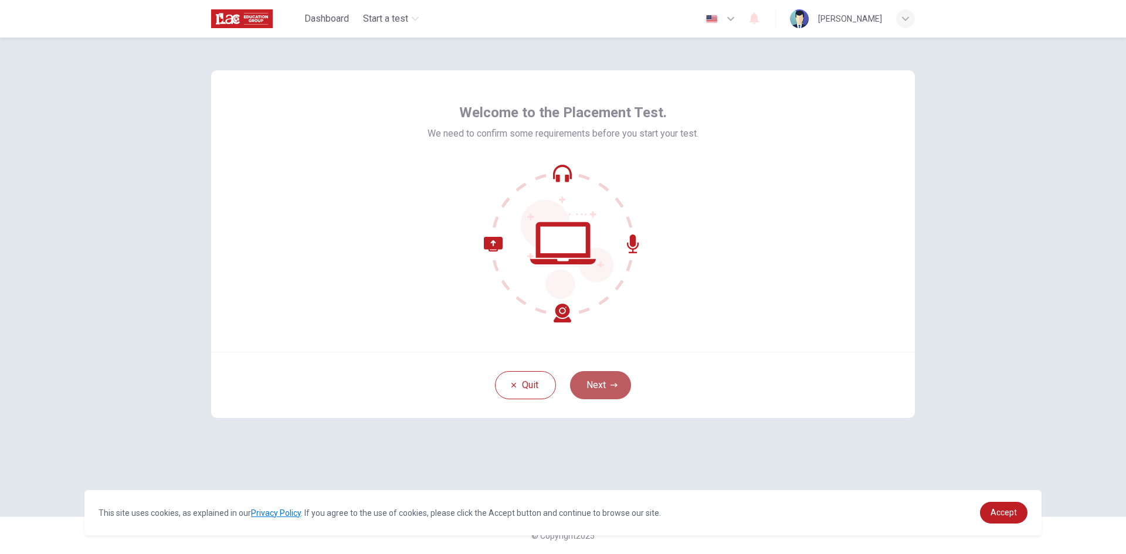
click at [612, 379] on button "Next" at bounding box center [600, 385] width 61 height 28
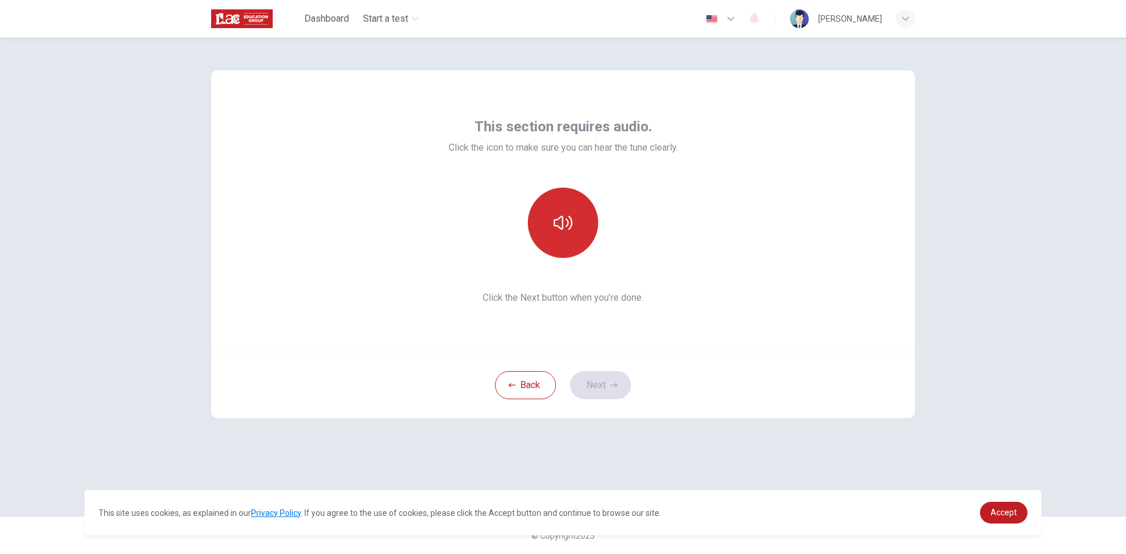
click at [557, 235] on button "button" at bounding box center [563, 223] width 70 height 70
click at [613, 389] on button "Next" at bounding box center [600, 385] width 61 height 28
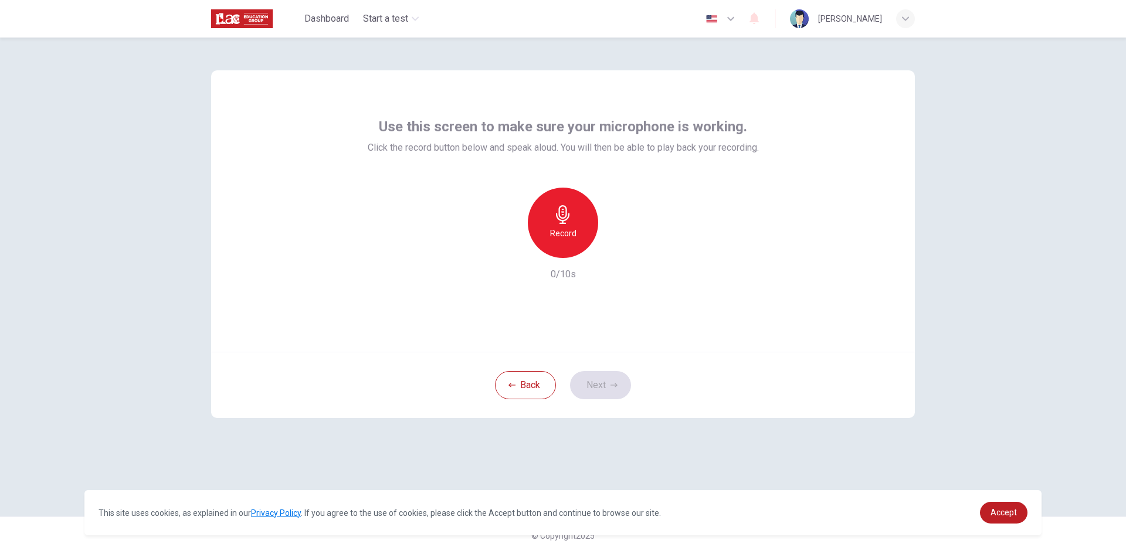
click at [574, 234] on h6 "Record" at bounding box center [563, 233] width 26 height 14
click at [562, 222] on icon "button" at bounding box center [563, 214] width 19 height 19
click at [572, 232] on div "Stop" at bounding box center [563, 223] width 70 height 70
click at [621, 247] on icon "button" at bounding box center [617, 249] width 12 height 12
click at [608, 395] on button "Next" at bounding box center [600, 385] width 61 height 28
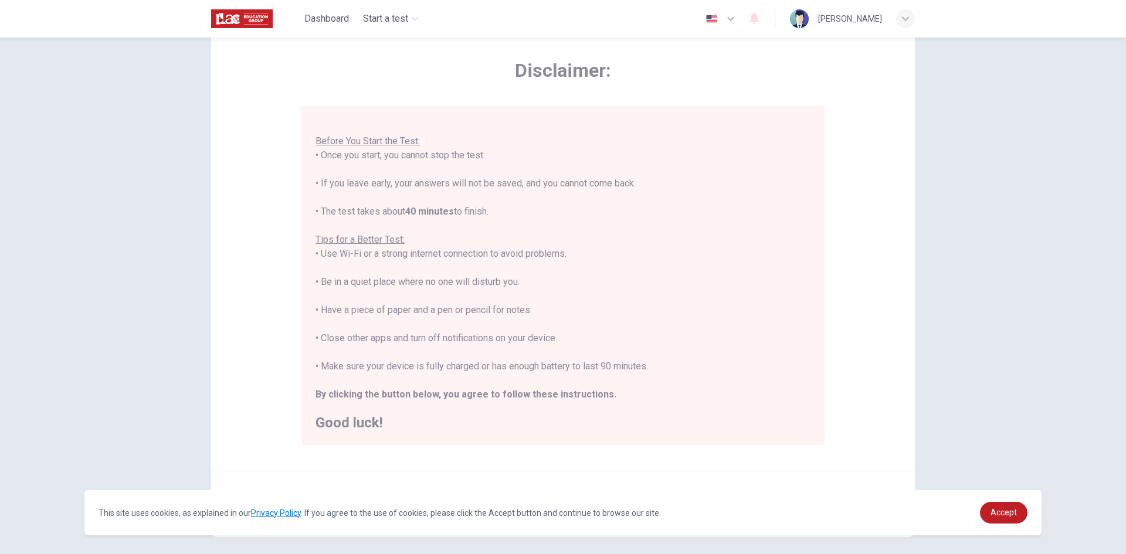
scroll to position [98, 0]
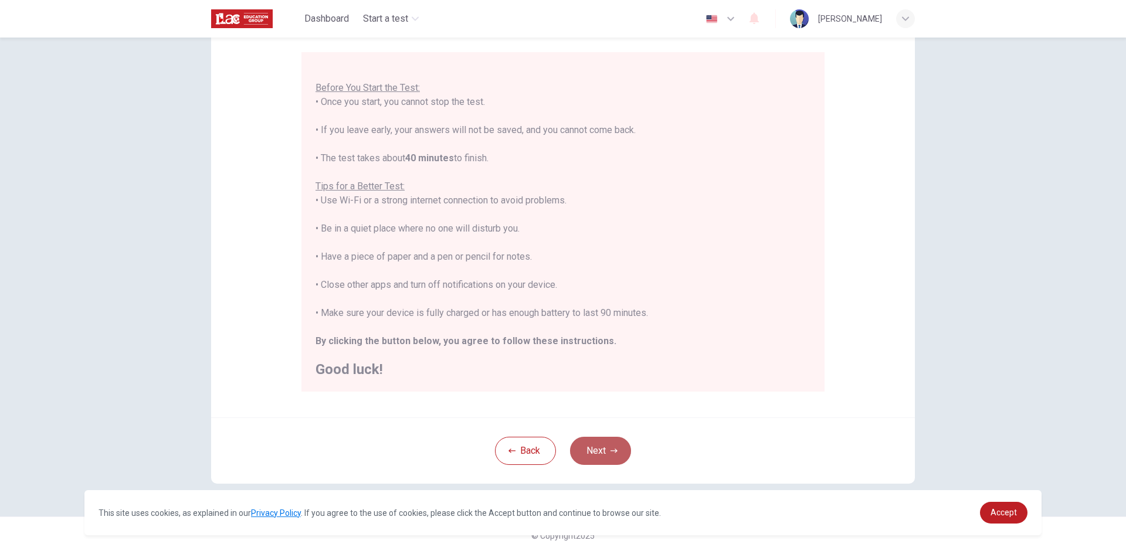
click at [598, 454] on button "Next" at bounding box center [600, 451] width 61 height 28
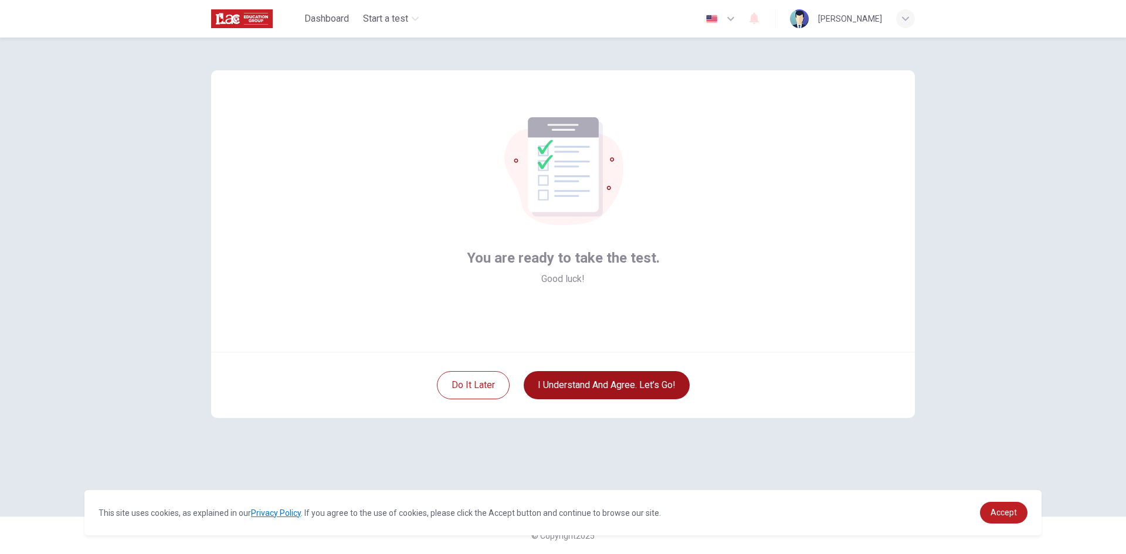
scroll to position [0, 0]
click at [620, 389] on button "I understand and agree. Let’s go!" at bounding box center [607, 385] width 166 height 28
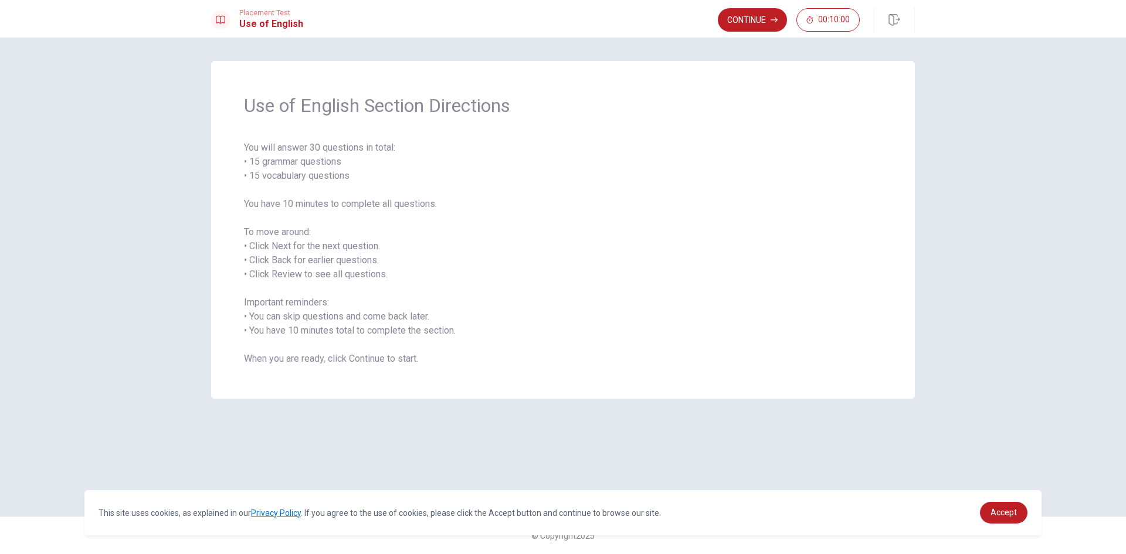
click at [690, 426] on div "Use of English Section Directions You will answer 30 questions in total: • 15 g…" at bounding box center [562, 277] width 741 height 432
click at [689, 310] on span "You will answer 30 questions in total: • 15 grammar questions • 15 vocabulary q…" at bounding box center [563, 253] width 638 height 225
click at [409, 258] on span "You will answer 30 questions in total: • 15 grammar questions • 15 vocabulary q…" at bounding box center [563, 253] width 638 height 225
click at [752, 13] on button "Continue" at bounding box center [752, 19] width 69 height 23
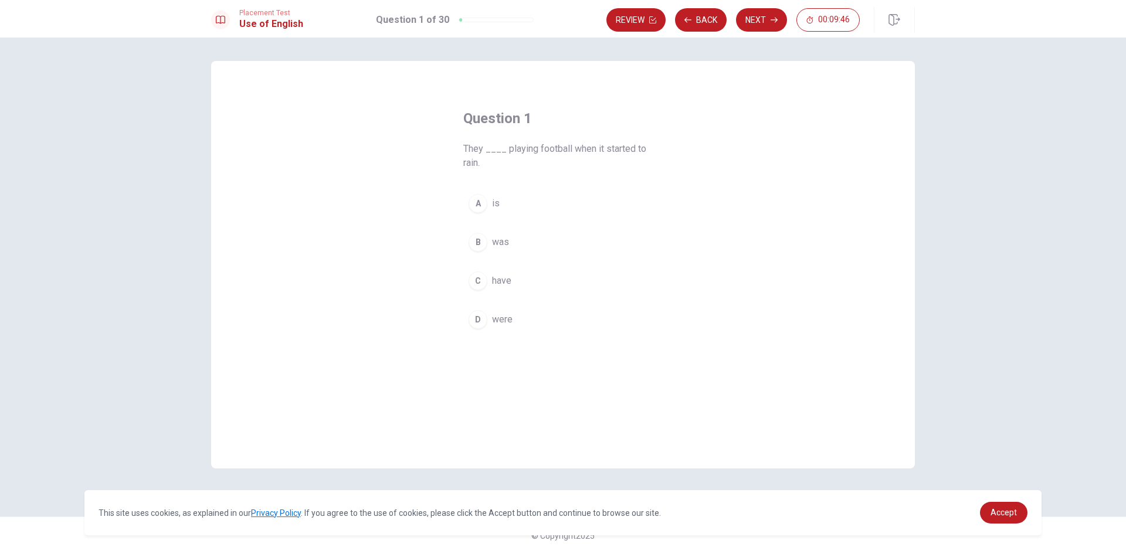
click at [477, 319] on div "D" at bounding box center [478, 319] width 19 height 19
click at [769, 16] on button "Next" at bounding box center [761, 19] width 51 height 23
click at [507, 188] on span "sold" at bounding box center [501, 189] width 18 height 14
click at [767, 22] on button "Next" at bounding box center [761, 19] width 51 height 23
click at [495, 304] on span "goes" at bounding box center [502, 306] width 21 height 14
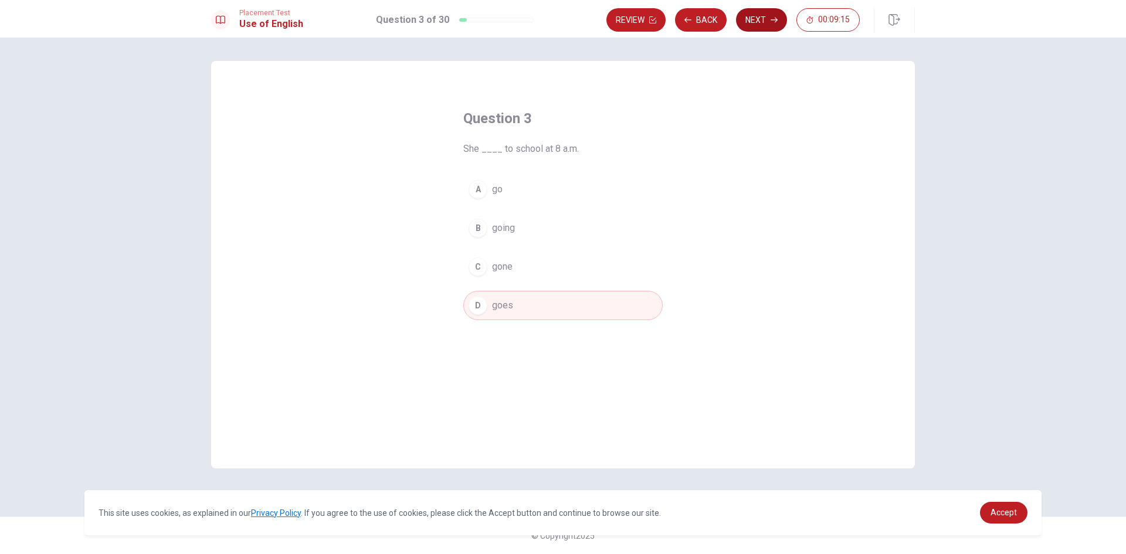
click at [762, 22] on button "Next" at bounding box center [761, 19] width 51 height 23
click at [504, 303] on span "did" at bounding box center [498, 306] width 13 height 14
click at [765, 16] on button "Next" at bounding box center [761, 19] width 51 height 23
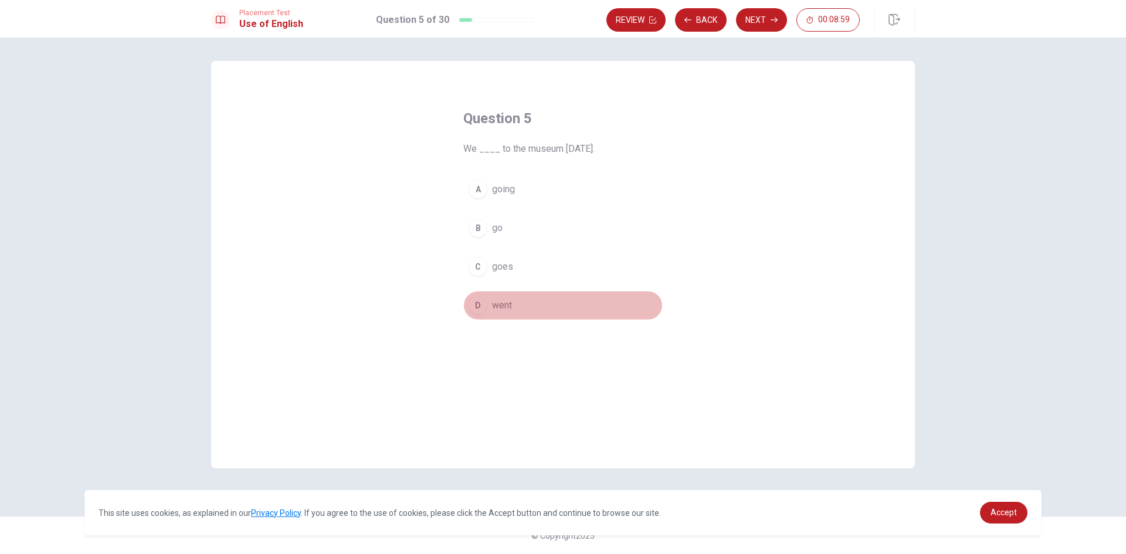
click at [476, 306] on div "D" at bounding box center [478, 305] width 19 height 19
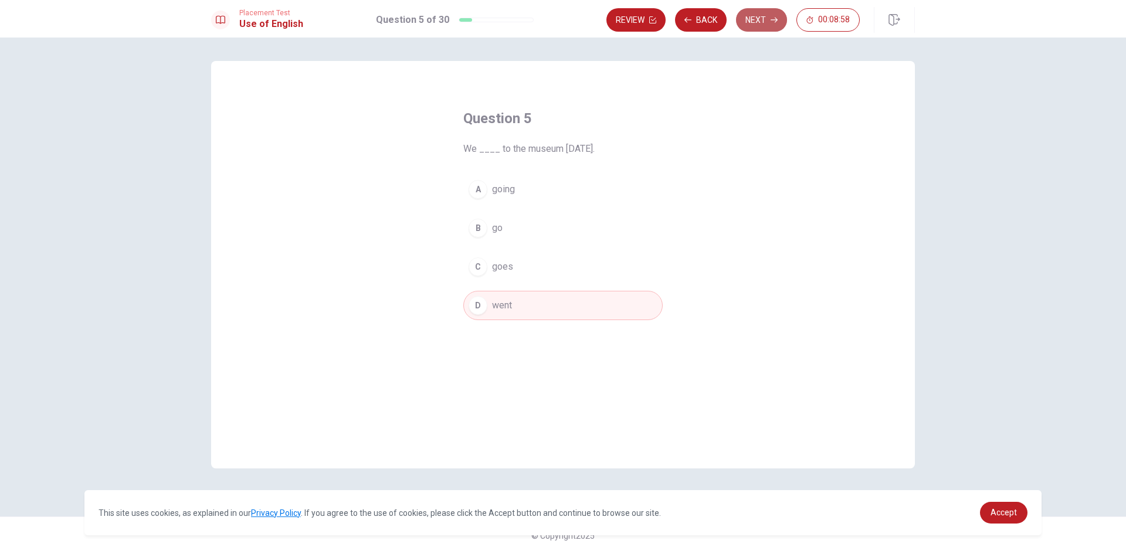
click at [761, 20] on button "Next" at bounding box center [761, 19] width 51 height 23
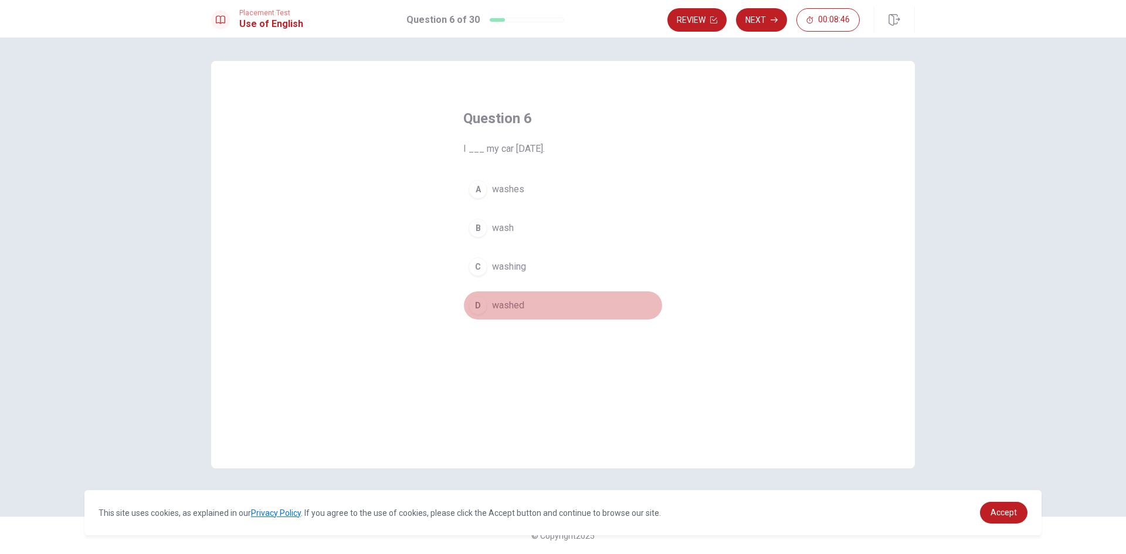
click at [508, 301] on span "washed" at bounding box center [508, 306] width 32 height 14
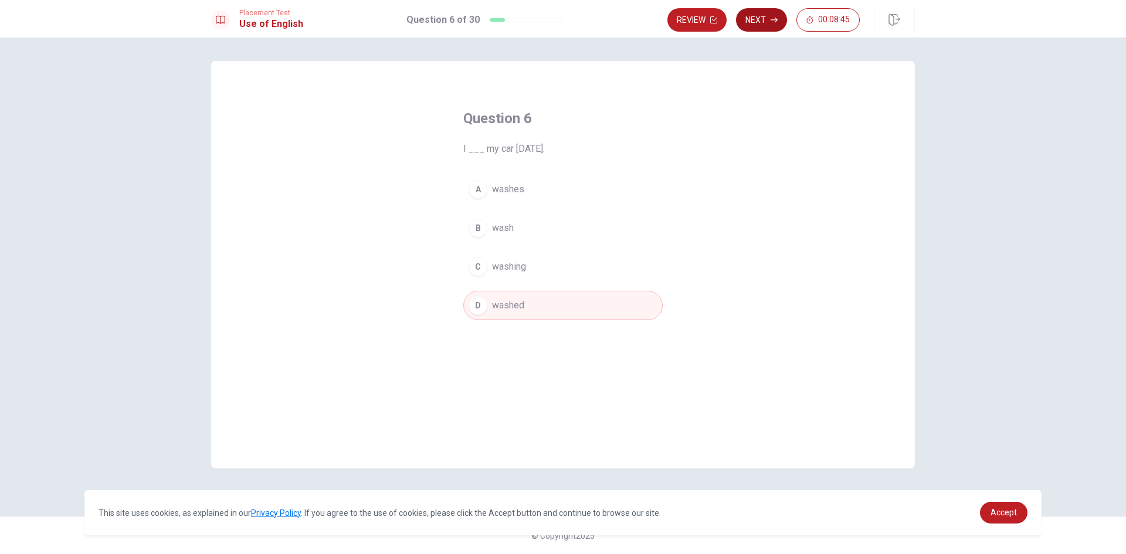
click at [761, 16] on button "Next" at bounding box center [761, 19] width 51 height 23
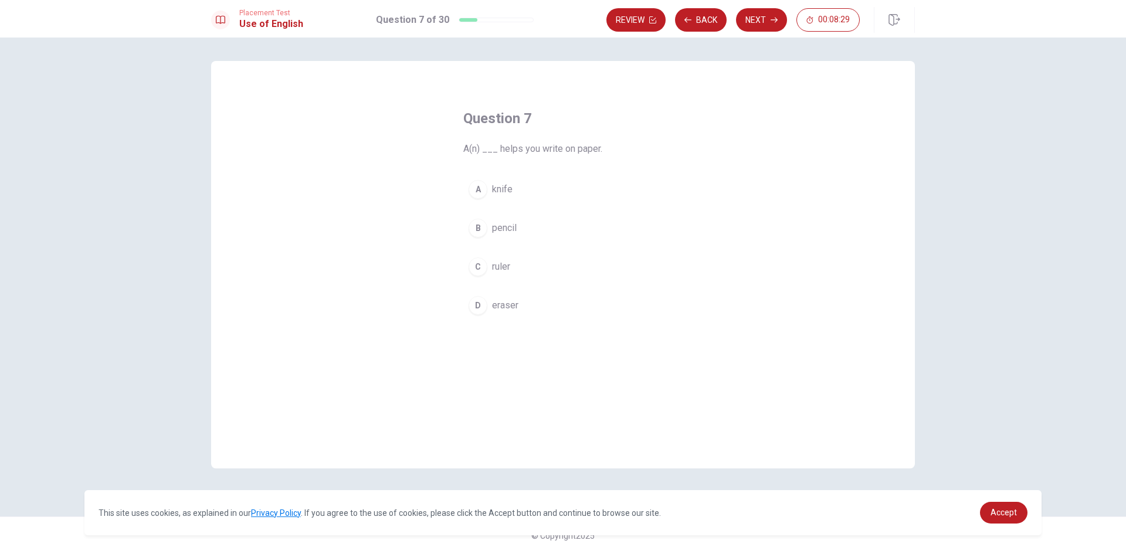
click at [507, 227] on span "pencil" at bounding box center [504, 228] width 25 height 14
click at [764, 18] on button "Next" at bounding box center [761, 19] width 51 height 23
click at [499, 264] on span "did" at bounding box center [498, 267] width 13 height 14
click at [764, 20] on button "Next" at bounding box center [761, 19] width 51 height 23
click at [477, 268] on div "C" at bounding box center [478, 266] width 19 height 19
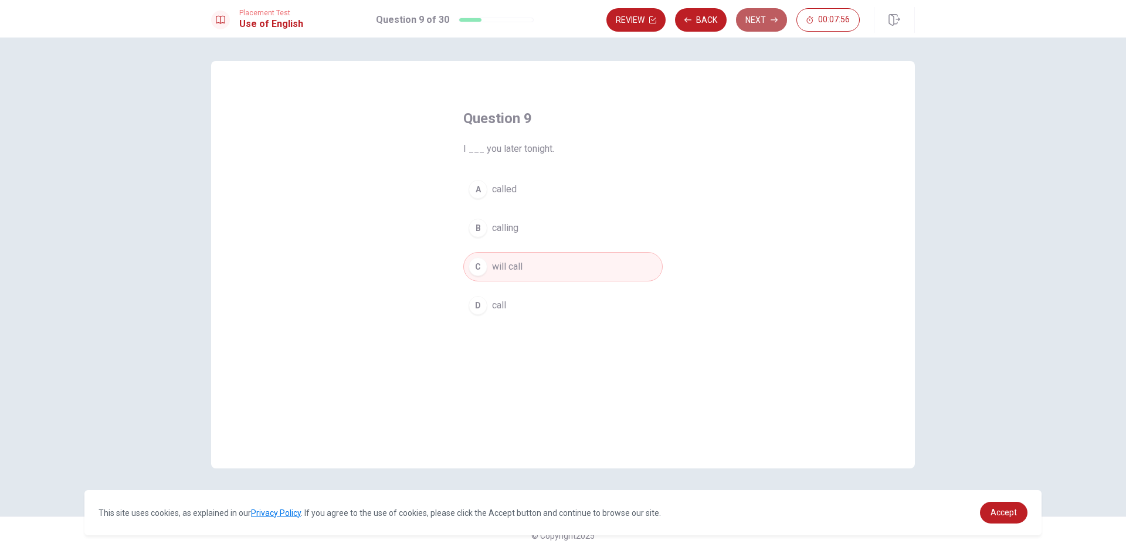
click at [767, 19] on button "Next" at bounding box center [761, 19] width 51 height 23
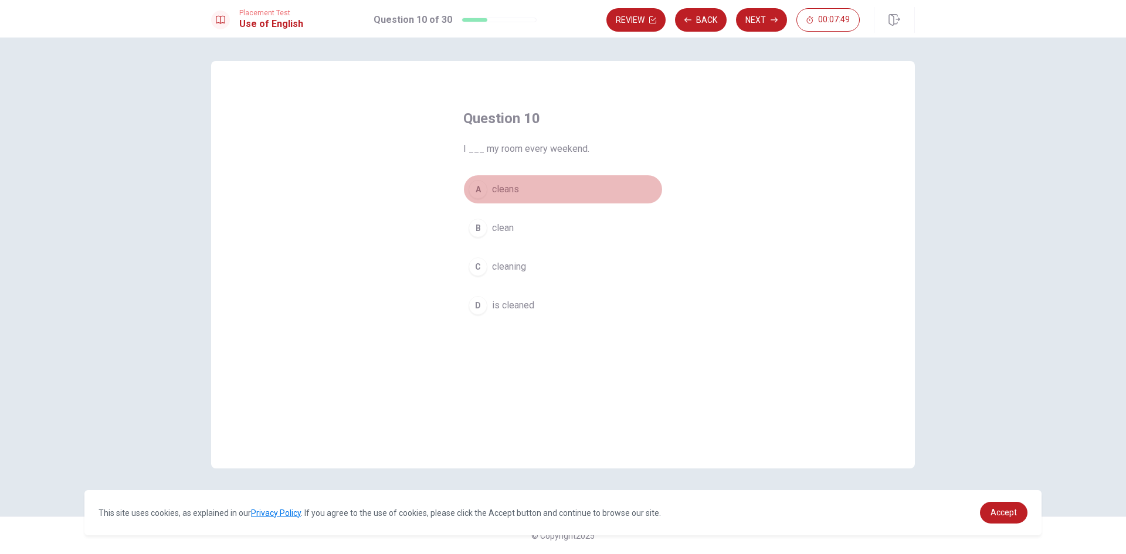
click at [507, 189] on span "cleans" at bounding box center [505, 189] width 27 height 14
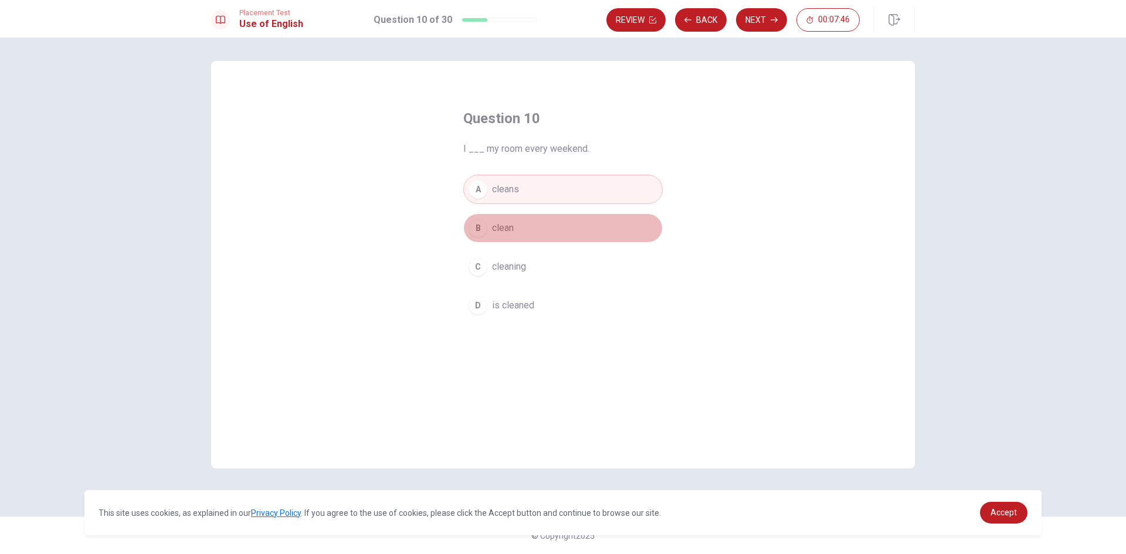
click at [511, 226] on span "clean" at bounding box center [503, 228] width 22 height 14
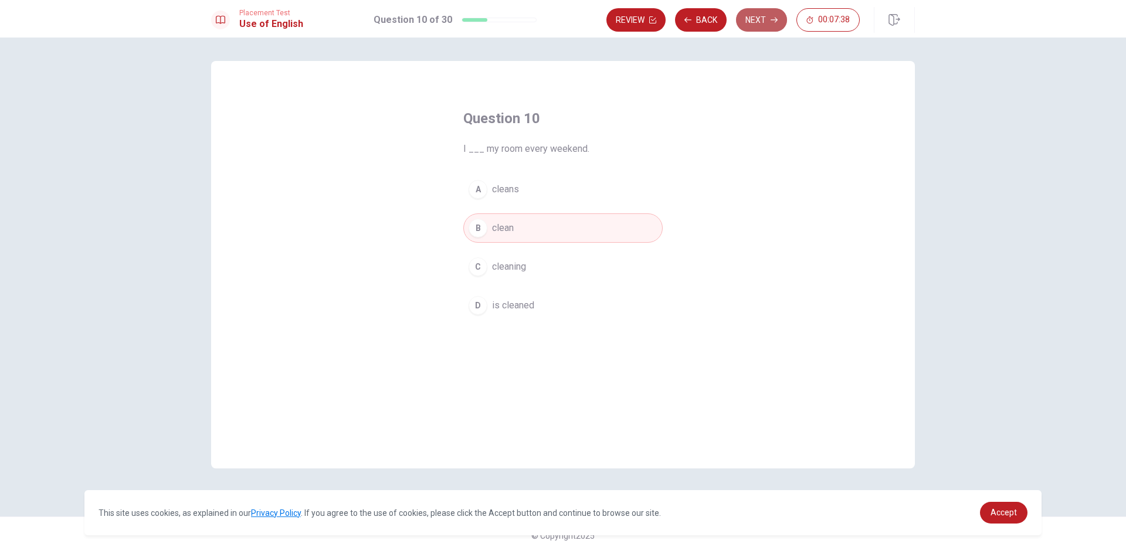
click at [761, 19] on button "Next" at bounding box center [761, 19] width 51 height 23
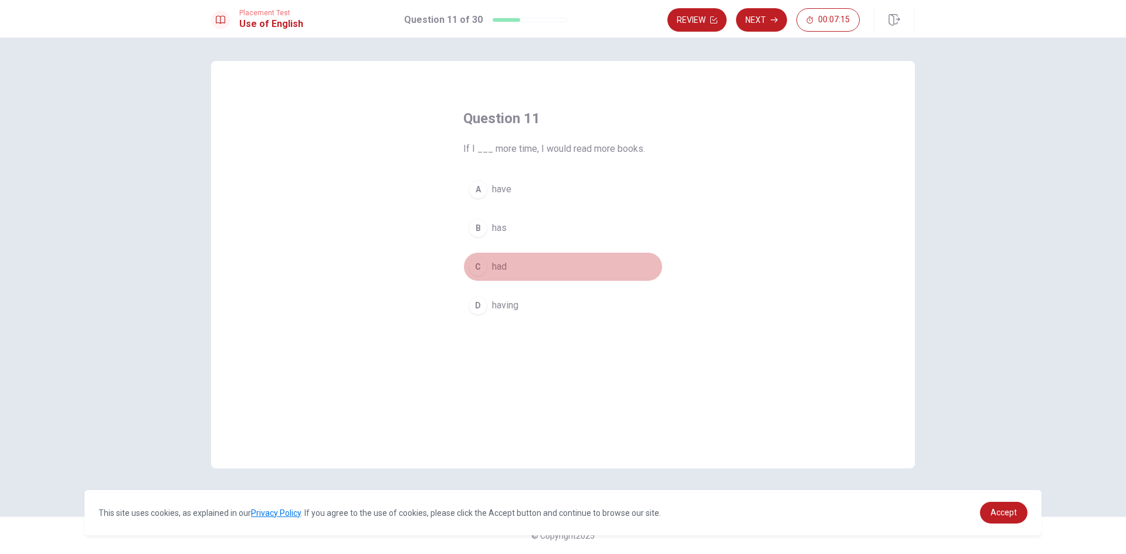
click at [500, 265] on span "had" at bounding box center [499, 267] width 15 height 14
click at [764, 17] on button "Next" at bounding box center [761, 19] width 51 height 23
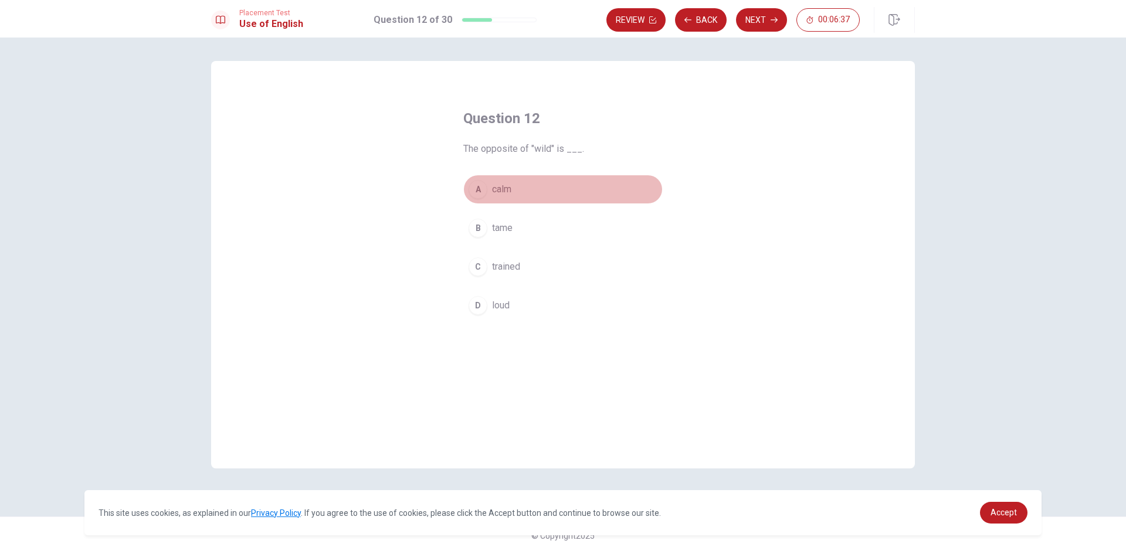
click at [501, 190] on span "calm" at bounding box center [501, 189] width 19 height 14
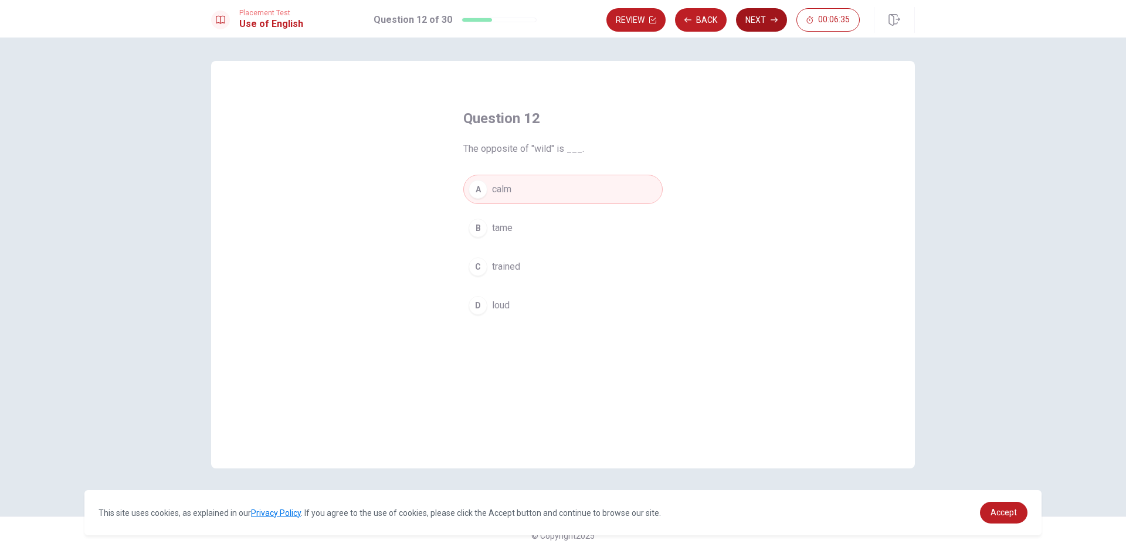
click at [764, 19] on button "Next" at bounding box center [761, 19] width 51 height 23
click at [526, 223] on span "was planned" at bounding box center [518, 228] width 52 height 14
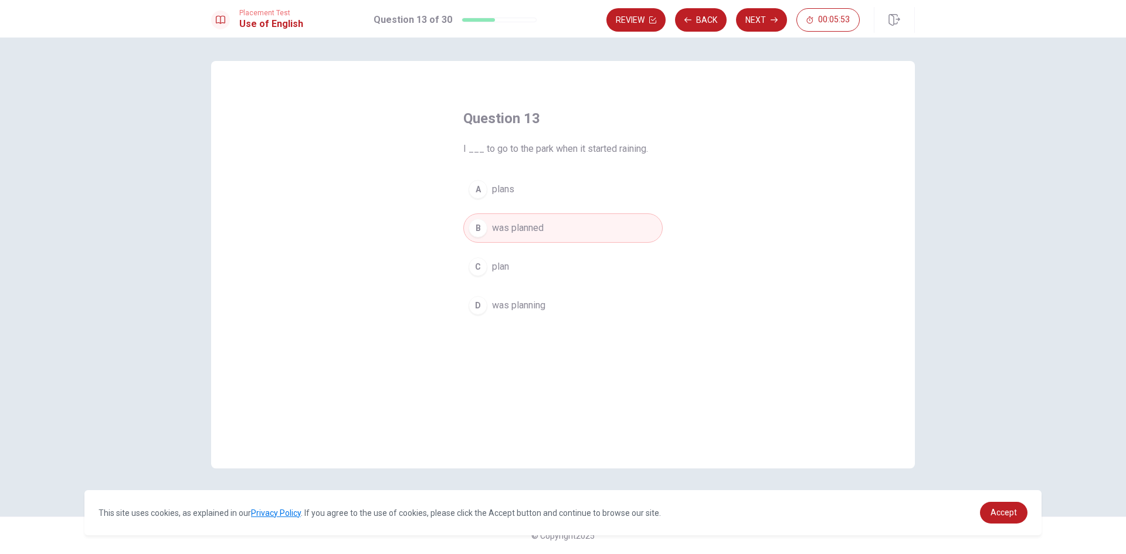
click at [503, 268] on span "plan" at bounding box center [500, 267] width 17 height 14
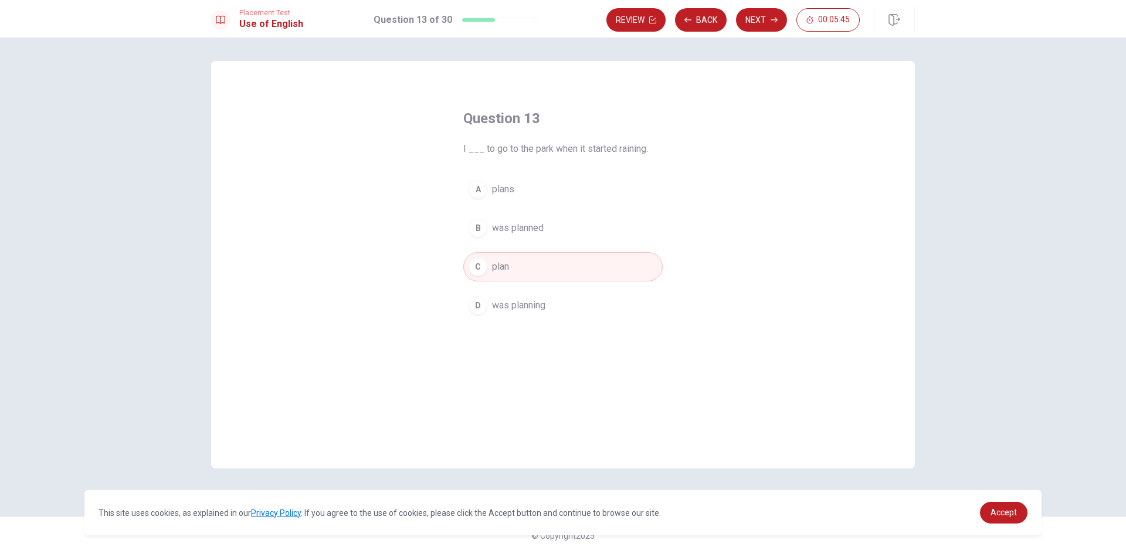
click at [519, 223] on span "was planned" at bounding box center [518, 228] width 52 height 14
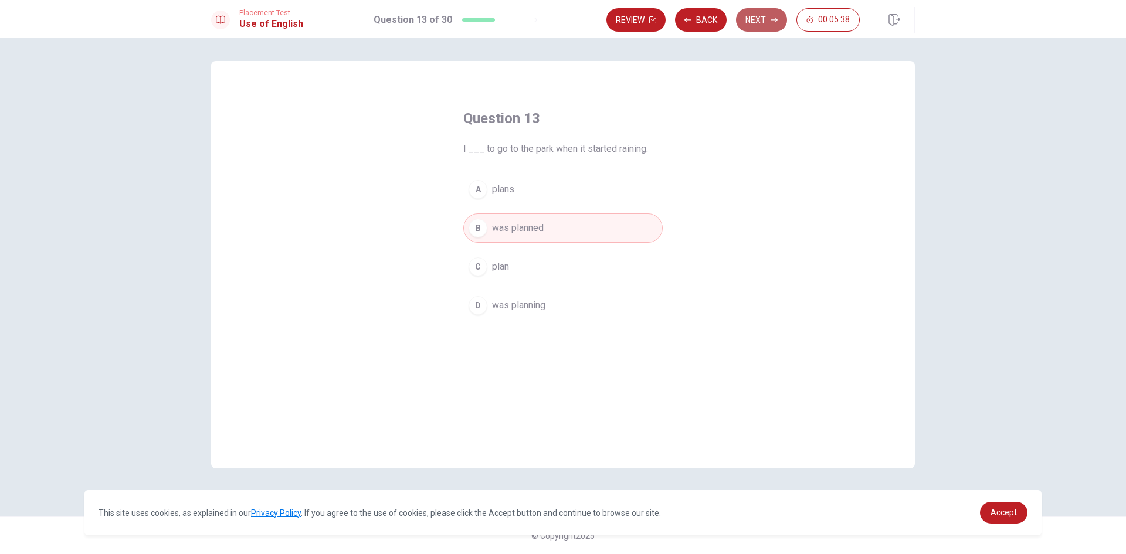
click at [762, 14] on button "Next" at bounding box center [761, 19] width 51 height 23
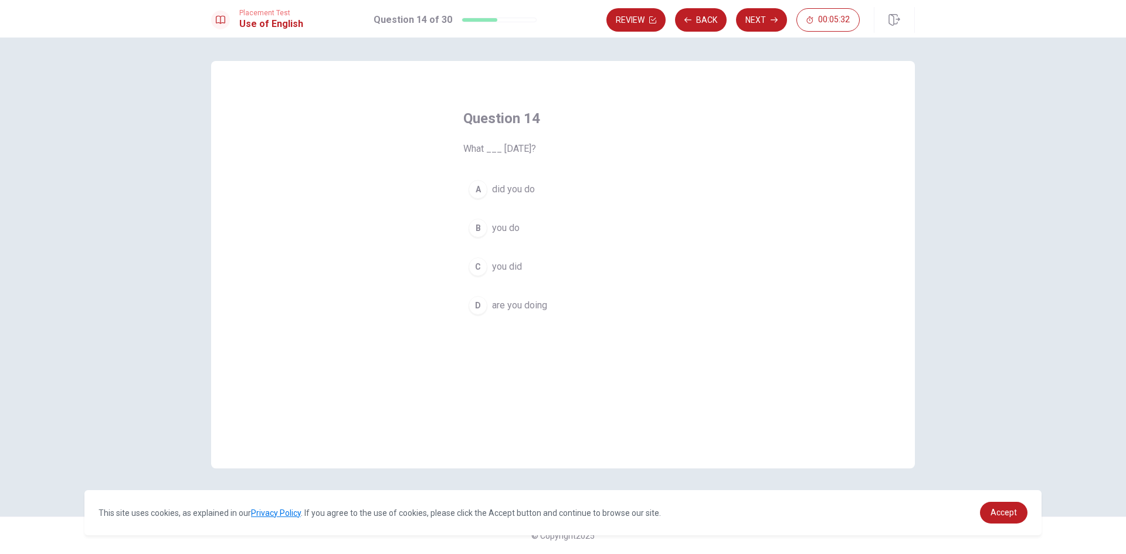
click at [528, 187] on span "did you do" at bounding box center [513, 189] width 43 height 14
click at [767, 18] on button "Next" at bounding box center [761, 19] width 51 height 23
click at [513, 229] on span "will have" at bounding box center [510, 228] width 36 height 14
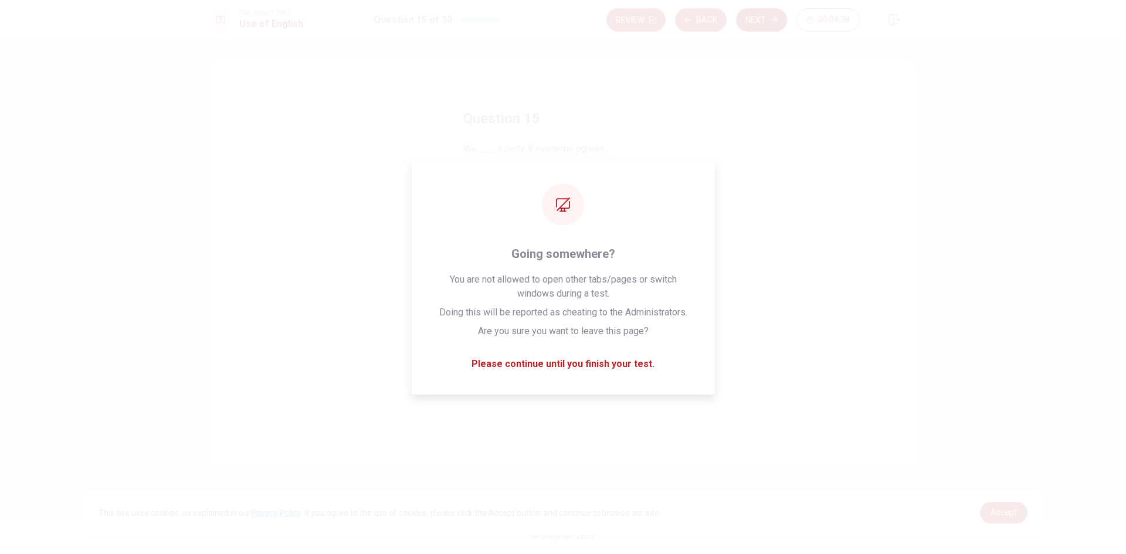
click at [766, 13] on button "Next" at bounding box center [761, 19] width 51 height 23
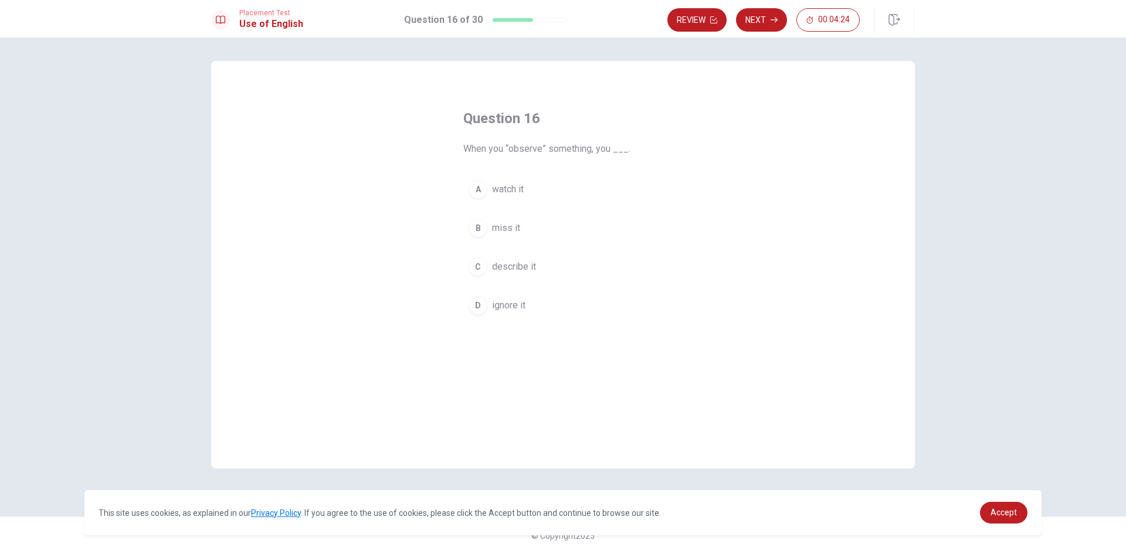
click at [514, 189] on span "watch it" at bounding box center [508, 189] width 32 height 14
click at [764, 19] on button "Next" at bounding box center [761, 19] width 51 height 23
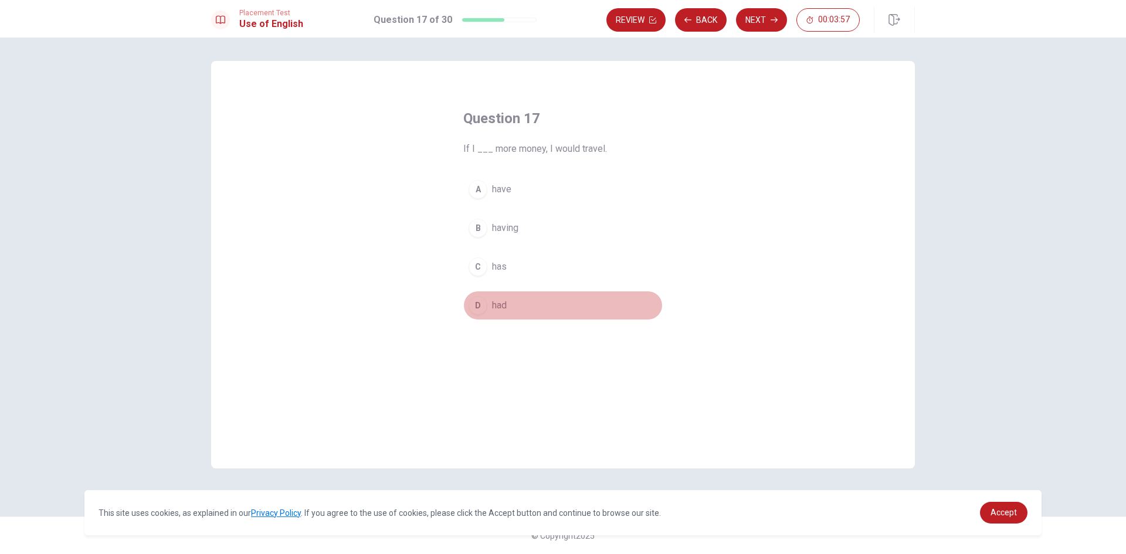
click at [501, 305] on span "had" at bounding box center [499, 306] width 15 height 14
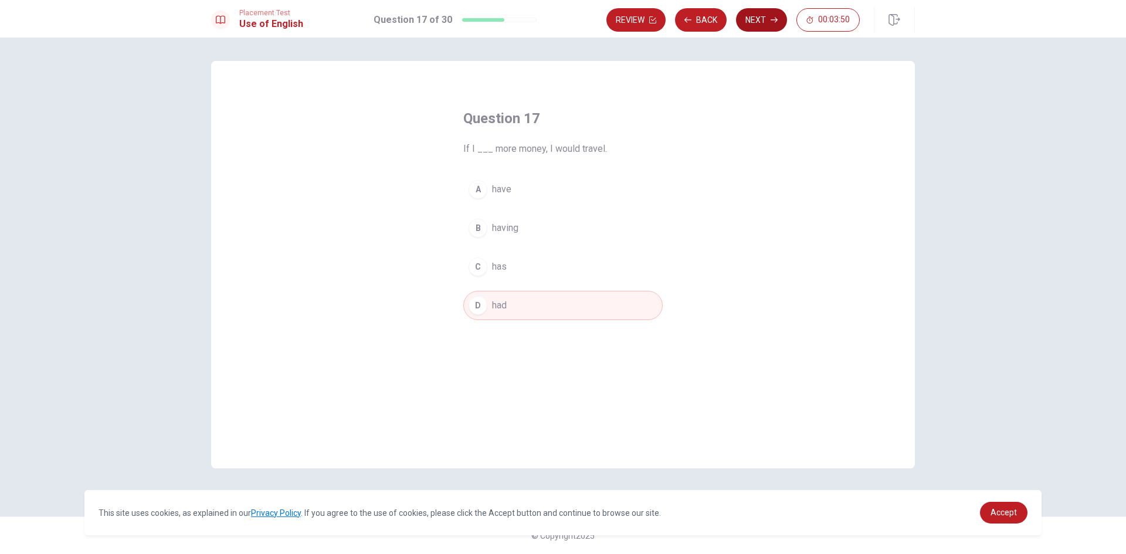
click at [760, 21] on button "Next" at bounding box center [761, 19] width 51 height 23
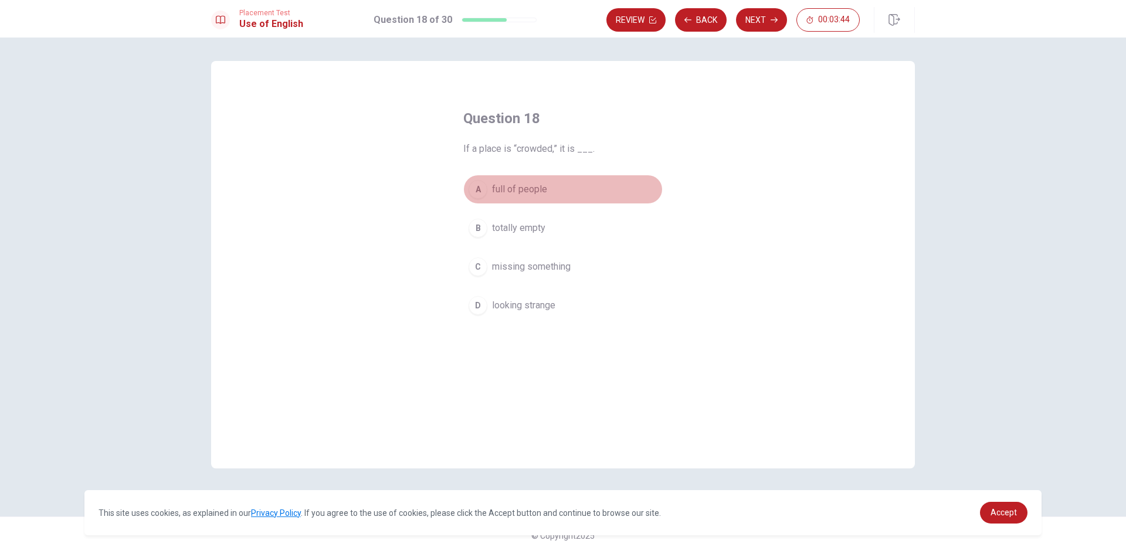
click at [516, 184] on span "full of people" at bounding box center [519, 189] width 55 height 14
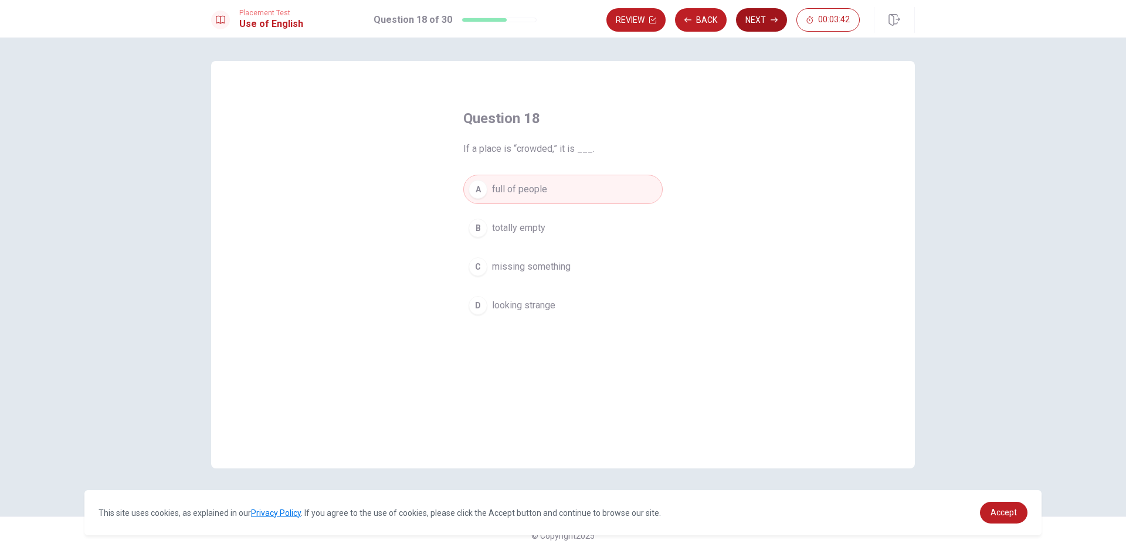
click at [764, 20] on button "Next" at bounding box center [761, 19] width 51 height 23
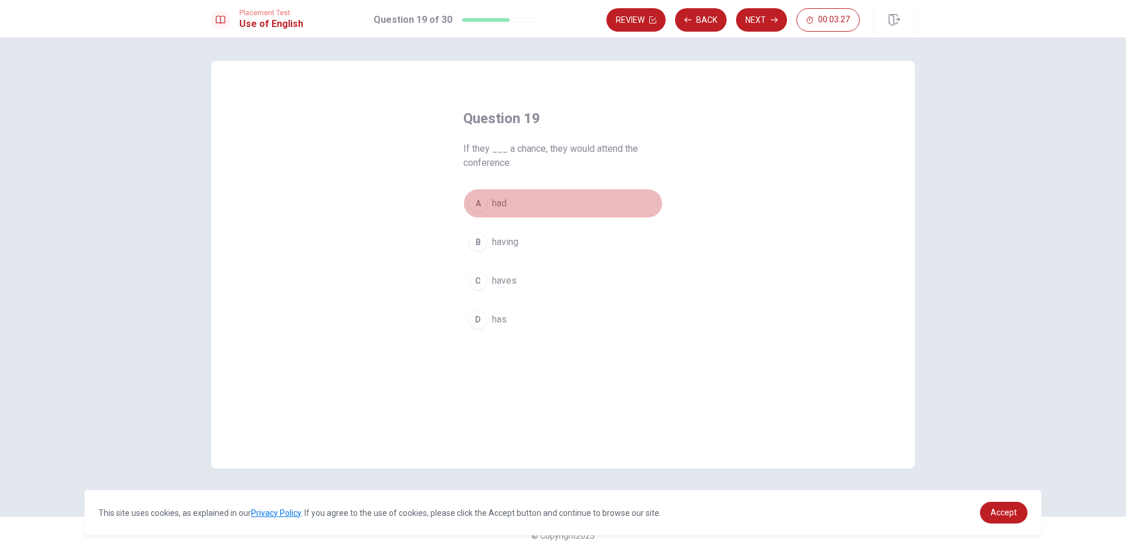
click at [501, 204] on span "had" at bounding box center [499, 203] width 15 height 14
click at [762, 18] on button "Next" at bounding box center [761, 19] width 51 height 23
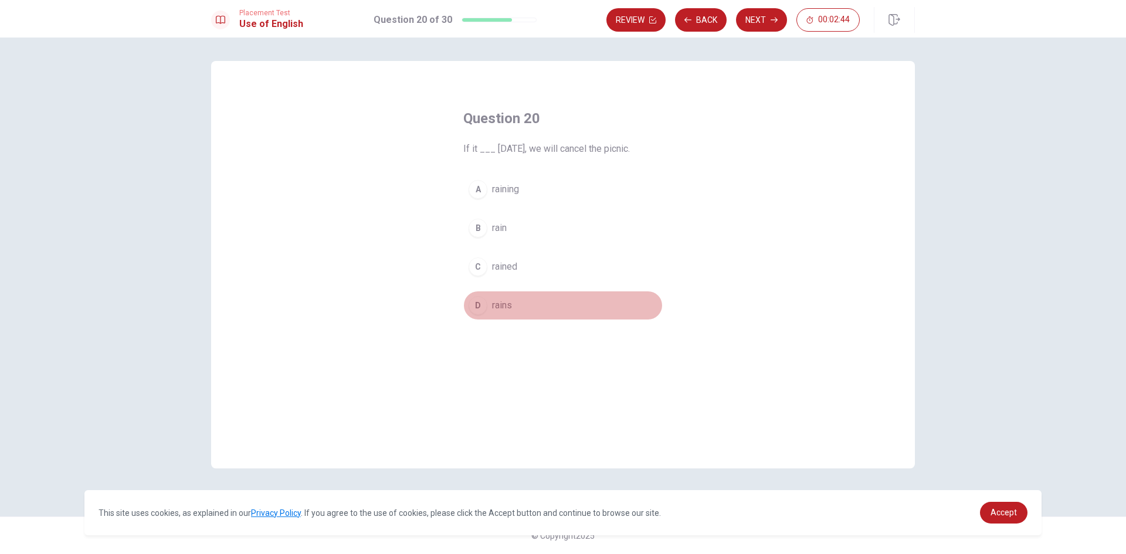
click at [497, 302] on span "rains" at bounding box center [502, 306] width 20 height 14
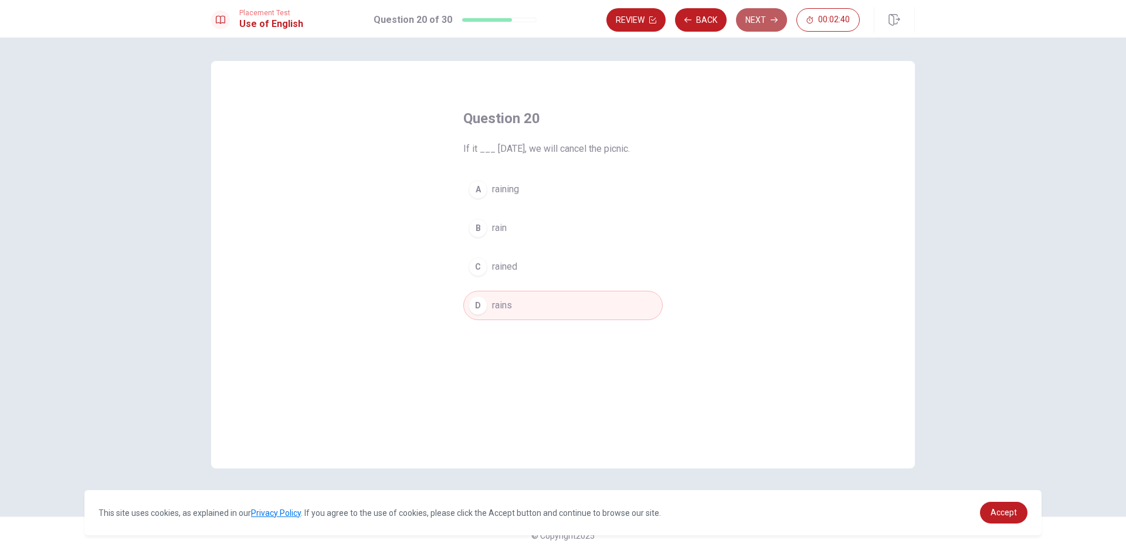
click at [764, 19] on button "Next" at bounding box center [761, 19] width 51 height 23
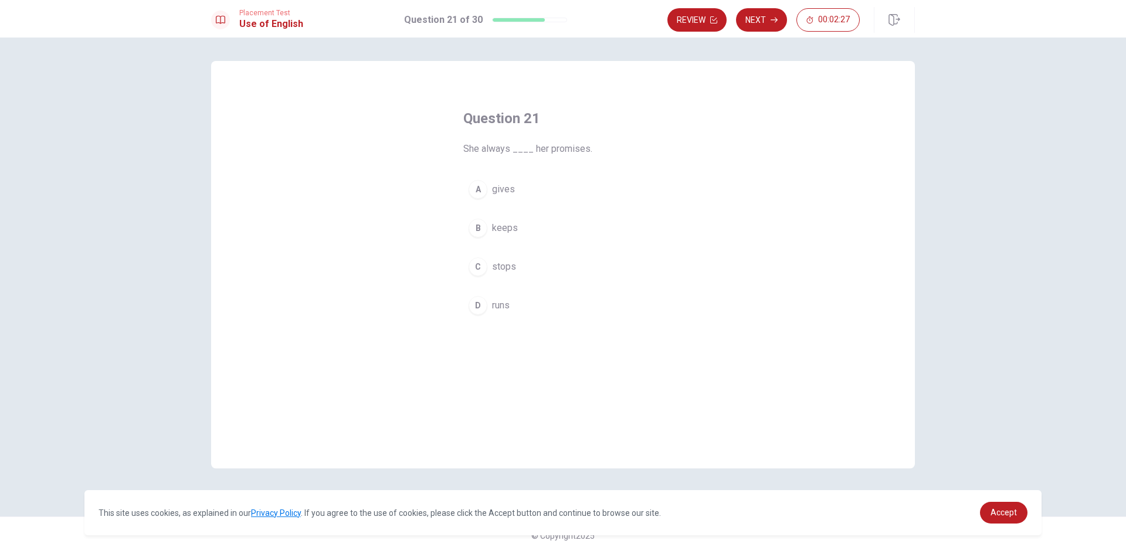
click at [503, 301] on span "runs" at bounding box center [501, 306] width 18 height 14
click at [759, 21] on button "Next" at bounding box center [761, 19] width 51 height 23
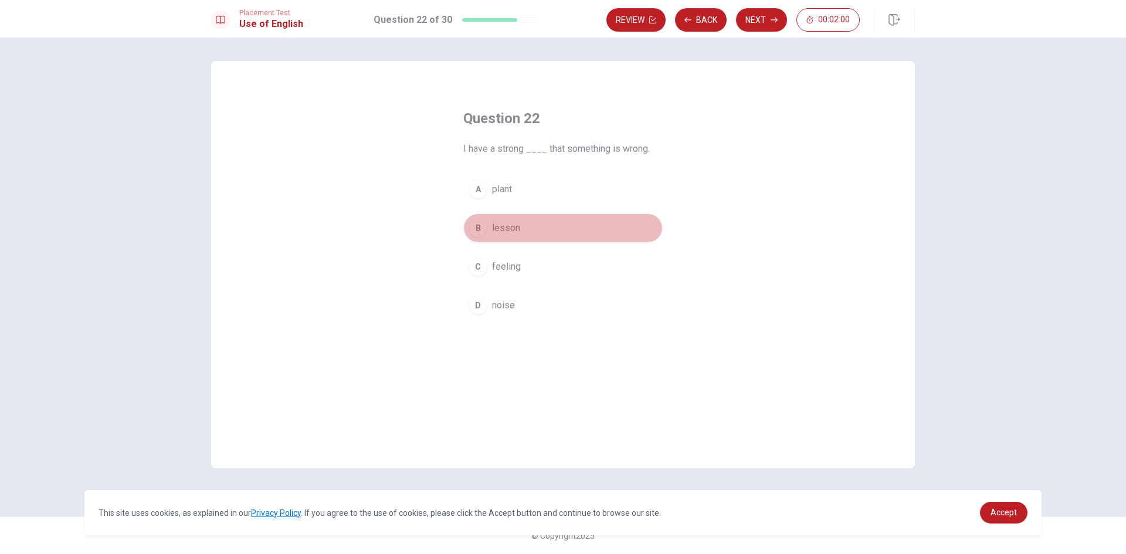
click at [511, 229] on span "lesson" at bounding box center [506, 228] width 28 height 14
click at [762, 19] on button "Next" at bounding box center [761, 19] width 51 height 23
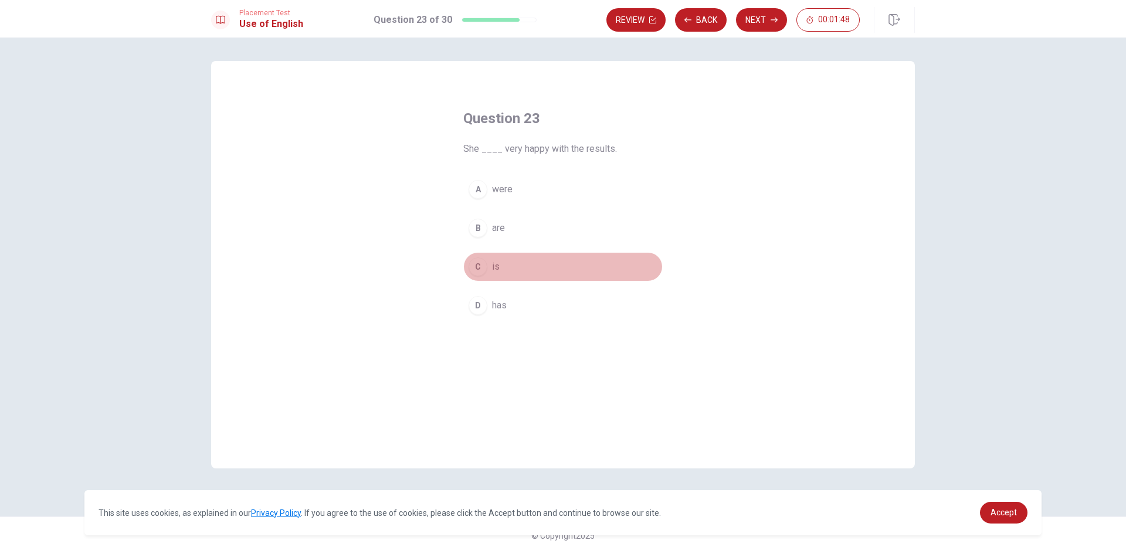
click at [499, 264] on span "is" at bounding box center [496, 267] width 8 height 14
click at [756, 25] on button "Next" at bounding box center [761, 19] width 51 height 23
click at [514, 268] on span "active" at bounding box center [504, 267] width 25 height 14
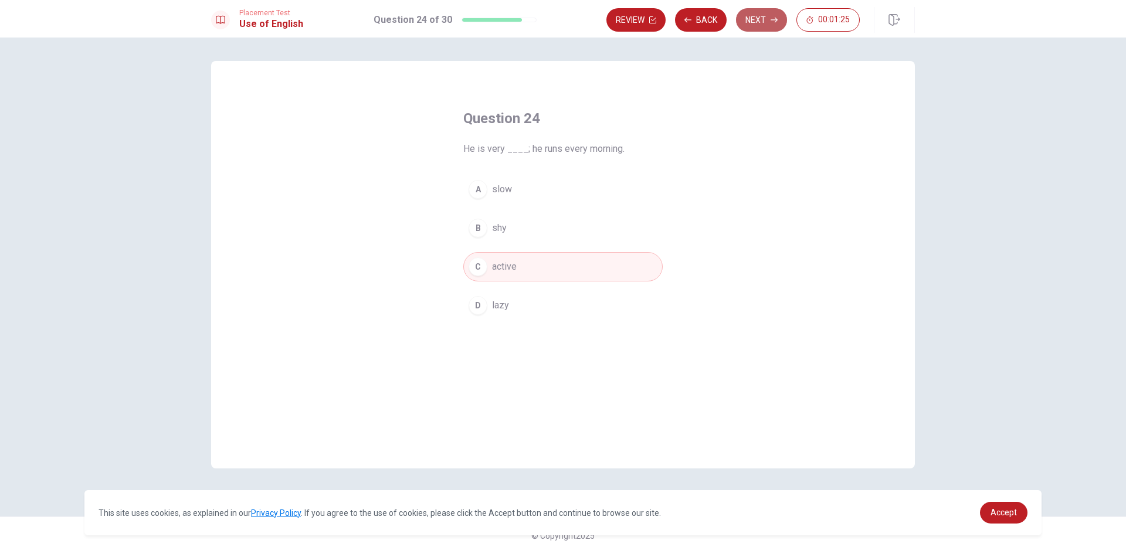
click at [765, 18] on button "Next" at bounding box center [761, 19] width 51 height 23
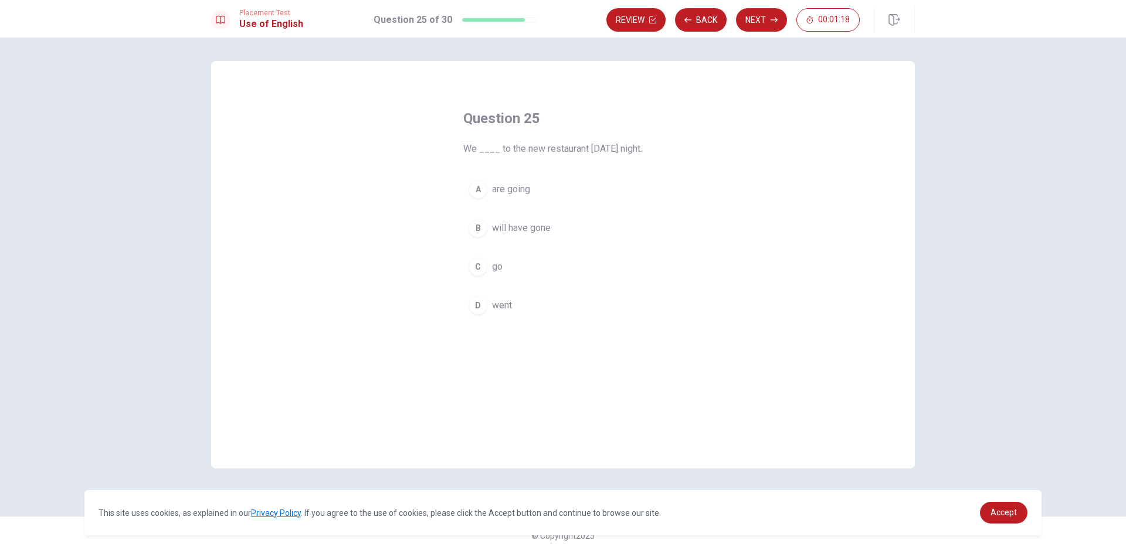
click at [515, 178] on button "A are going" at bounding box center [562, 189] width 199 height 29
click at [765, 18] on button "Next" at bounding box center [761, 19] width 51 height 23
click at [519, 229] on span "watched" at bounding box center [509, 228] width 35 height 14
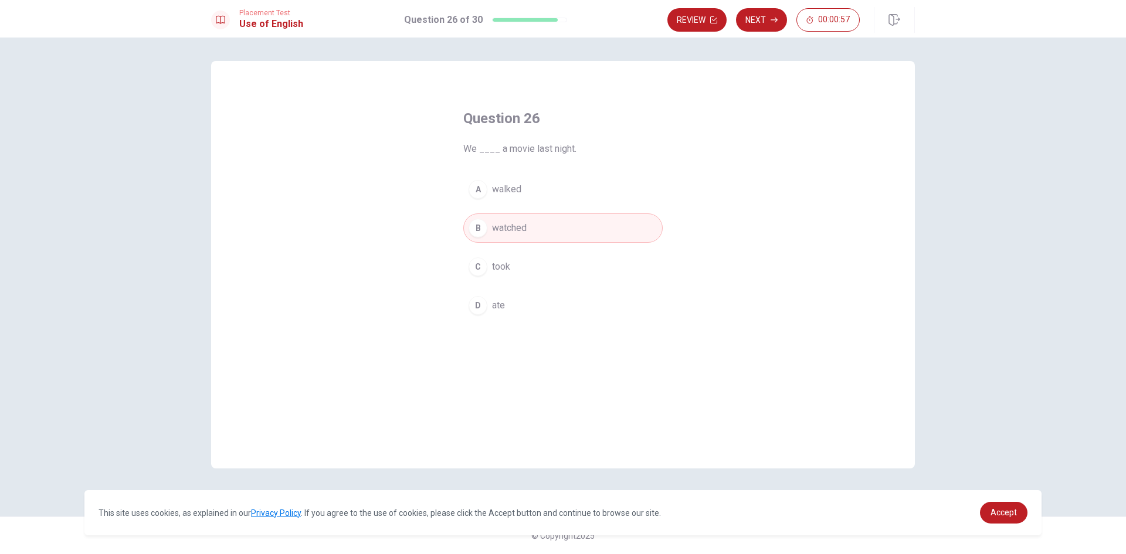
click at [769, 18] on button "Next" at bounding box center [761, 19] width 51 height 23
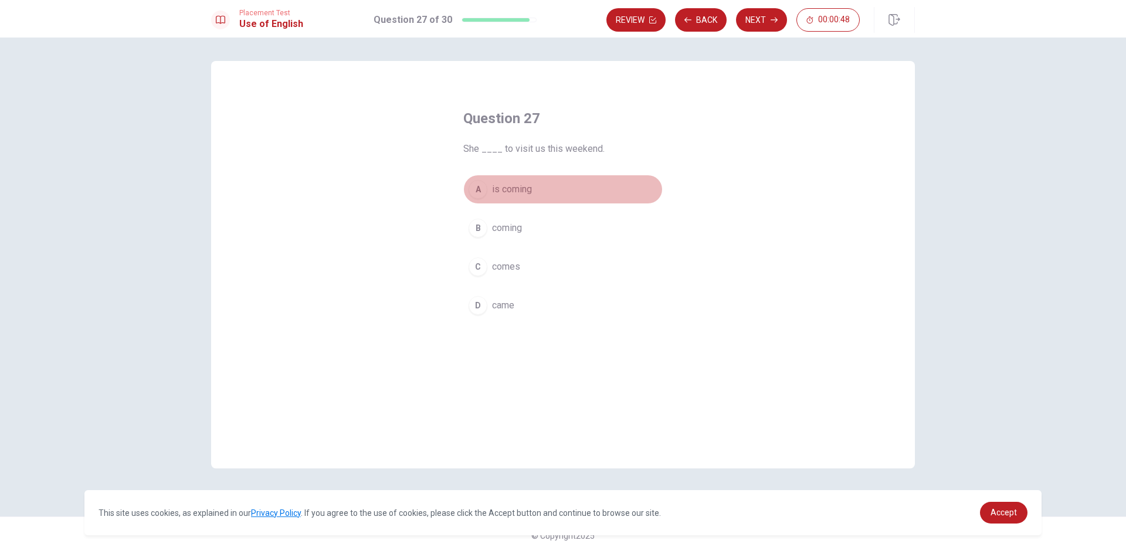
click at [516, 185] on span "is coming" at bounding box center [512, 189] width 40 height 14
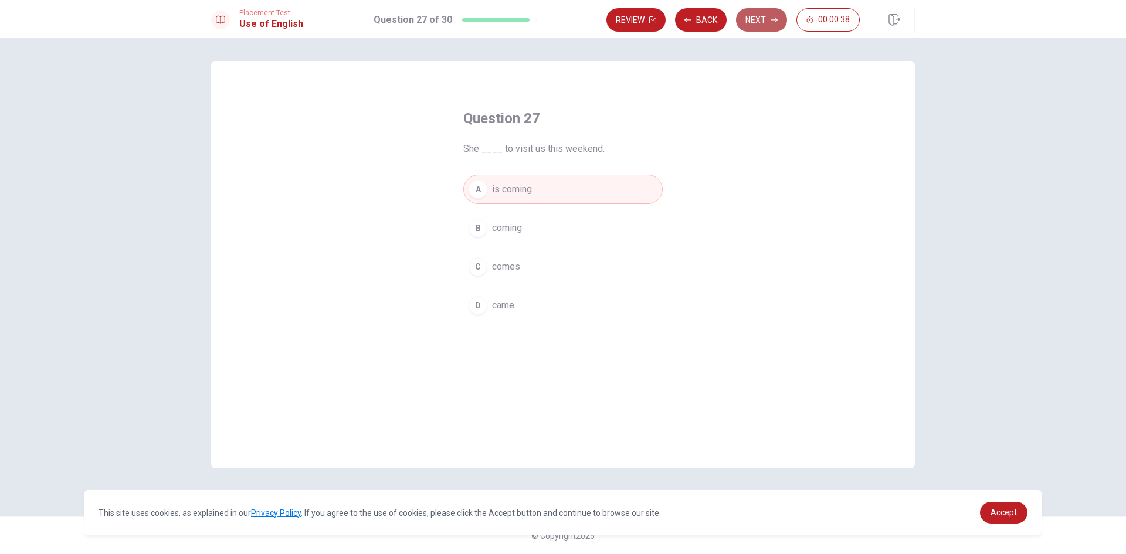
click at [764, 23] on button "Next" at bounding box center [761, 19] width 51 height 23
click at [511, 268] on span "boring" at bounding box center [505, 267] width 26 height 14
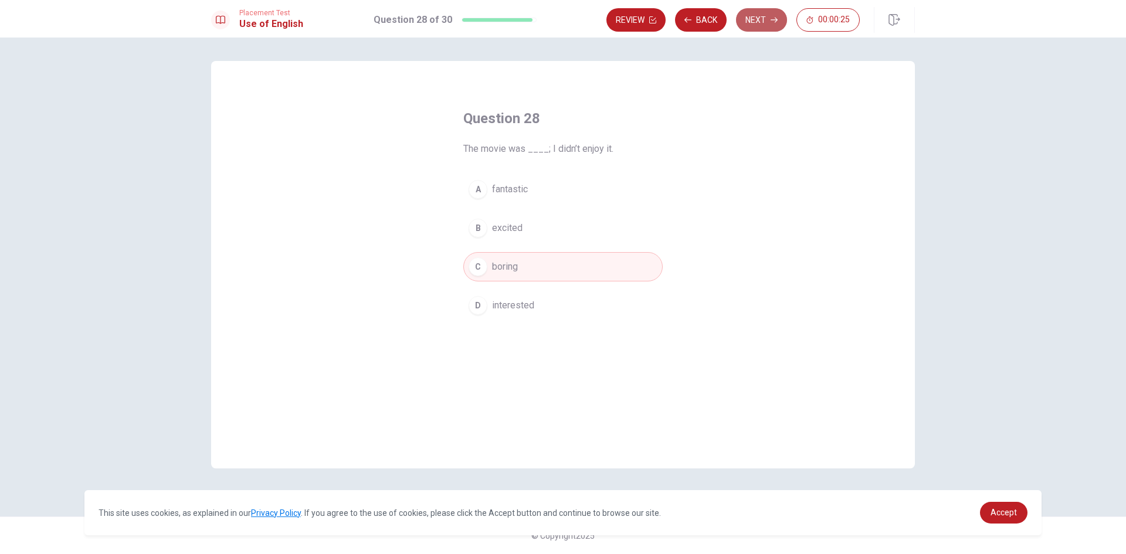
click at [769, 19] on button "Next" at bounding box center [761, 19] width 51 height 23
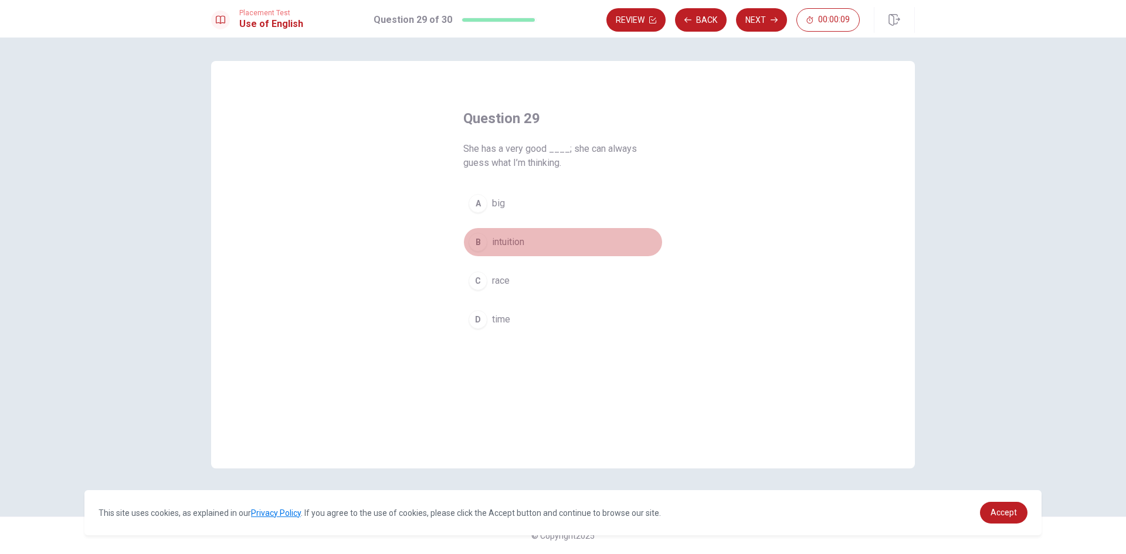
click at [514, 244] on span "intuition" at bounding box center [508, 242] width 32 height 14
click at [769, 22] on button "Next" at bounding box center [761, 19] width 51 height 23
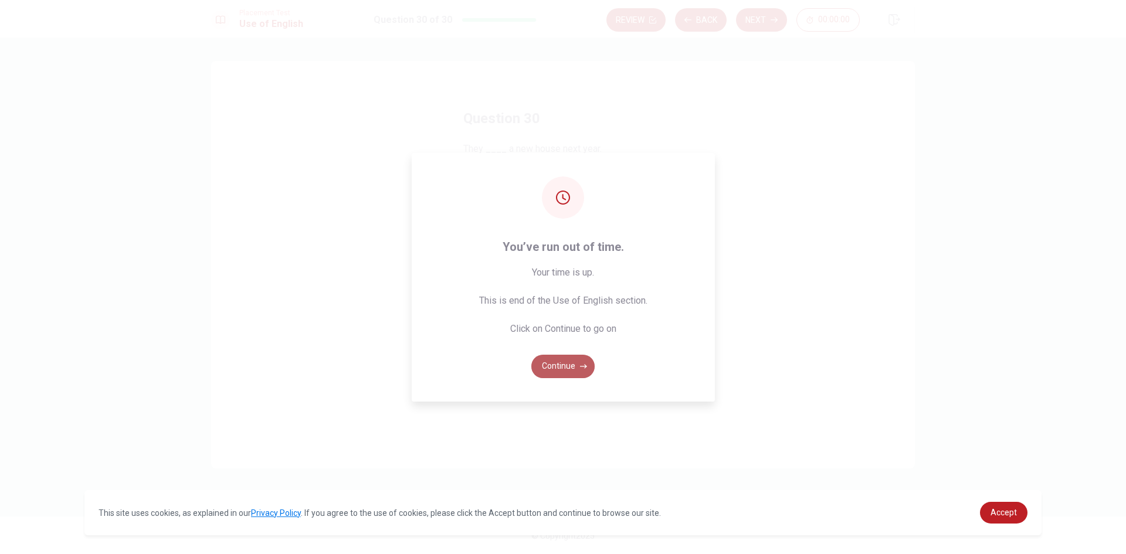
click at [557, 364] on button "Continue" at bounding box center [562, 366] width 63 height 23
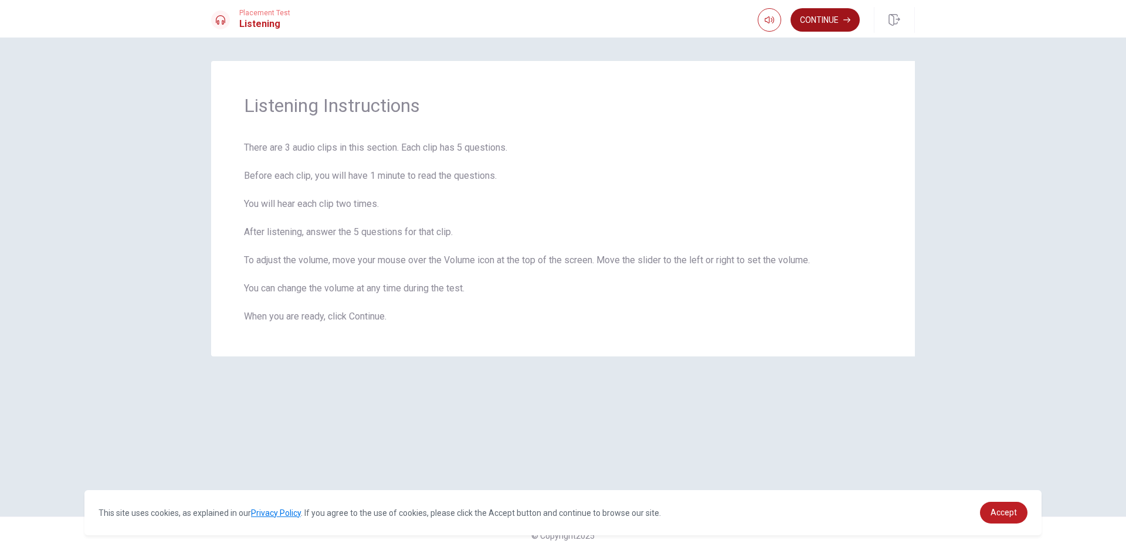
click at [812, 23] on button "Continue" at bounding box center [825, 19] width 69 height 23
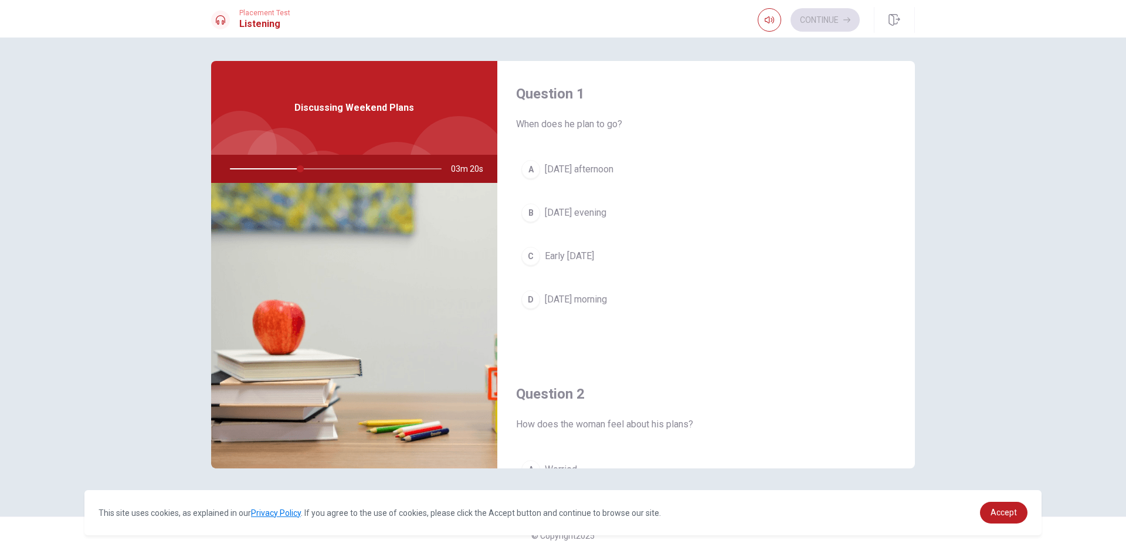
click at [565, 259] on span "Early [DATE]" at bounding box center [569, 256] width 49 height 14
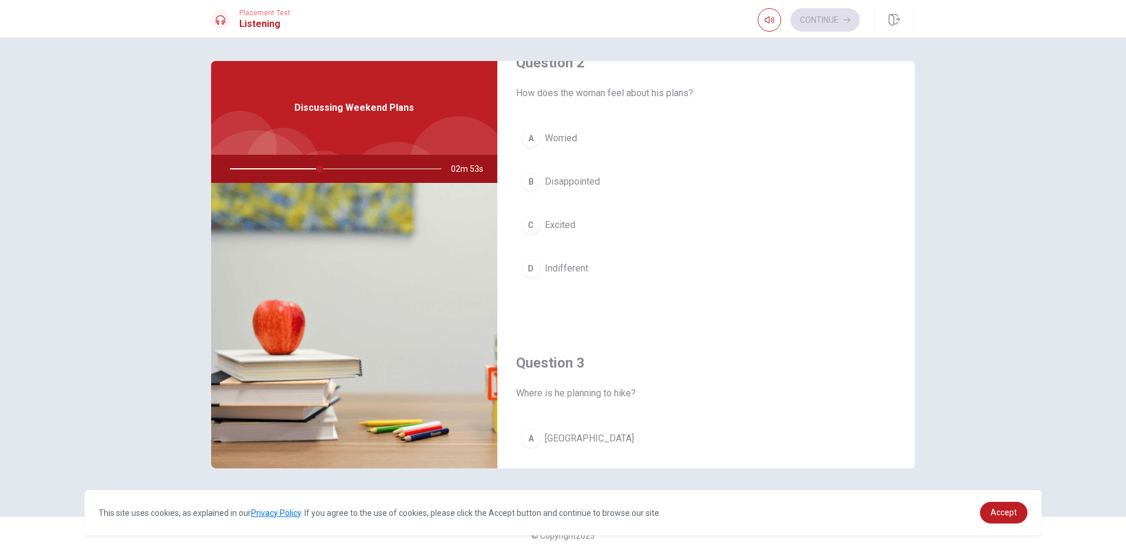
scroll to position [352, 0]
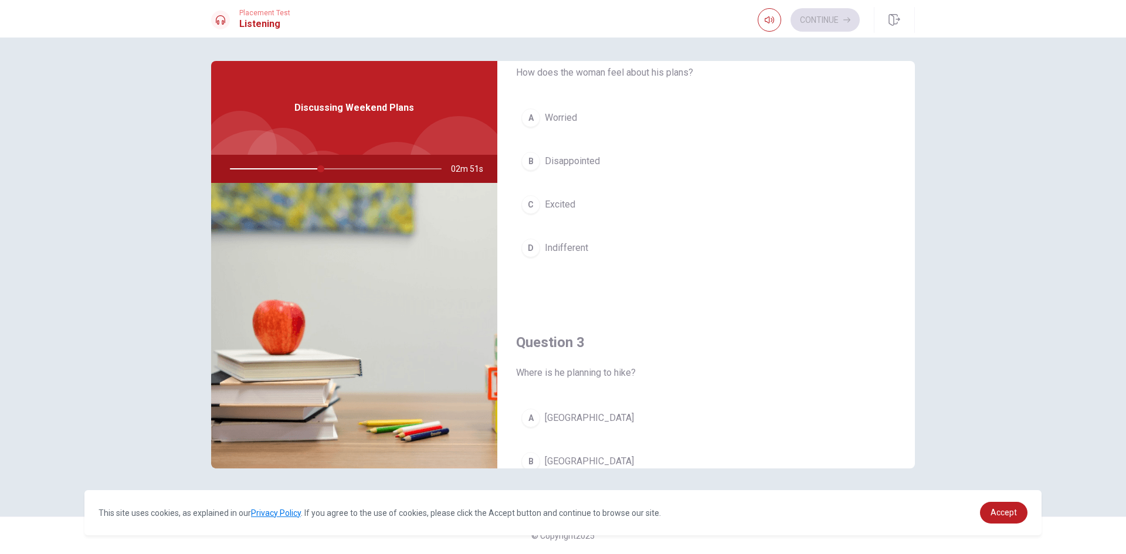
click at [562, 205] on span "Excited" at bounding box center [560, 205] width 30 height 14
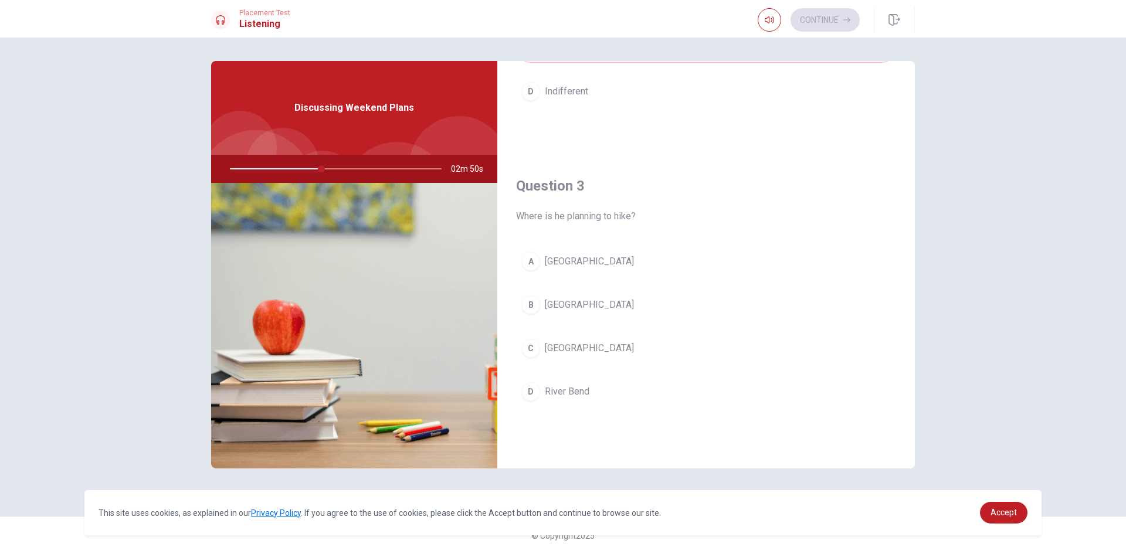
scroll to position [528, 0]
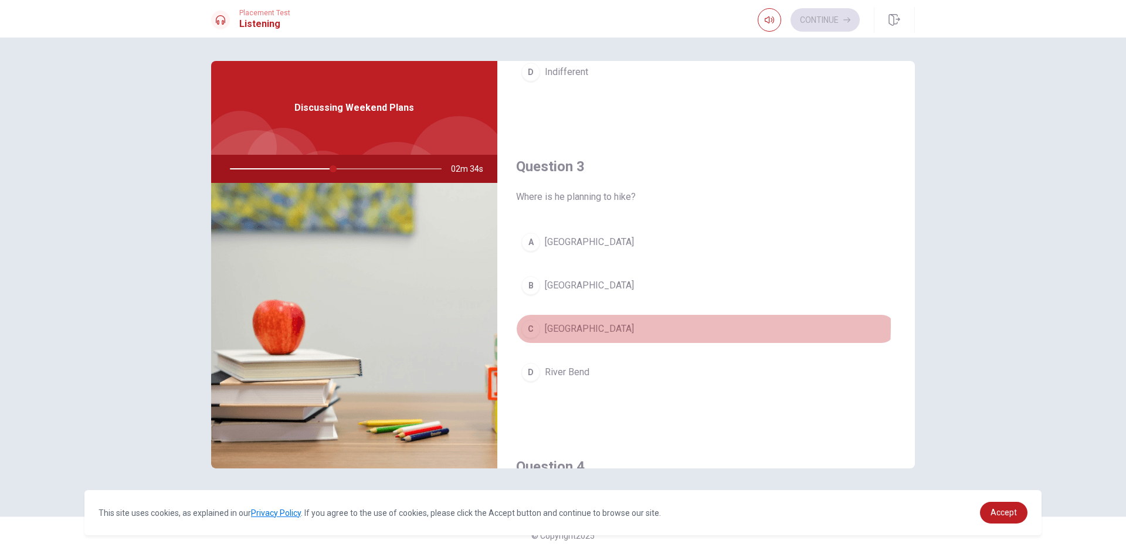
click at [571, 325] on span "[GEOGRAPHIC_DATA]" at bounding box center [589, 329] width 89 height 14
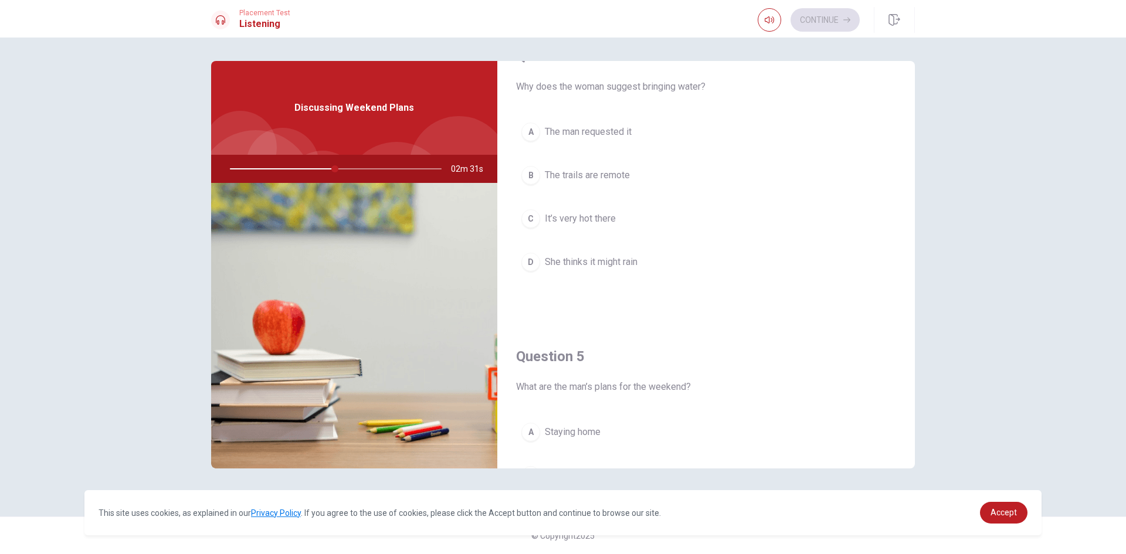
scroll to position [880, 0]
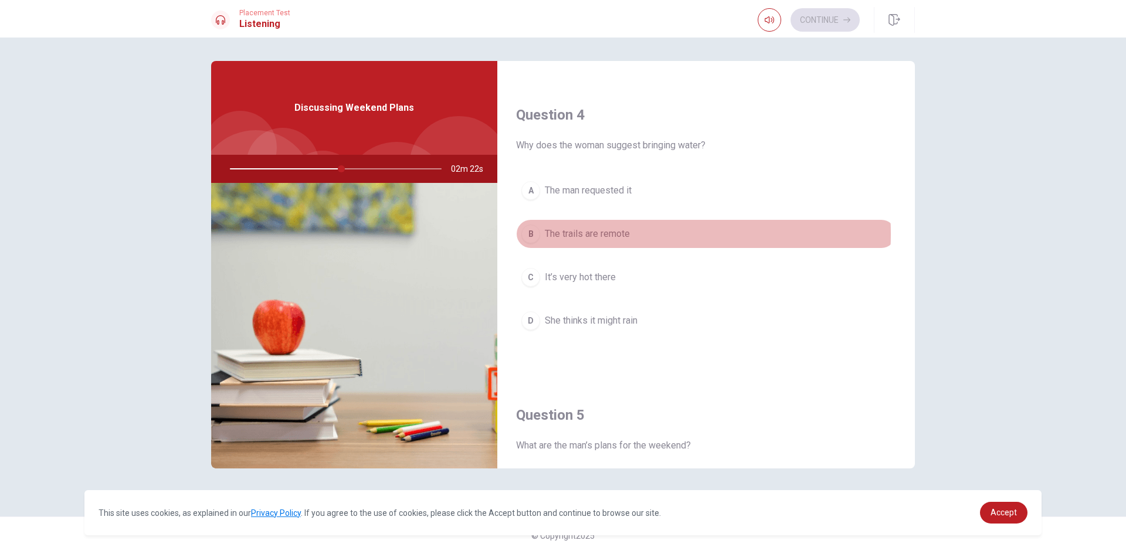
click at [617, 234] on span "The trails are remote" at bounding box center [587, 234] width 85 height 14
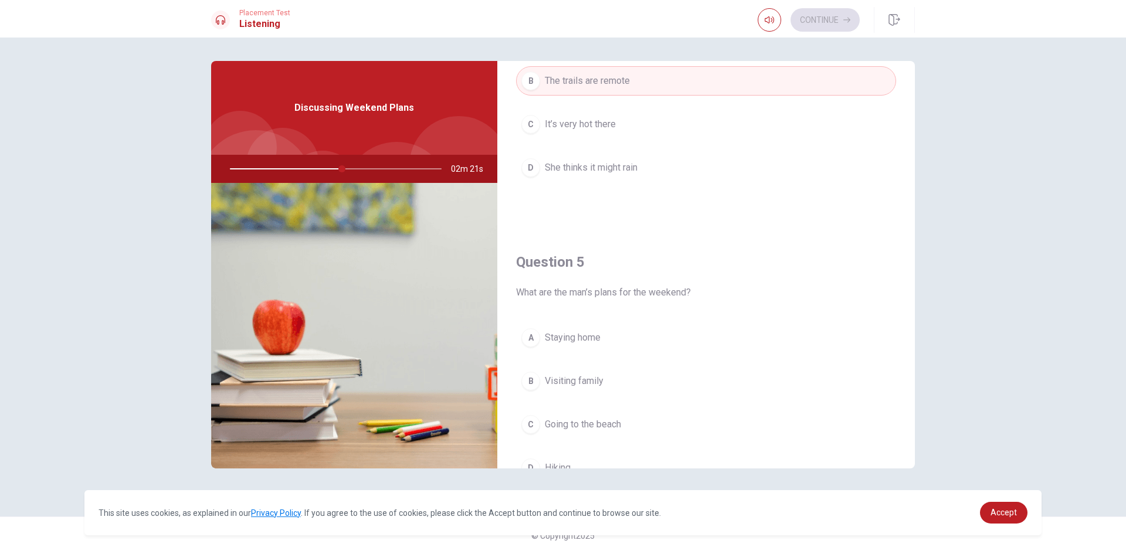
scroll to position [1056, 0]
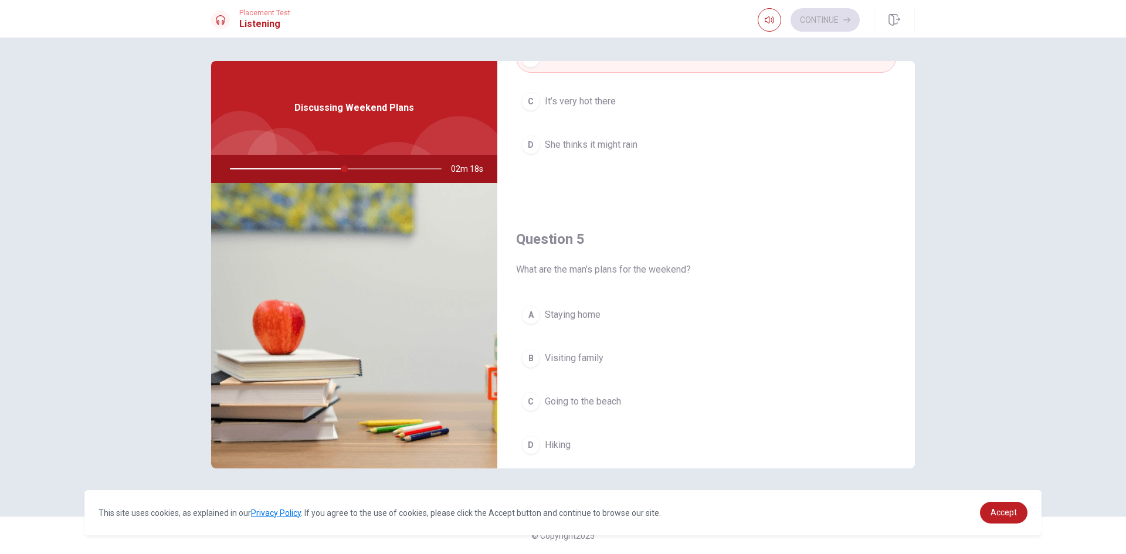
click at [555, 445] on span "Hiking" at bounding box center [558, 445] width 26 height 14
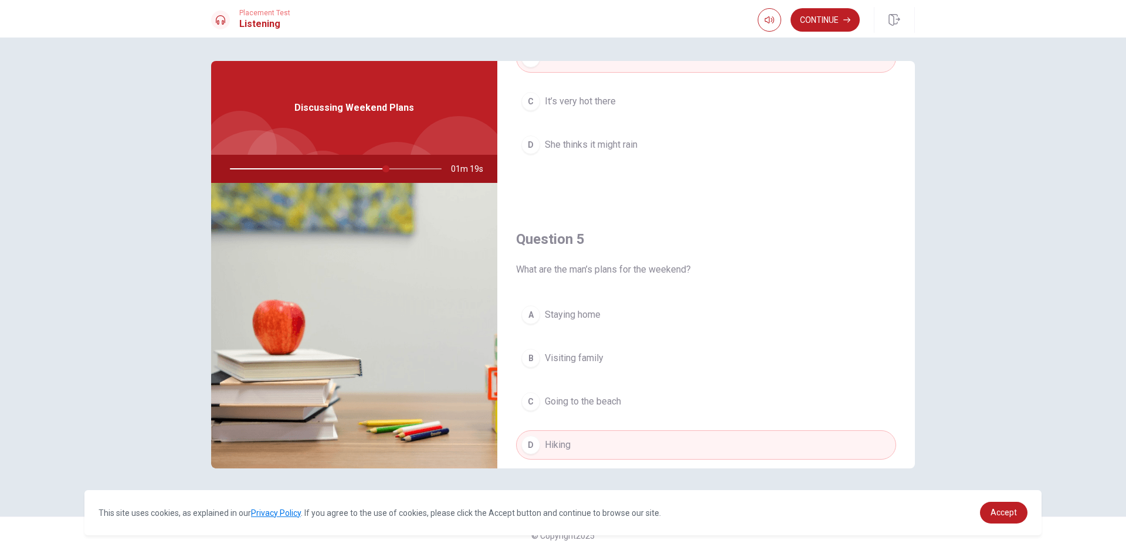
scroll to position [1094, 0]
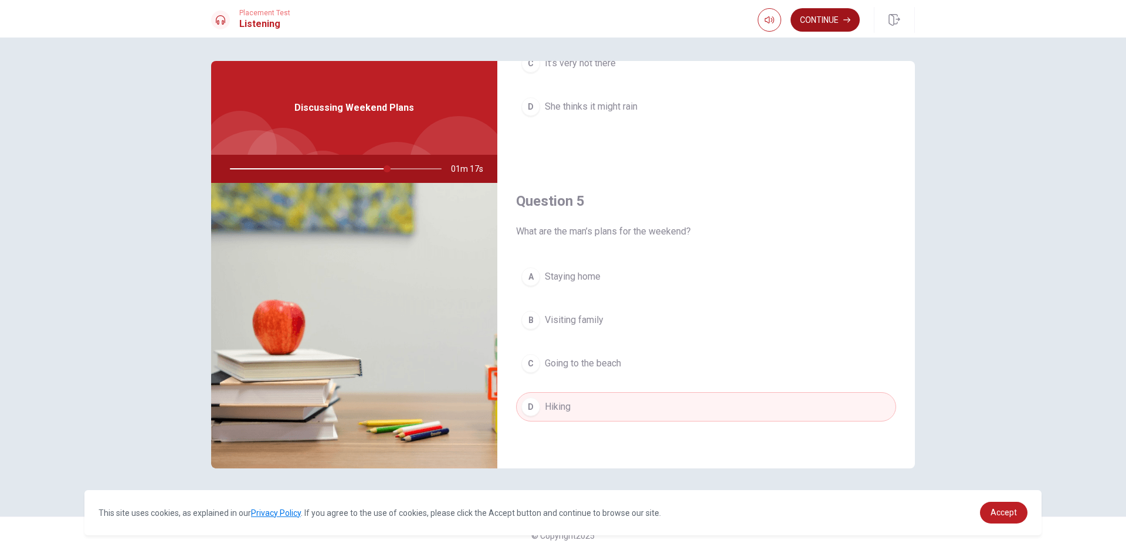
click at [829, 23] on button "Continue" at bounding box center [825, 19] width 69 height 23
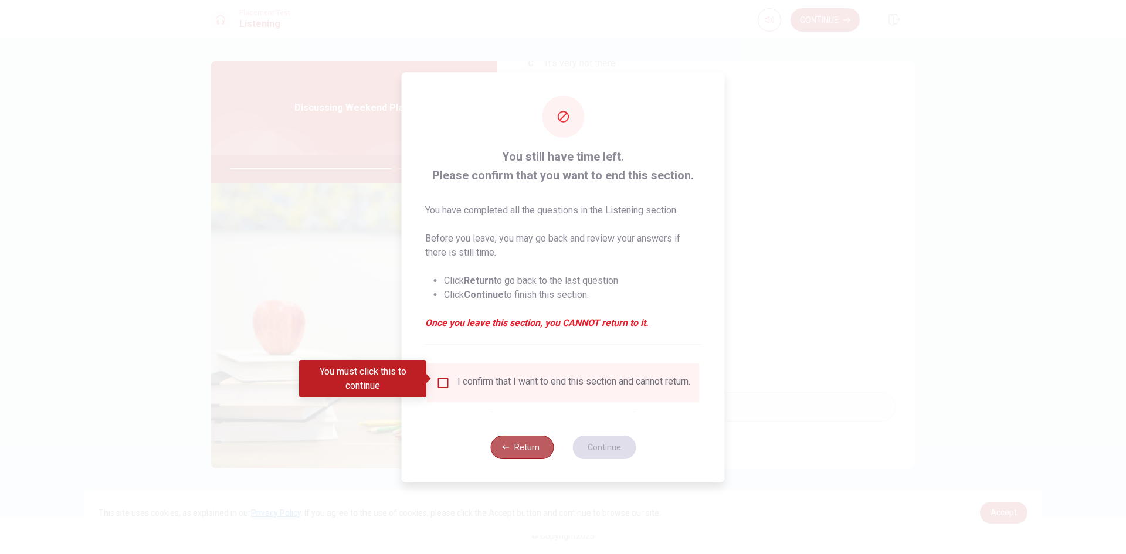
click at [522, 452] on button "Return" at bounding box center [521, 447] width 63 height 23
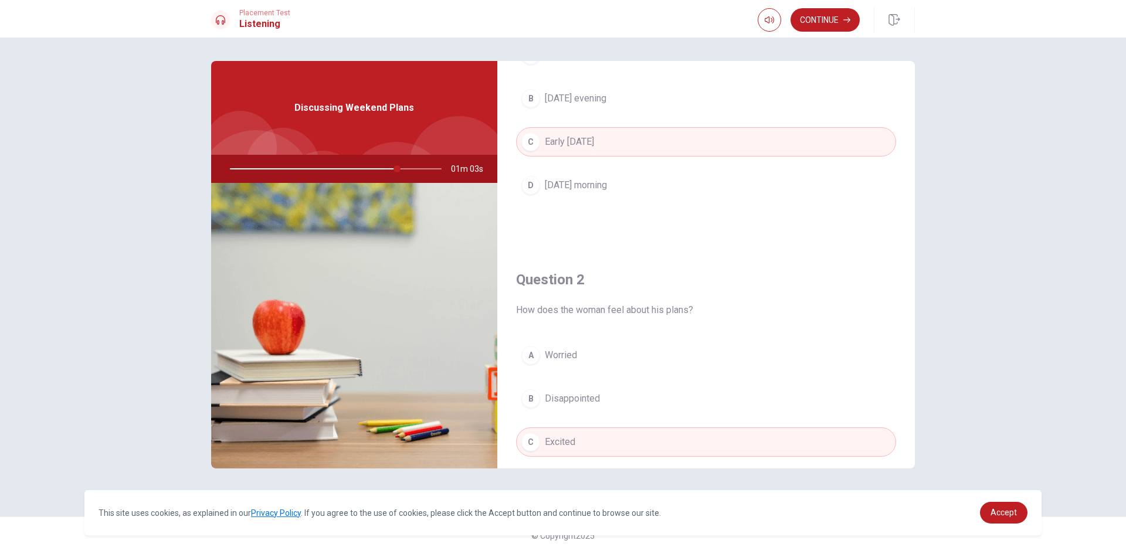
scroll to position [0, 0]
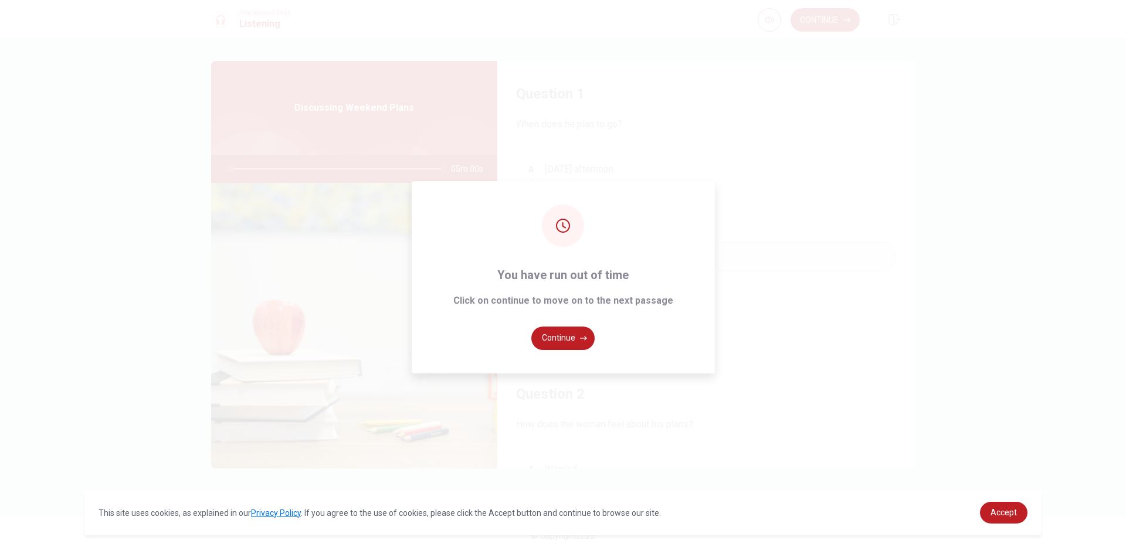
type input "0"
click at [572, 340] on button "Continue" at bounding box center [562, 338] width 63 height 23
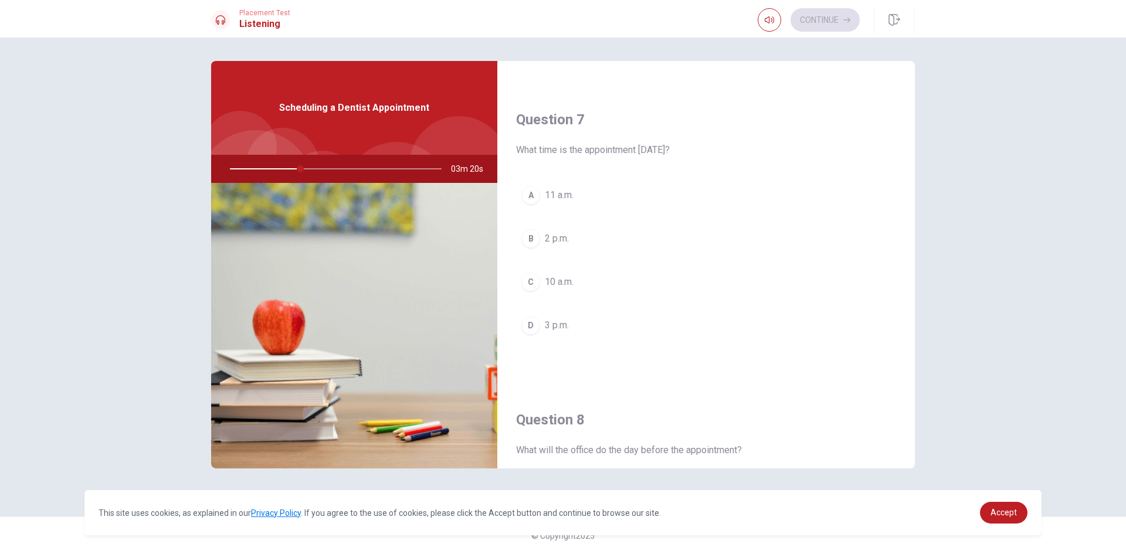
scroll to position [293, 0]
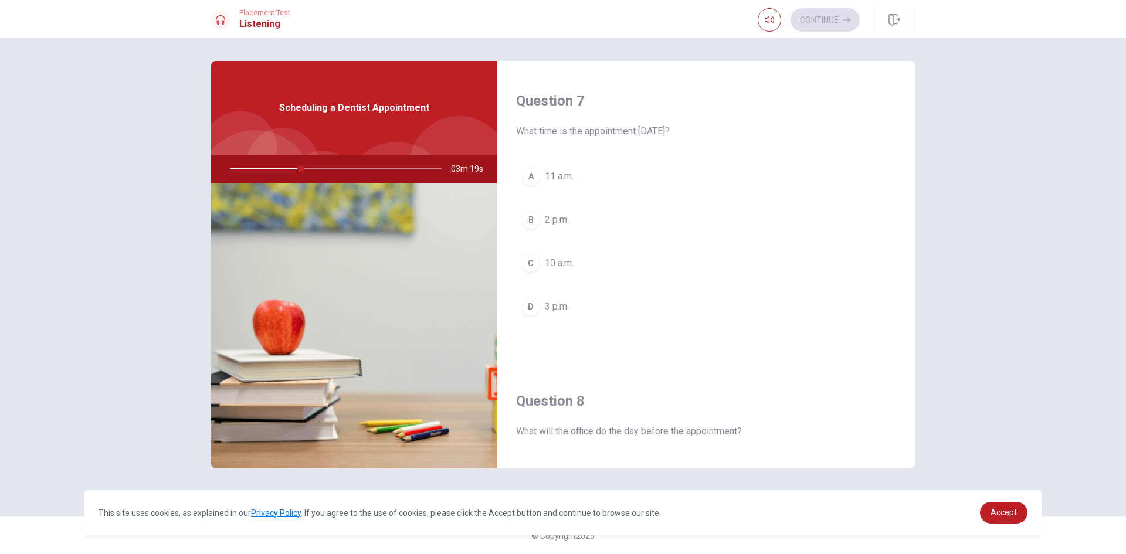
click at [554, 306] on span "3 p.m." at bounding box center [557, 307] width 24 height 14
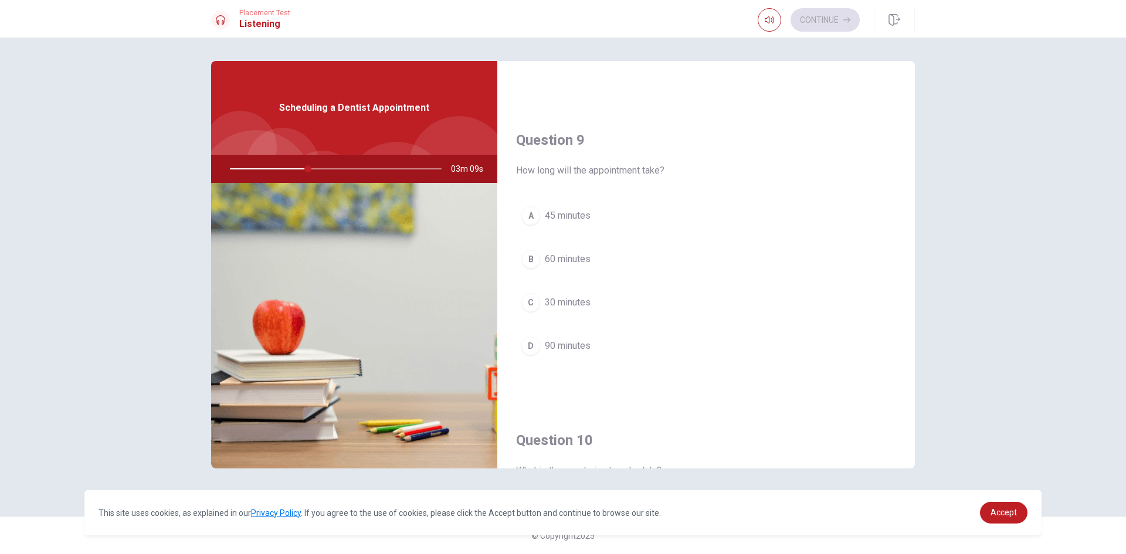
scroll to position [880, 0]
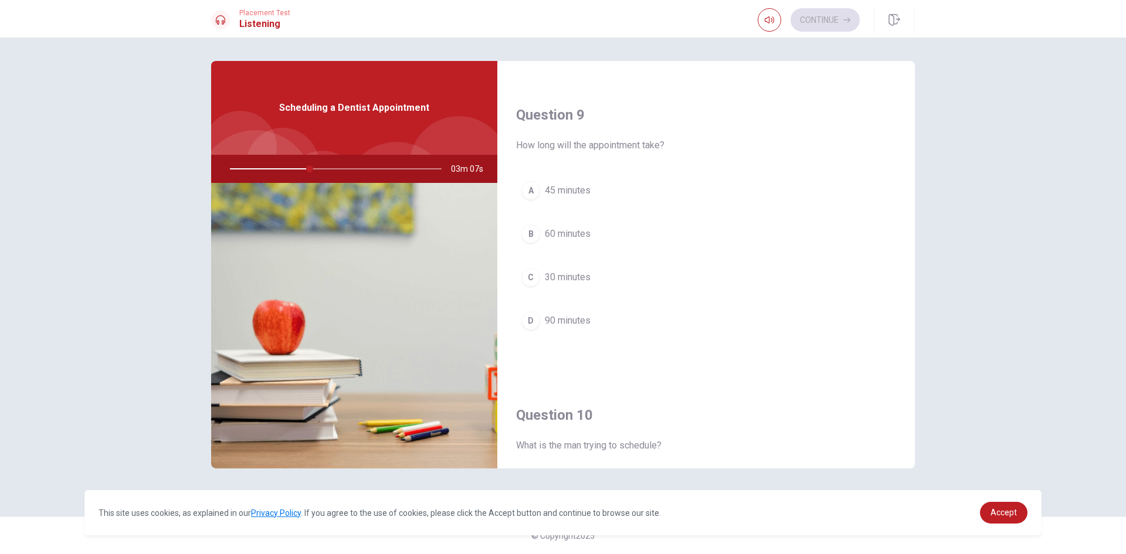
click at [561, 186] on span "45 minutes" at bounding box center [568, 191] width 46 height 14
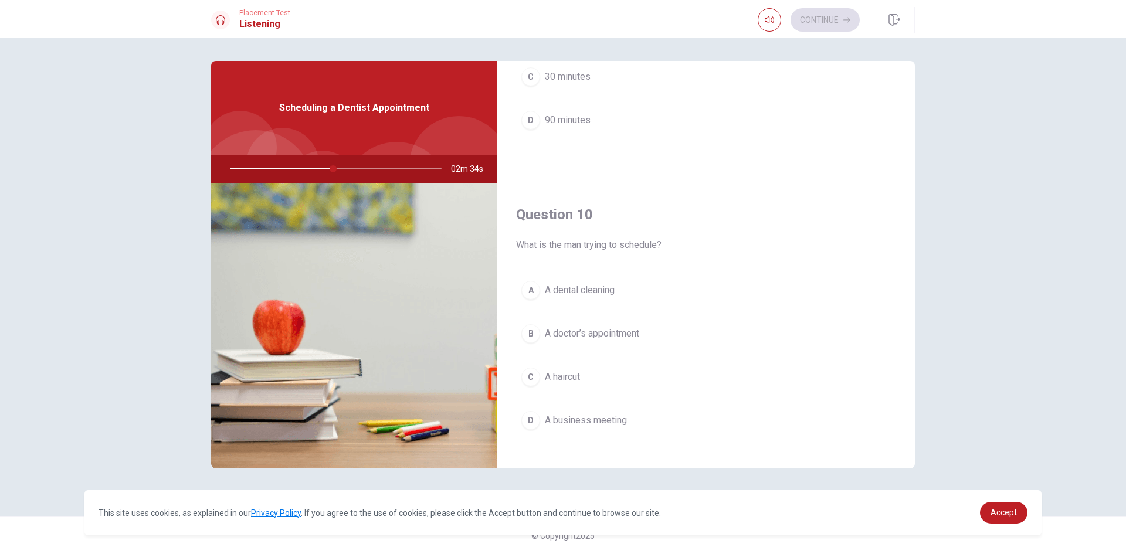
scroll to position [1094, 0]
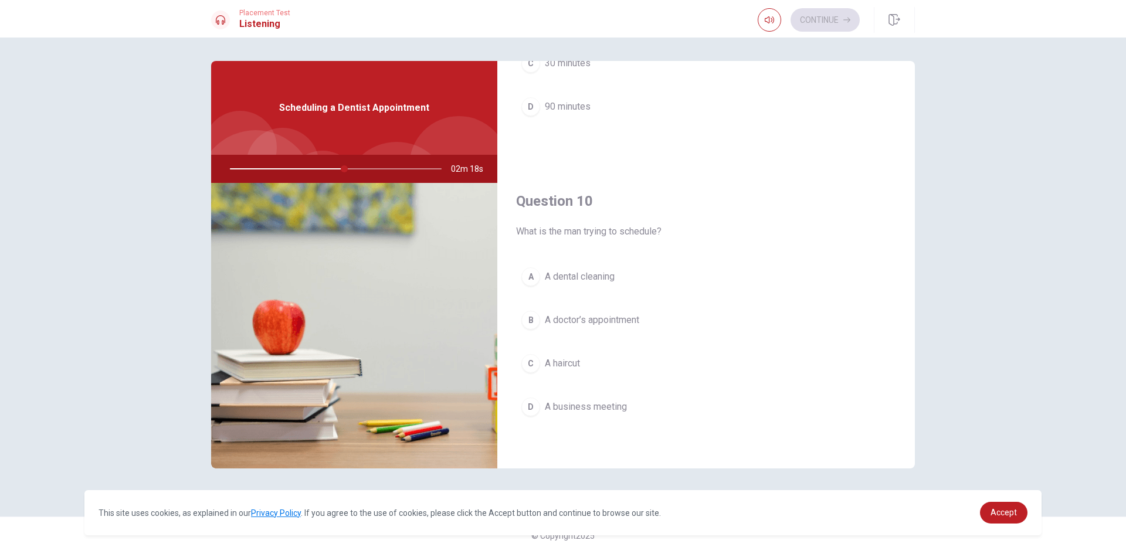
click at [563, 317] on span "A doctor’s appointment" at bounding box center [592, 320] width 94 height 14
click at [569, 274] on span "A dental cleaning" at bounding box center [580, 277] width 70 height 14
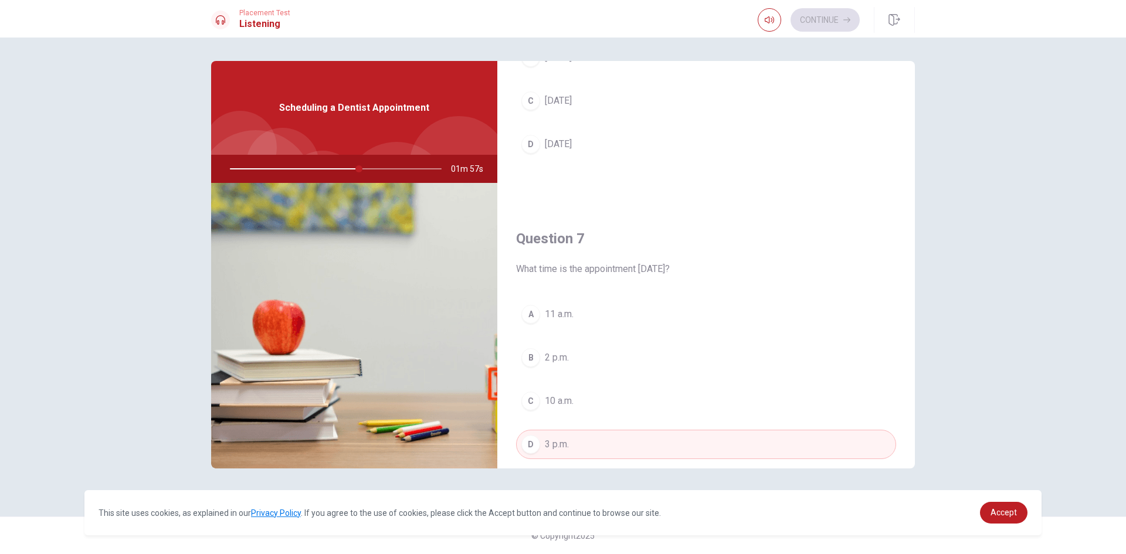
scroll to position [0, 0]
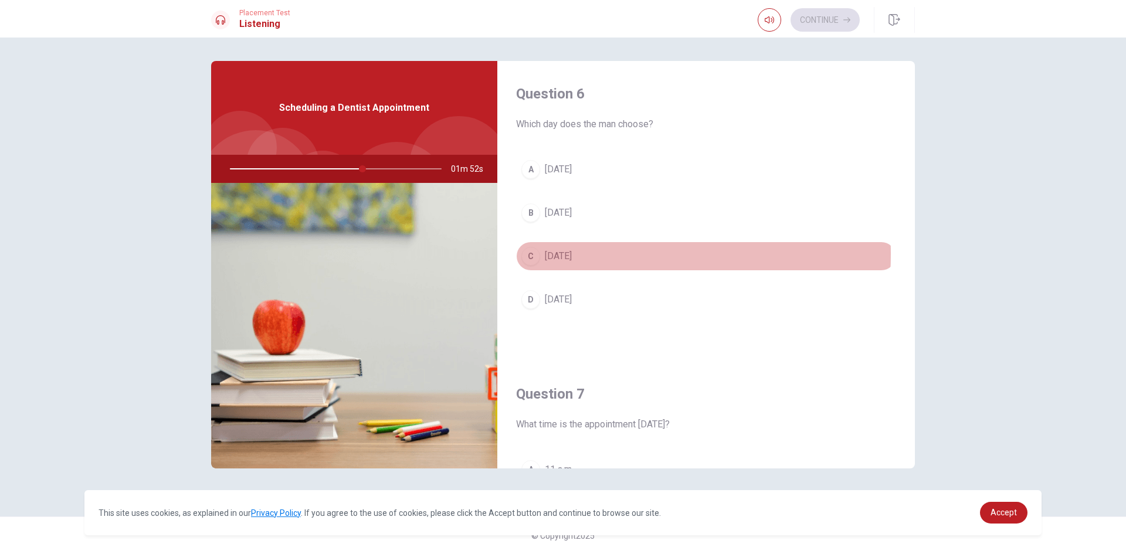
click at [546, 254] on span "[DATE]" at bounding box center [558, 256] width 27 height 14
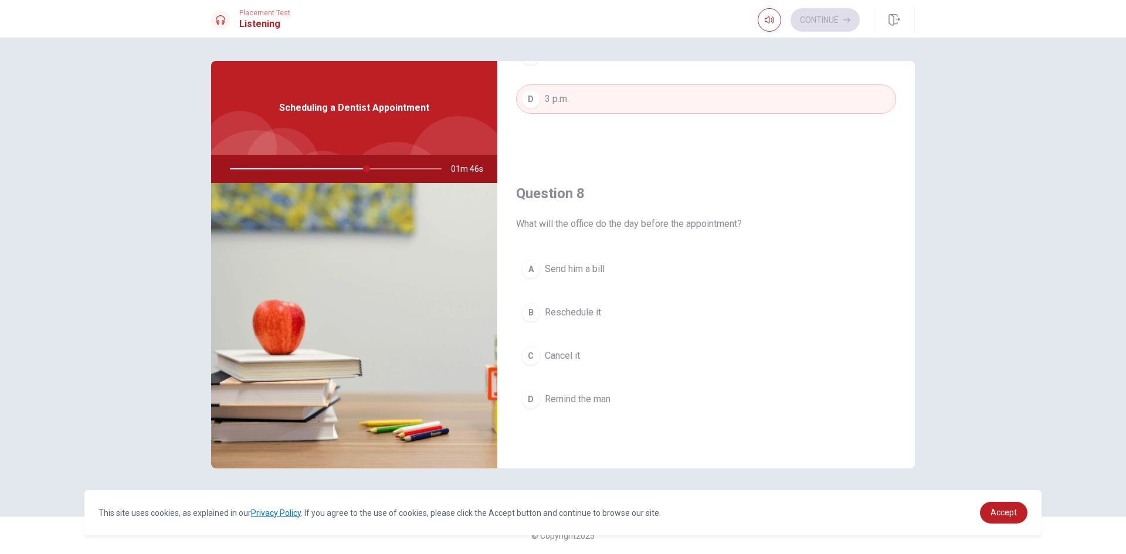
scroll to position [528, 0]
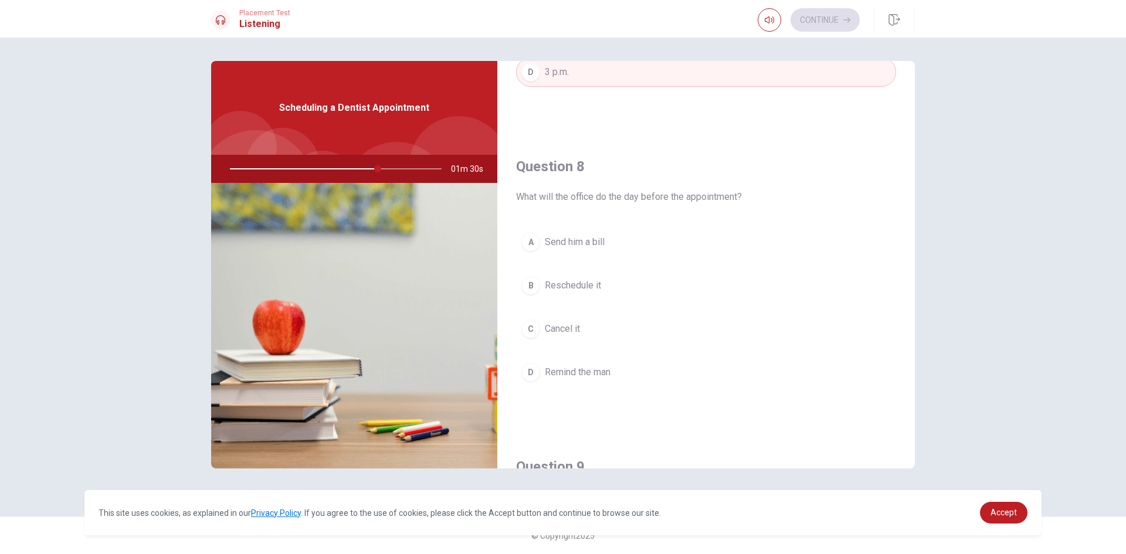
click at [588, 372] on span "Remind the man" at bounding box center [578, 372] width 66 height 14
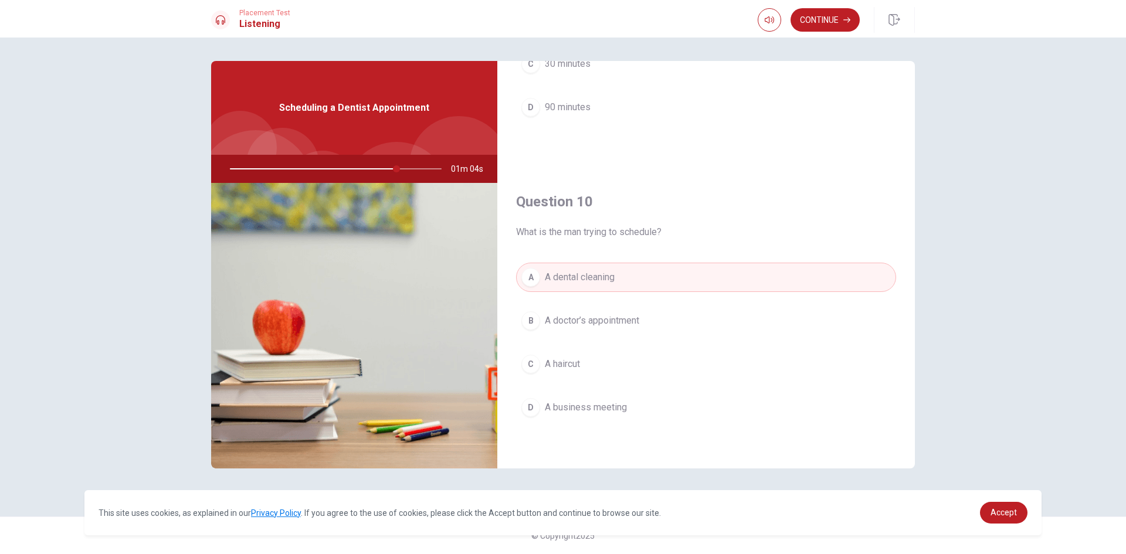
scroll to position [1094, 0]
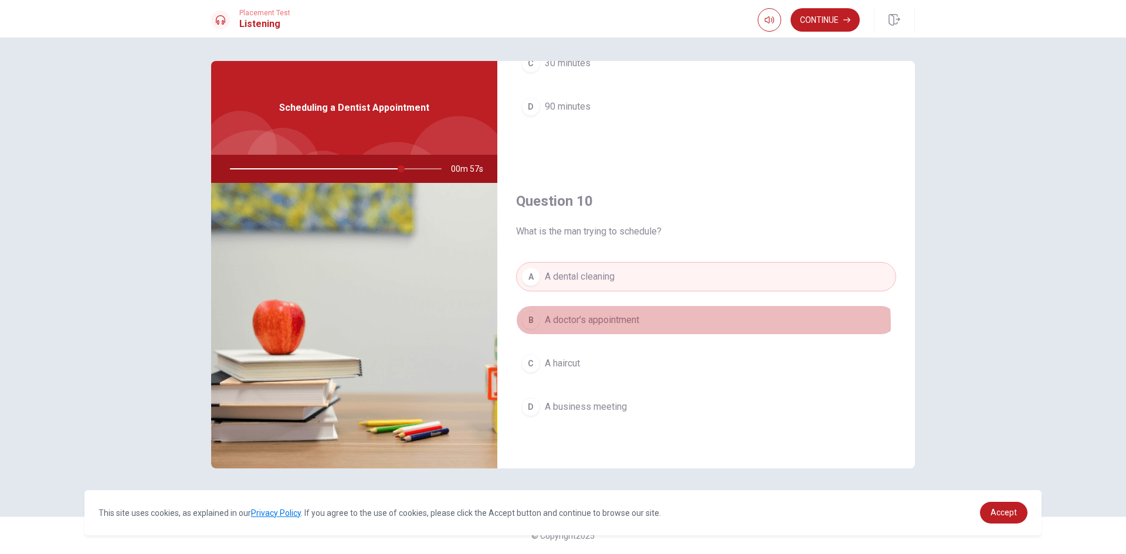
click at [630, 325] on span "A doctor’s appointment" at bounding box center [592, 320] width 94 height 14
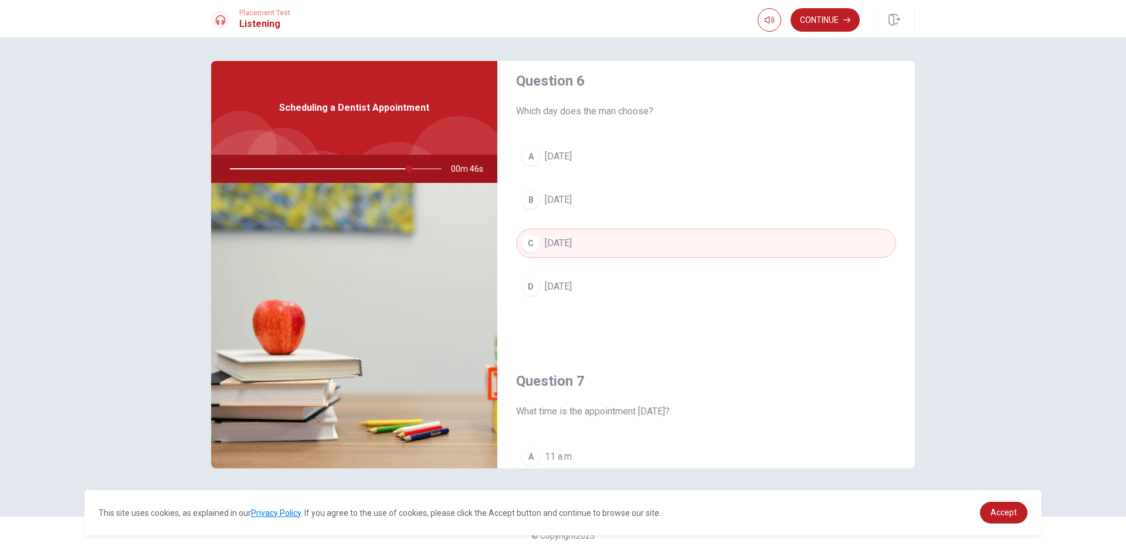
scroll to position [0, 0]
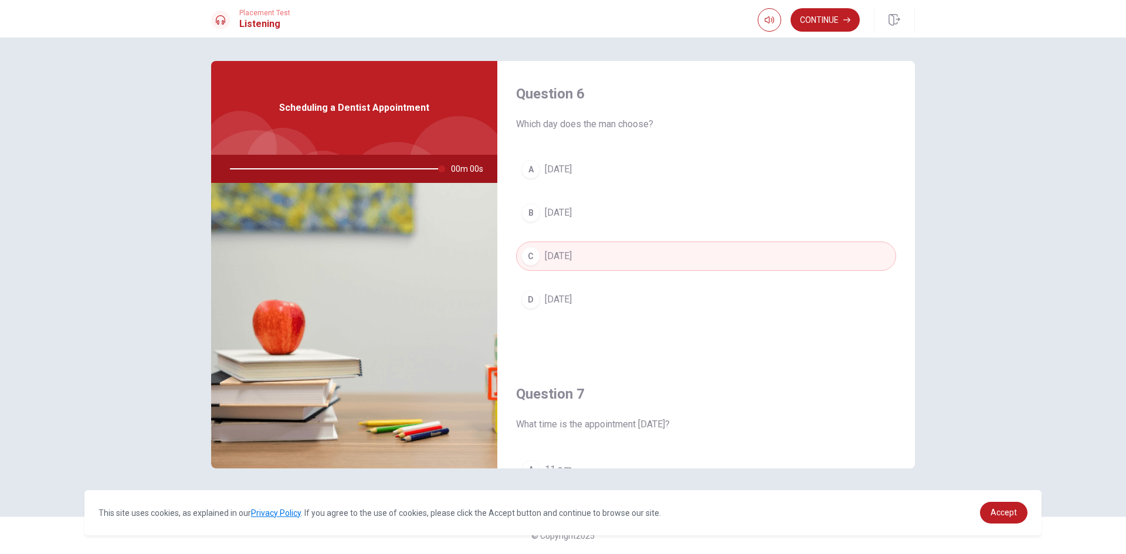
type input "0"
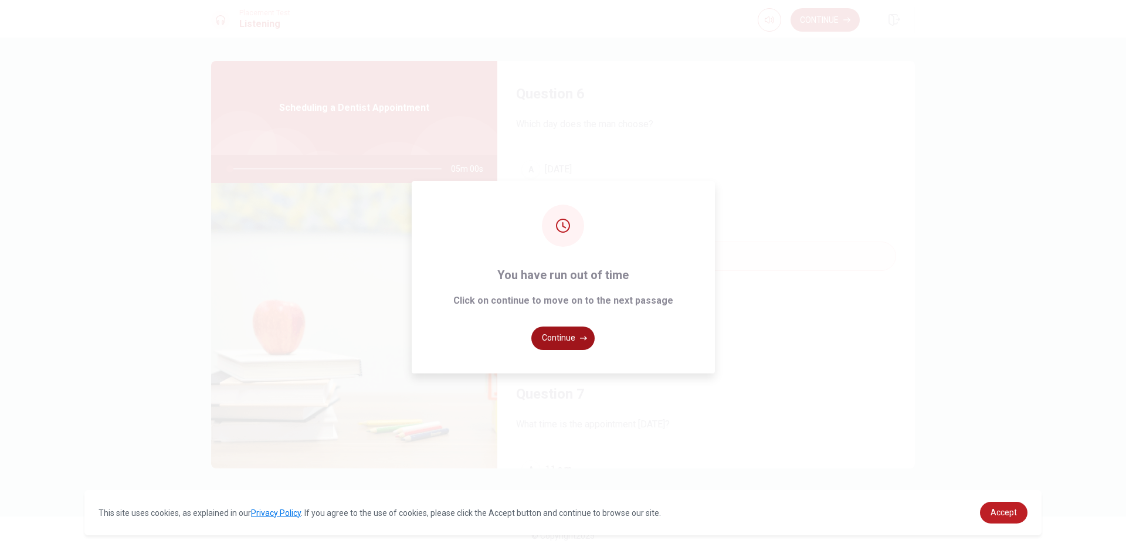
click at [568, 335] on button "Continue" at bounding box center [562, 338] width 63 height 23
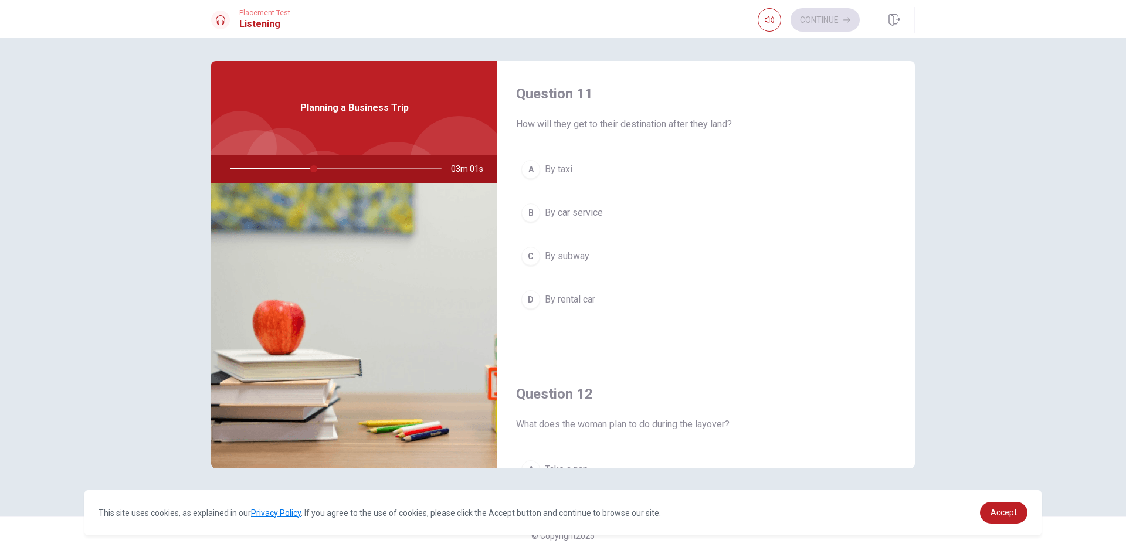
click at [567, 210] on span "By car service" at bounding box center [574, 213] width 58 height 14
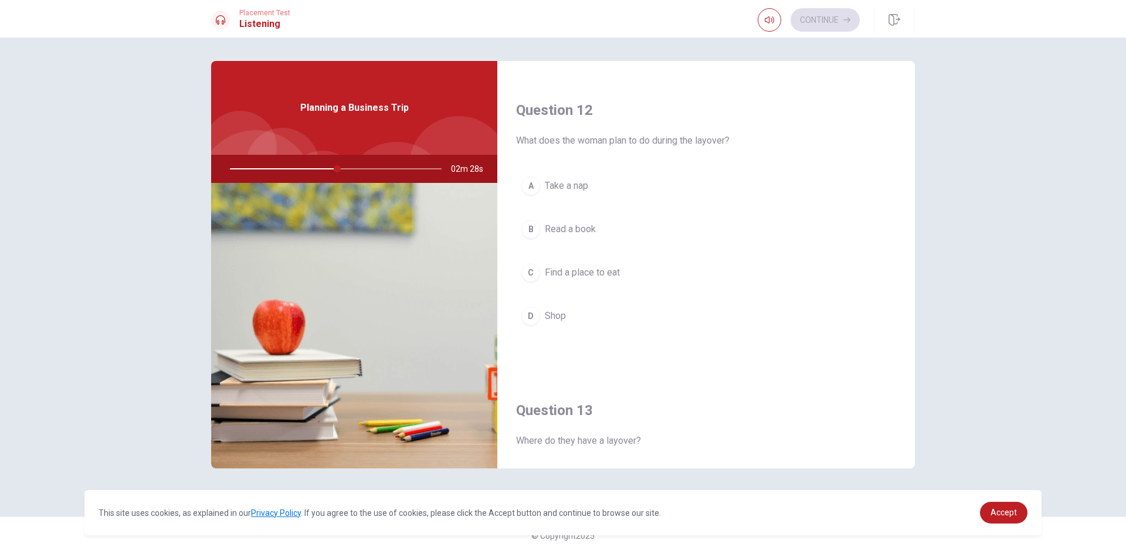
scroll to position [293, 0]
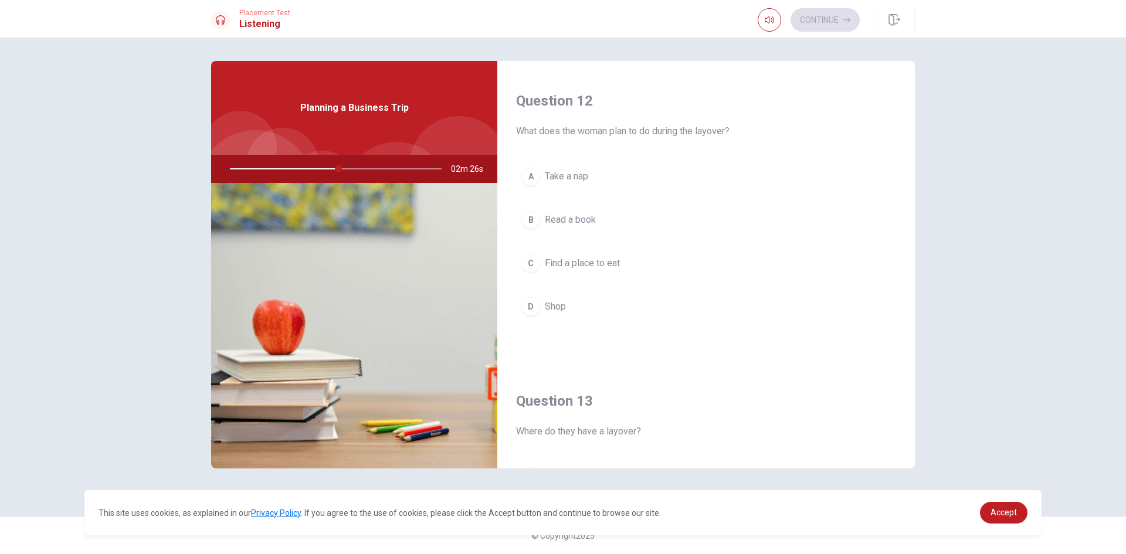
click at [586, 265] on span "Find a place to eat" at bounding box center [582, 263] width 75 height 14
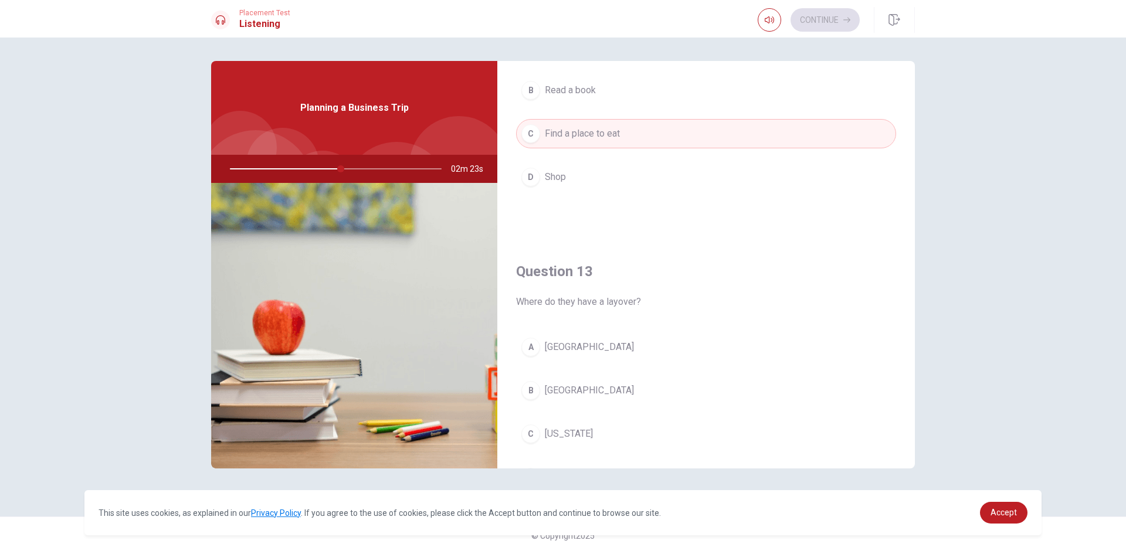
scroll to position [469, 0]
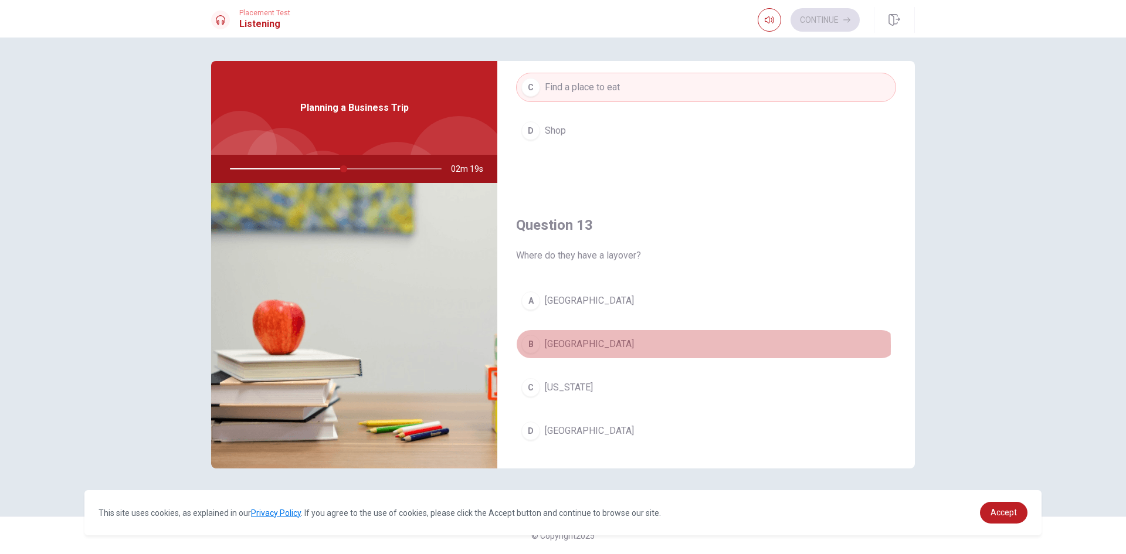
click at [552, 345] on span "[GEOGRAPHIC_DATA]" at bounding box center [589, 344] width 89 height 14
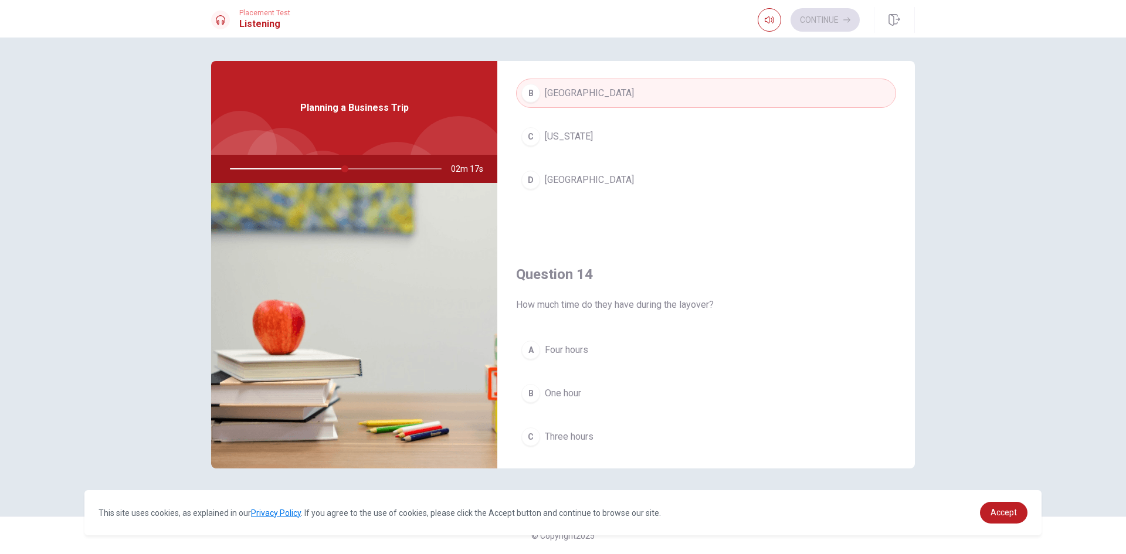
scroll to position [762, 0]
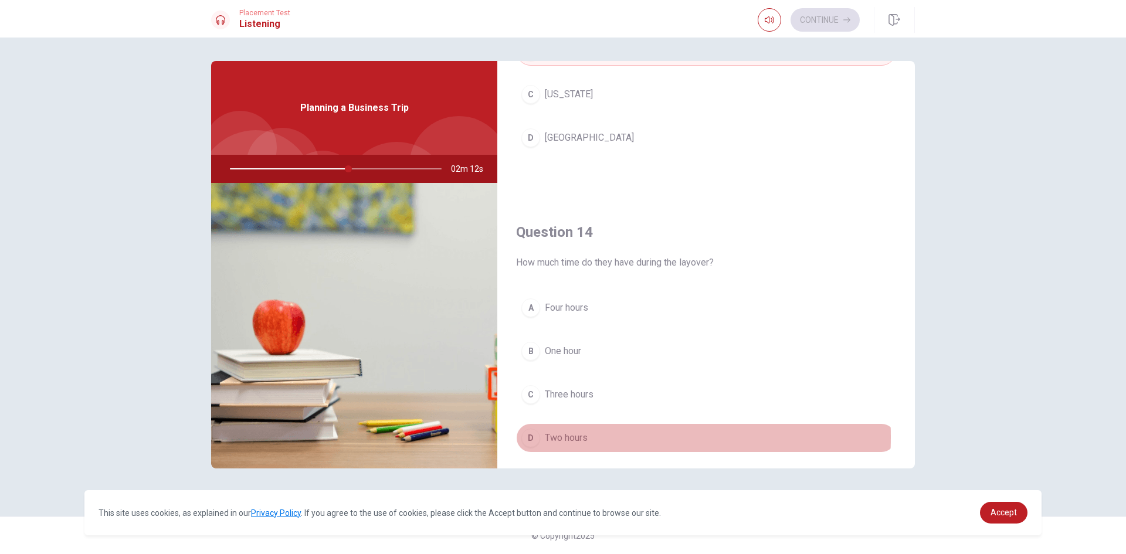
click at [563, 437] on span "Two hours" at bounding box center [566, 438] width 43 height 14
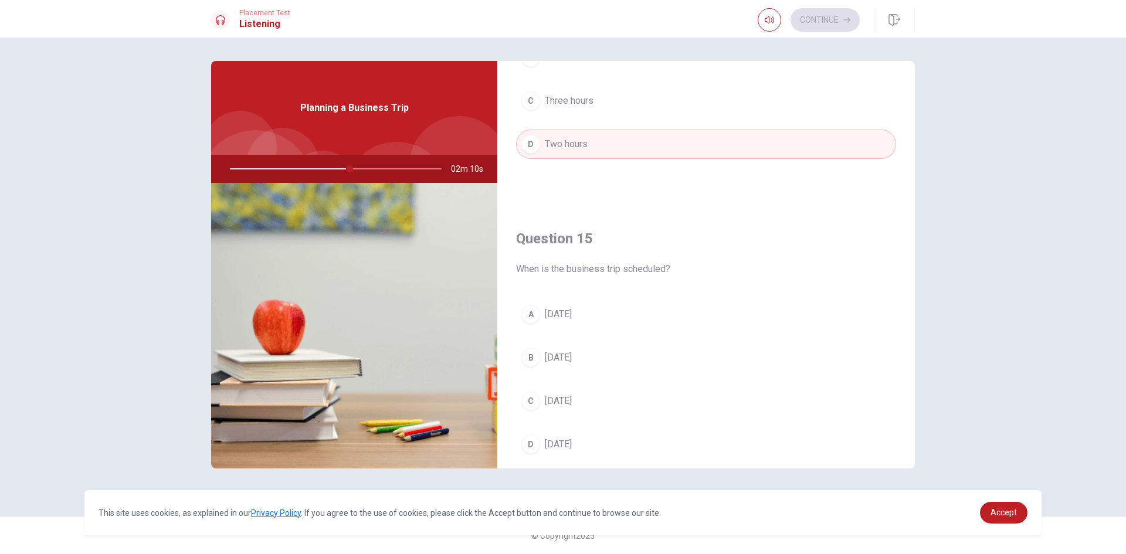
scroll to position [1094, 0]
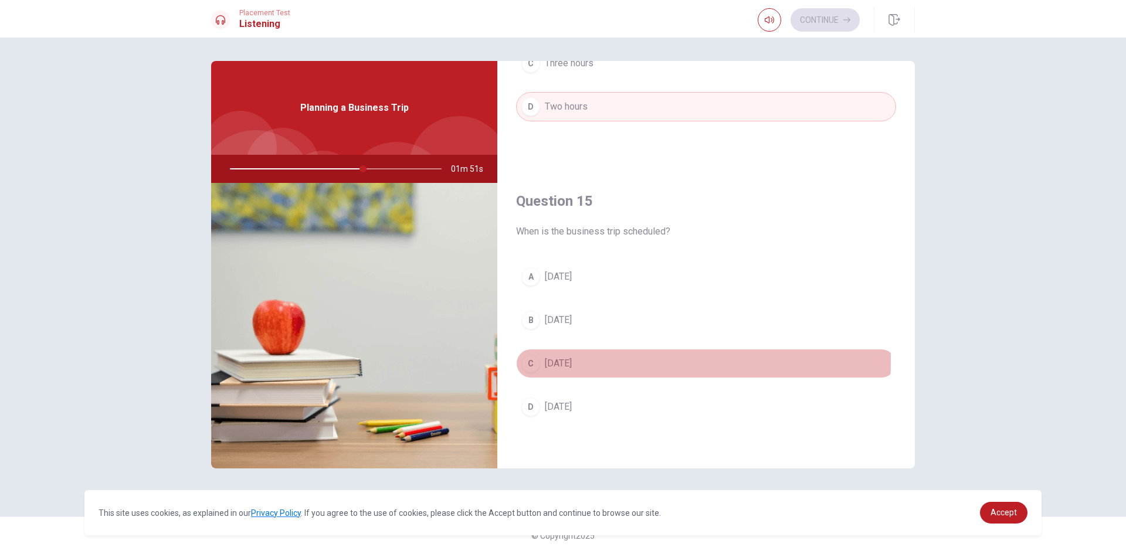
click at [555, 361] on span "[DATE]" at bounding box center [558, 364] width 27 height 14
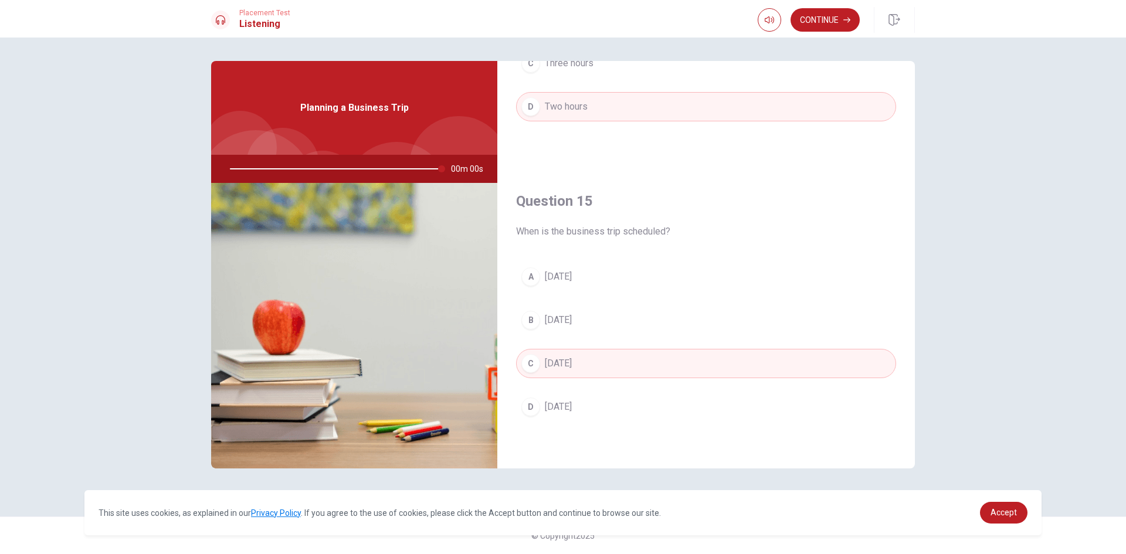
type input "0"
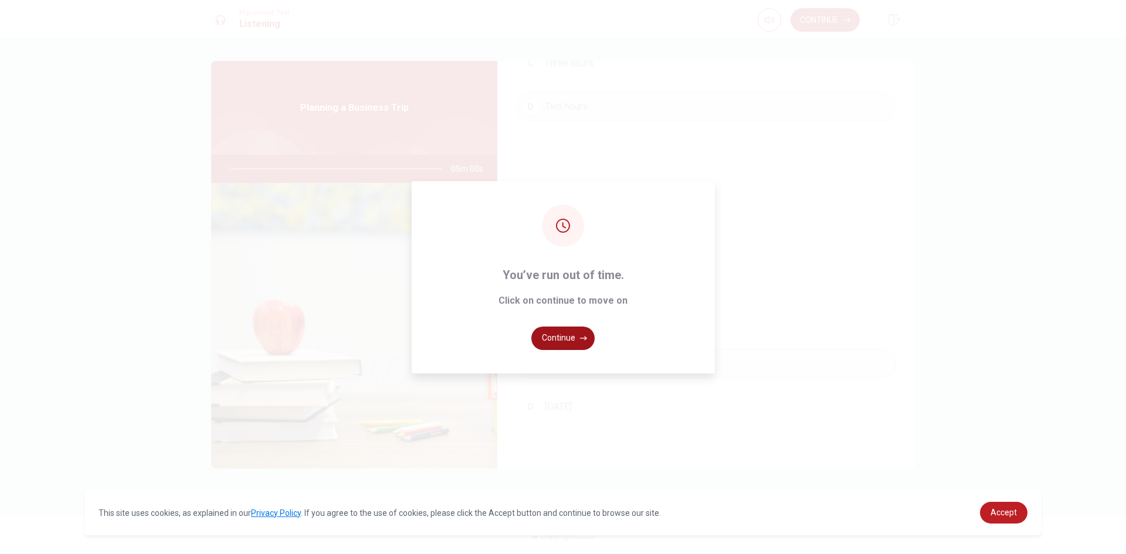
click at [559, 333] on button "Continue" at bounding box center [562, 338] width 63 height 23
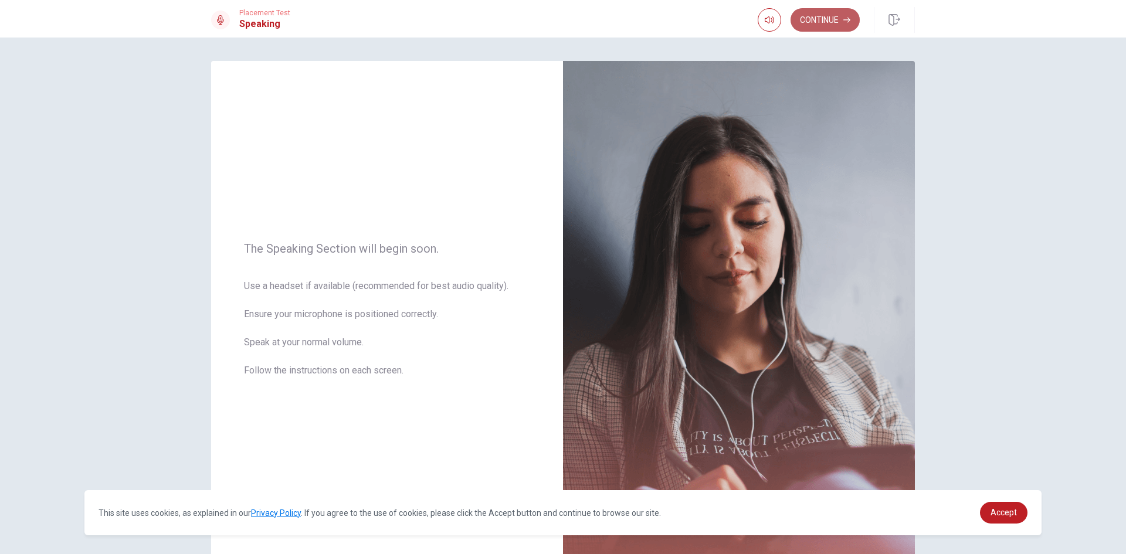
click at [838, 23] on button "Continue" at bounding box center [825, 19] width 69 height 23
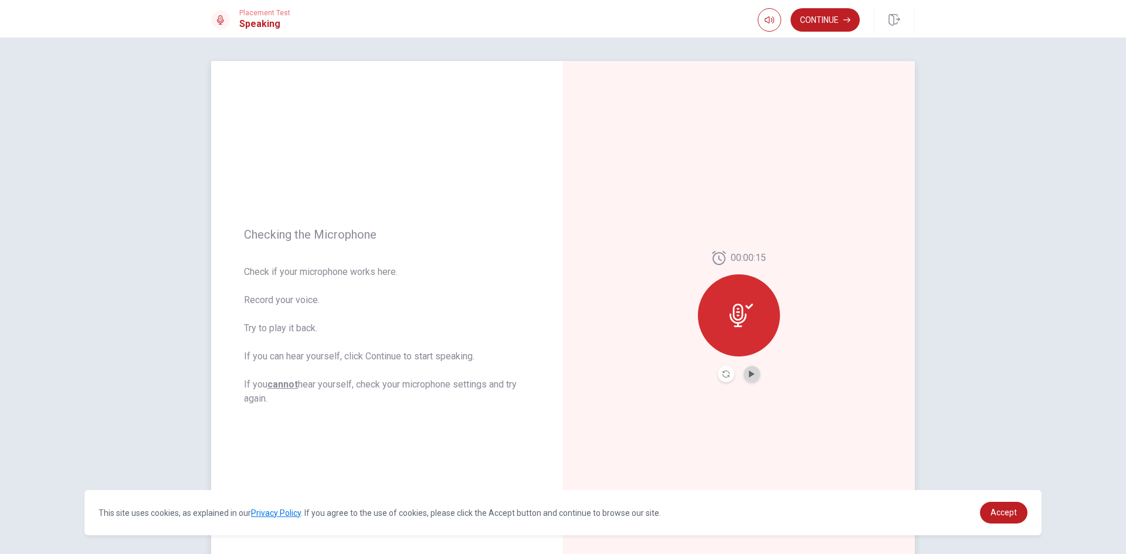
click at [753, 374] on button "Play Audio" at bounding box center [752, 374] width 16 height 16
click at [750, 374] on icon "Play Audio" at bounding box center [751, 374] width 5 height 7
click at [752, 375] on icon "Play Audio" at bounding box center [751, 374] width 7 height 7
click at [827, 25] on button "Continue" at bounding box center [825, 19] width 69 height 23
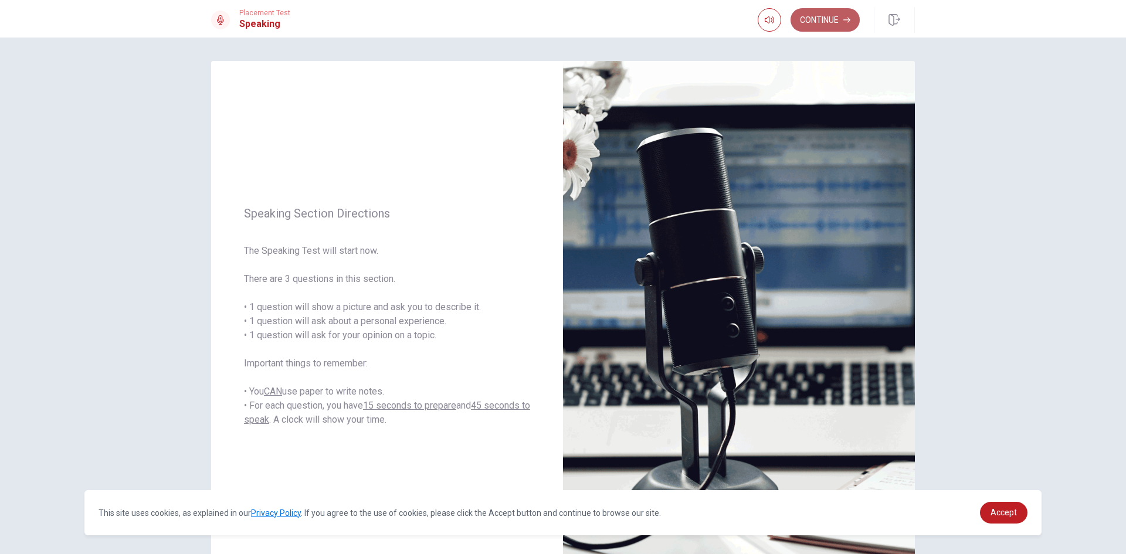
click at [832, 18] on button "Continue" at bounding box center [825, 19] width 69 height 23
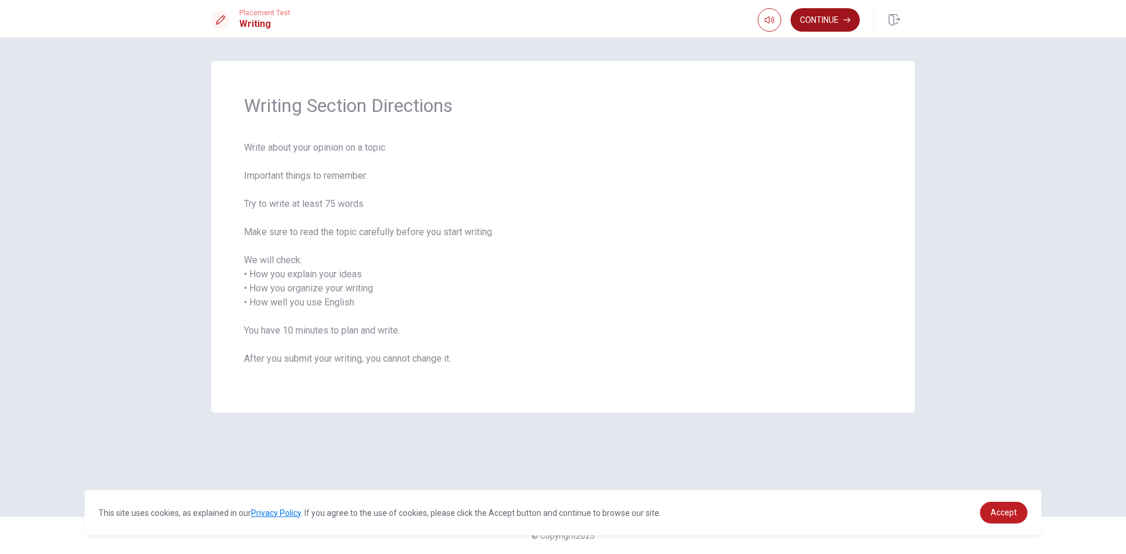
click at [836, 22] on button "Continue" at bounding box center [825, 19] width 69 height 23
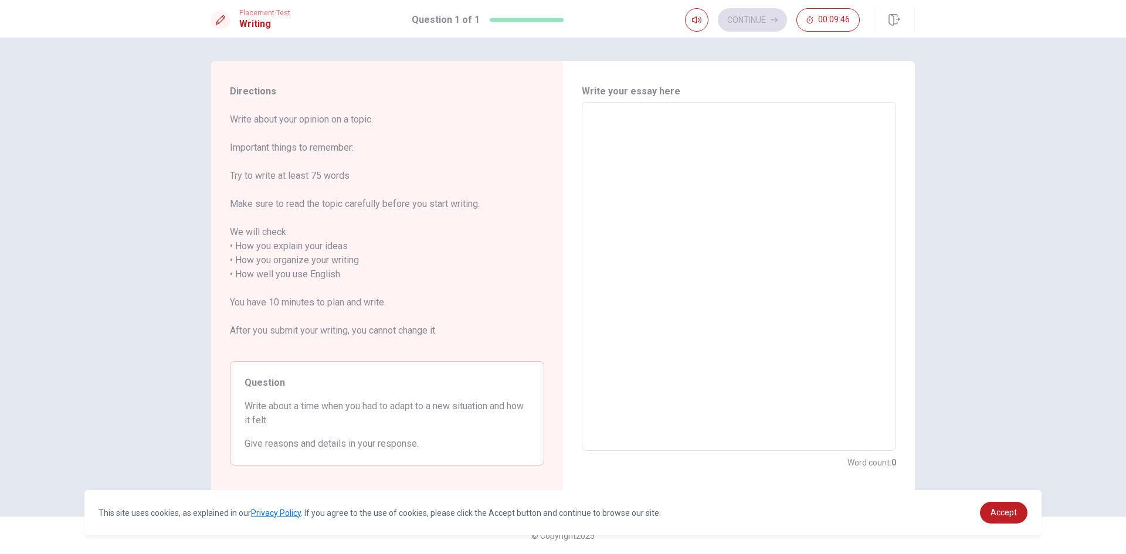
click at [674, 174] on textarea at bounding box center [739, 277] width 298 height 330
type textarea "M"
type textarea "x"
type textarea "Ma"
type textarea "x"
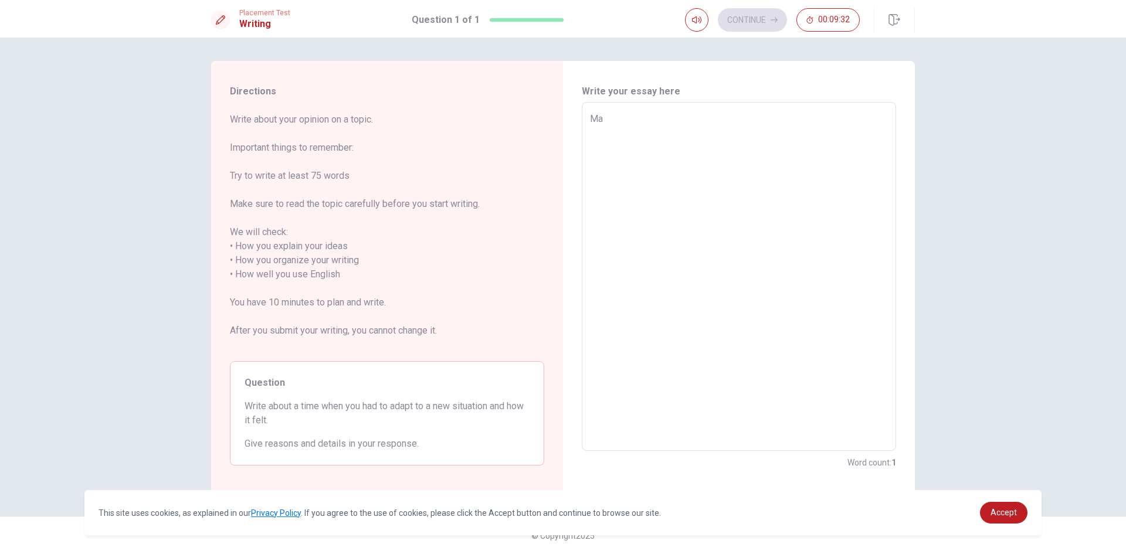
type textarea "Man"
type textarea "x"
type textarea "Many"
type textarea "x"
type textarea "Many"
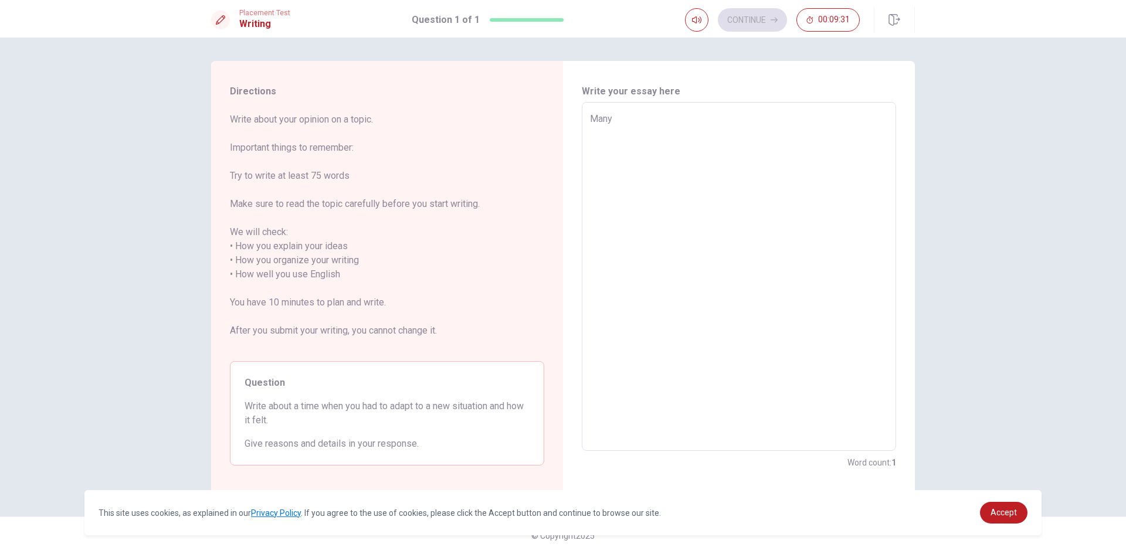
type textarea "x"
type textarea "Many y"
type textarea "x"
type textarea "Many ye"
type textarea "x"
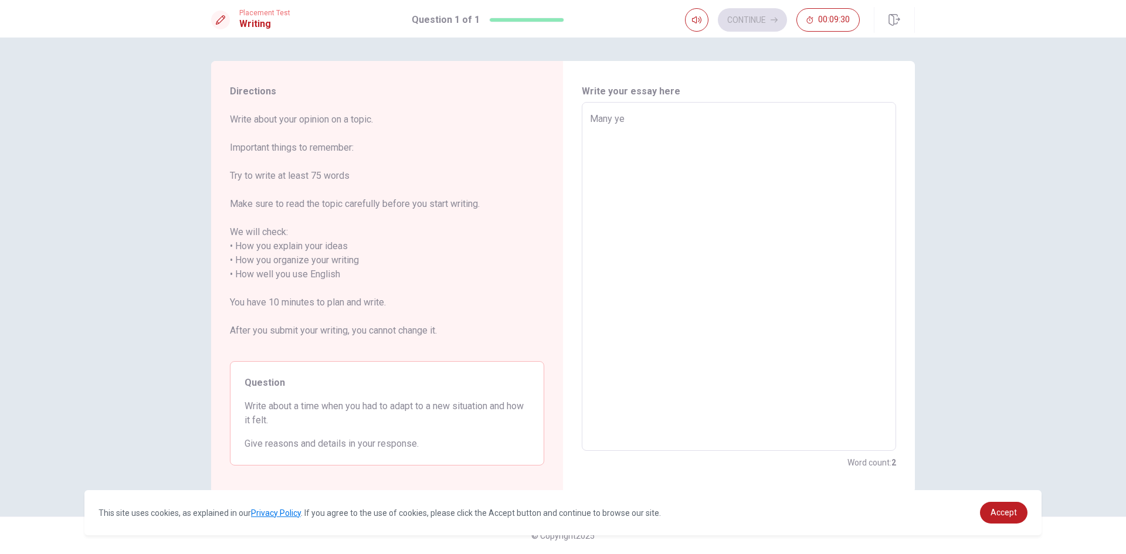
type textarea "Many yea"
type textarea "x"
type textarea "Many year"
type textarea "x"
type textarea "Many years"
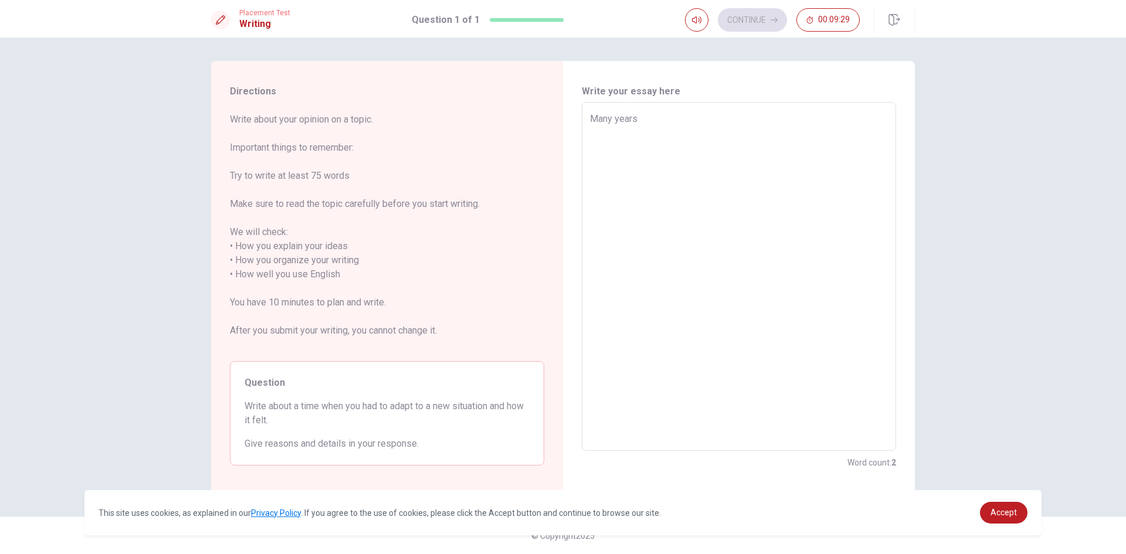
type textarea "x"
type textarea "Many years"
type textarea "x"
type textarea "Many years a"
type textarea "x"
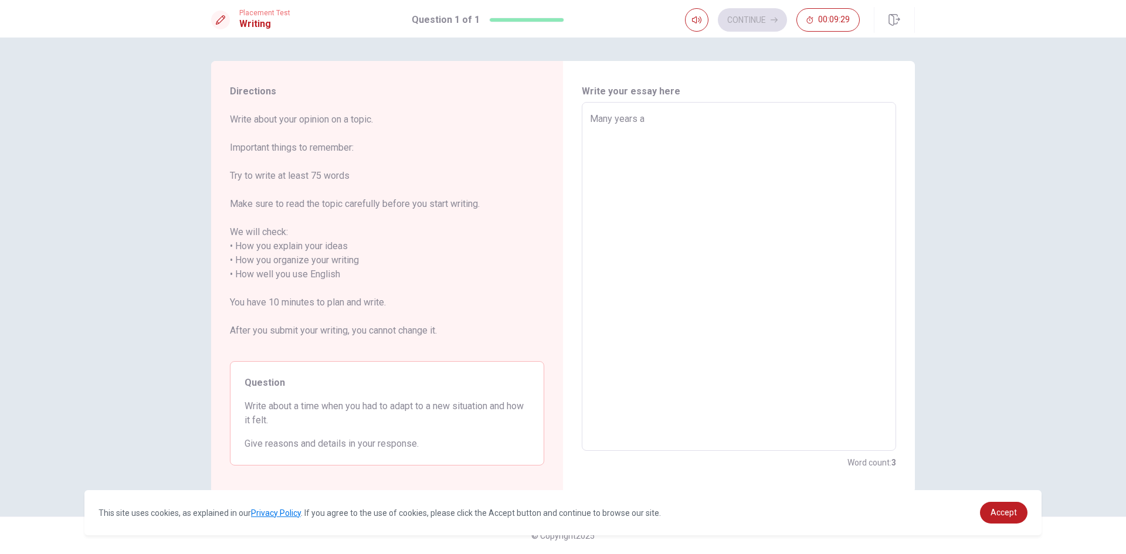
type textarea "Many years ag"
type textarea "x"
type textarea "Many years ago"
type textarea "x"
type textarea "Many years ago,"
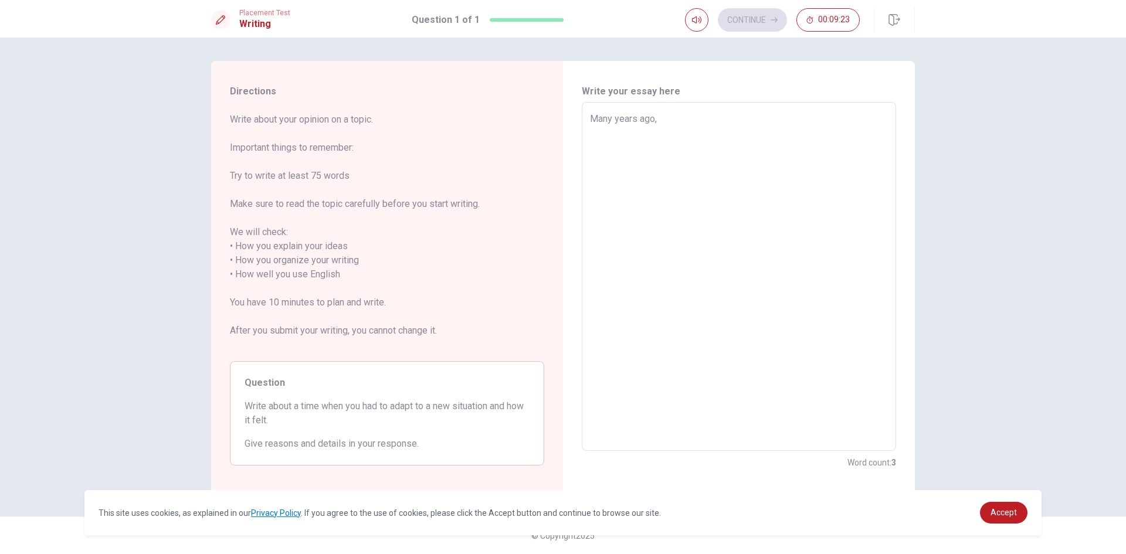
type textarea "x"
type textarea "Many years ago,"
type textarea "x"
type textarea "Many years ago, I"
type textarea "x"
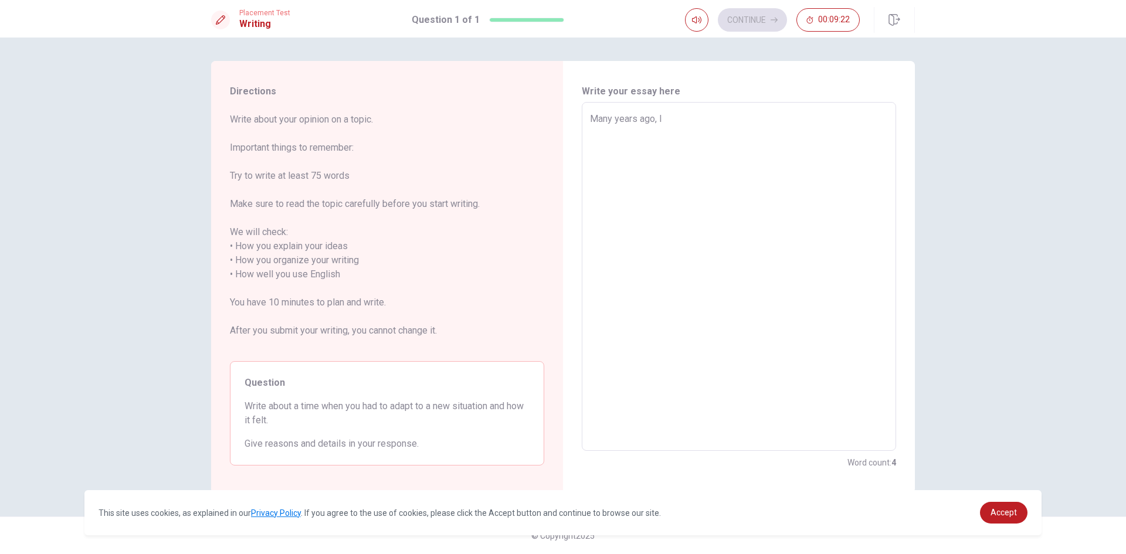
type textarea "Many years ago, I"
type textarea "x"
type textarea "Many years ago, I d"
type textarea "x"
type textarea "Many years ago, I da"
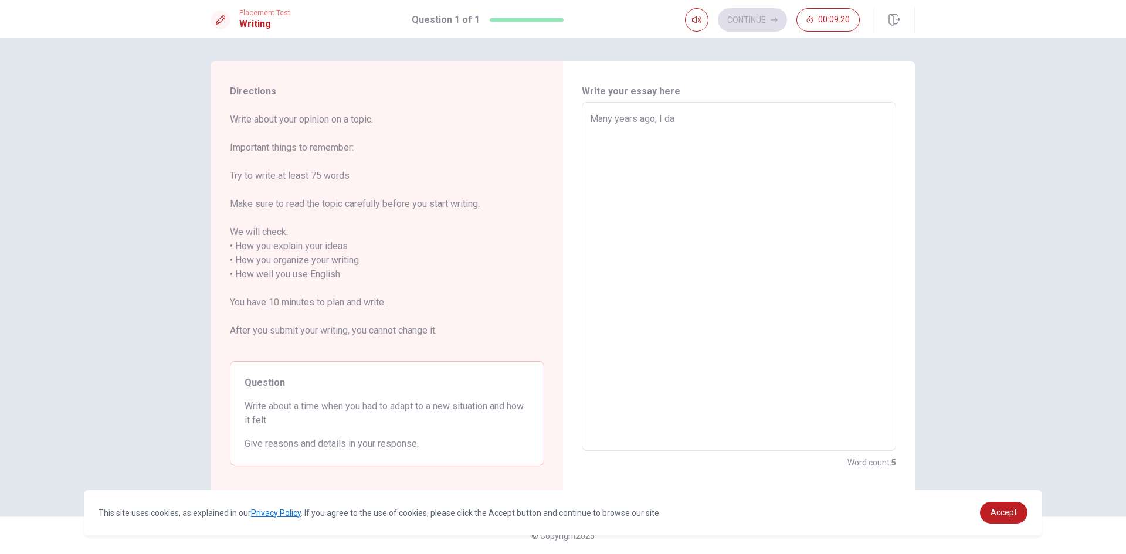
type textarea "x"
type textarea "Many years ago, I d"
type textarea "x"
type textarea "Many years ago, I"
type textarea "x"
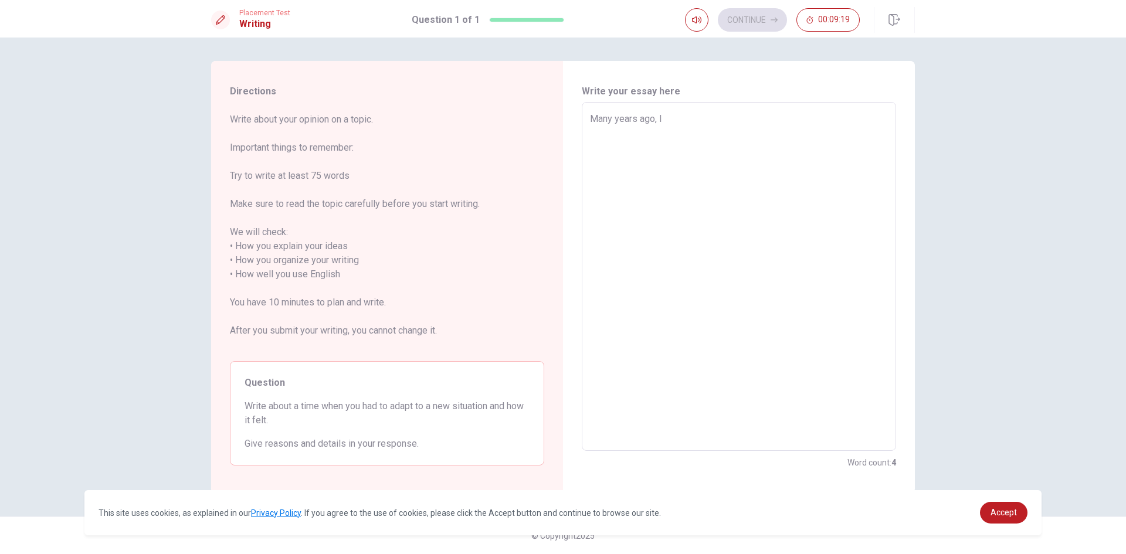
type textarea "Many years ago, I h"
type textarea "x"
type textarea "Many years ago, I ha"
type textarea "x"
type textarea "Many years ago, I had"
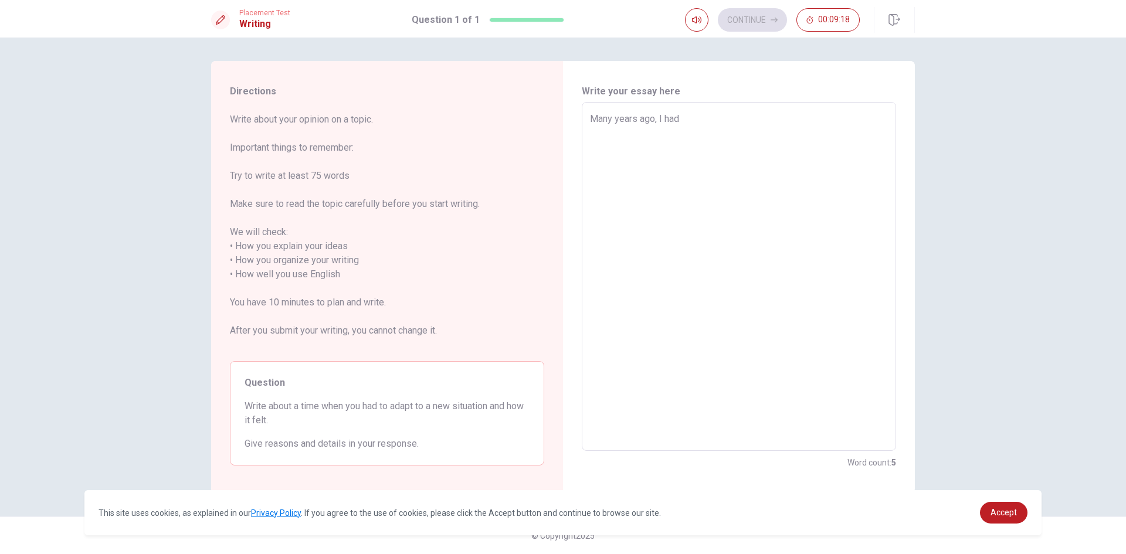
type textarea "x"
type textarea "Many years ago, I had"
type textarea "x"
type textarea "Many years ago, I had a"
type textarea "x"
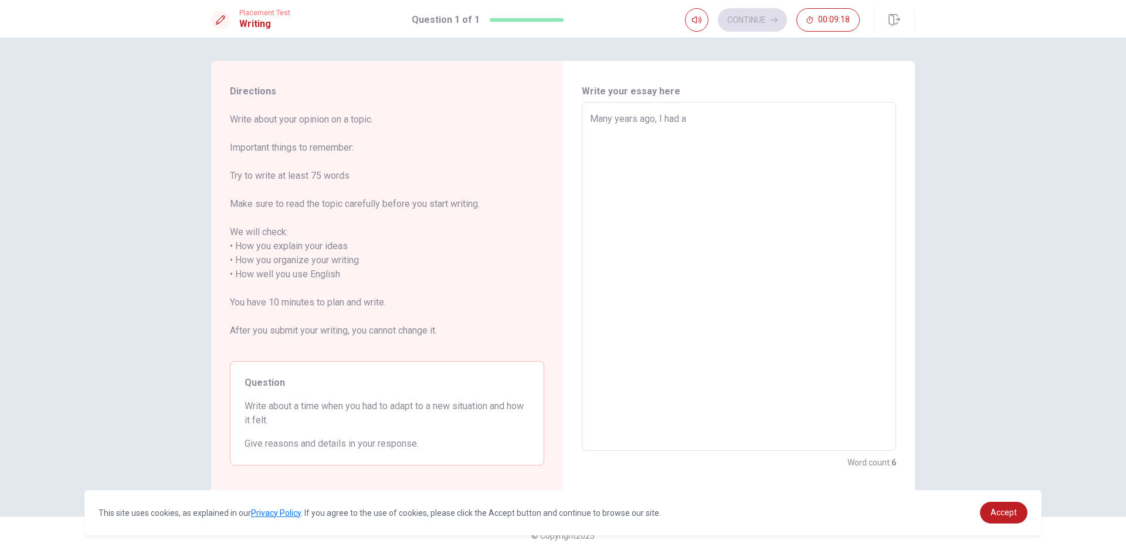
type textarea "Many years ago, I had a"
type textarea "x"
type textarea "Many years ago, I had a p"
type textarea "x"
type textarea "Many years ago, I had a pr"
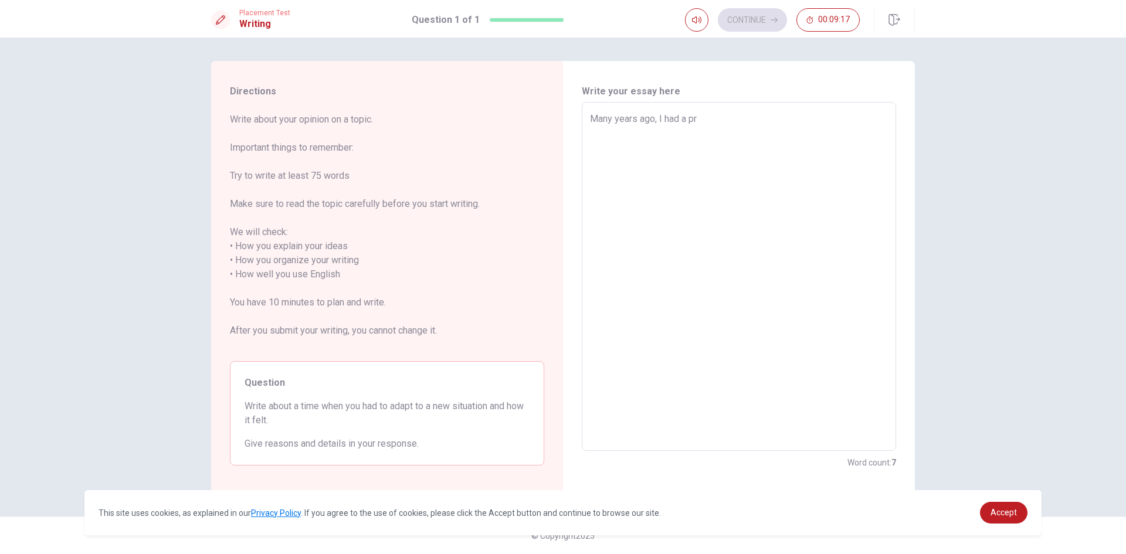
type textarea "x"
type textarea "Many years ago, I had a pro"
type textarea "x"
type textarea "Many years ago, I had a prop"
type textarea "x"
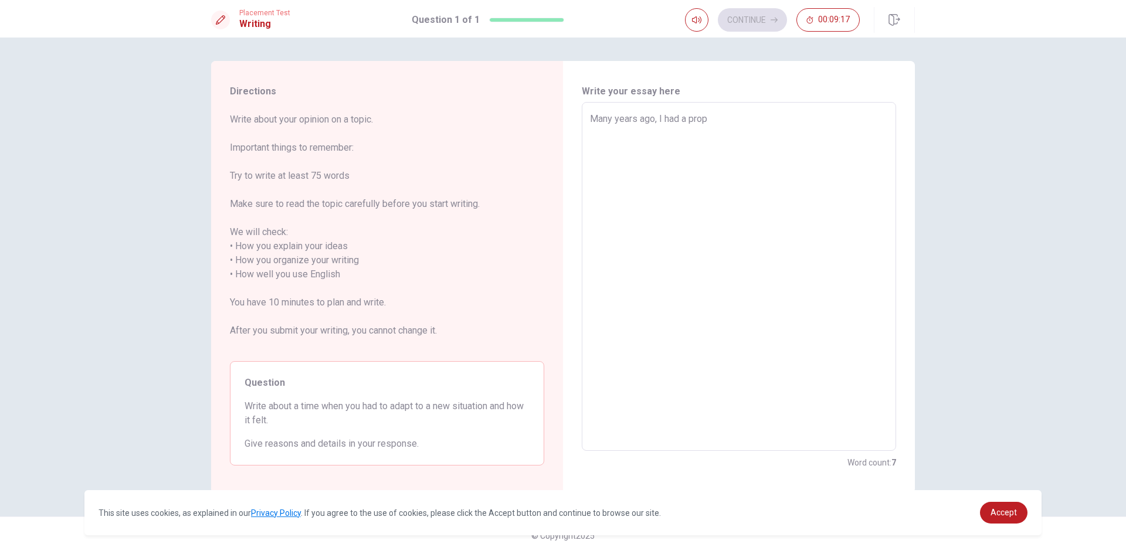
type textarea "Many years ago, I had a propo"
type textarea "x"
type textarea "Many years ago, I had a propos"
type textarea "x"
type textarea "Many years ago, I had a proposa"
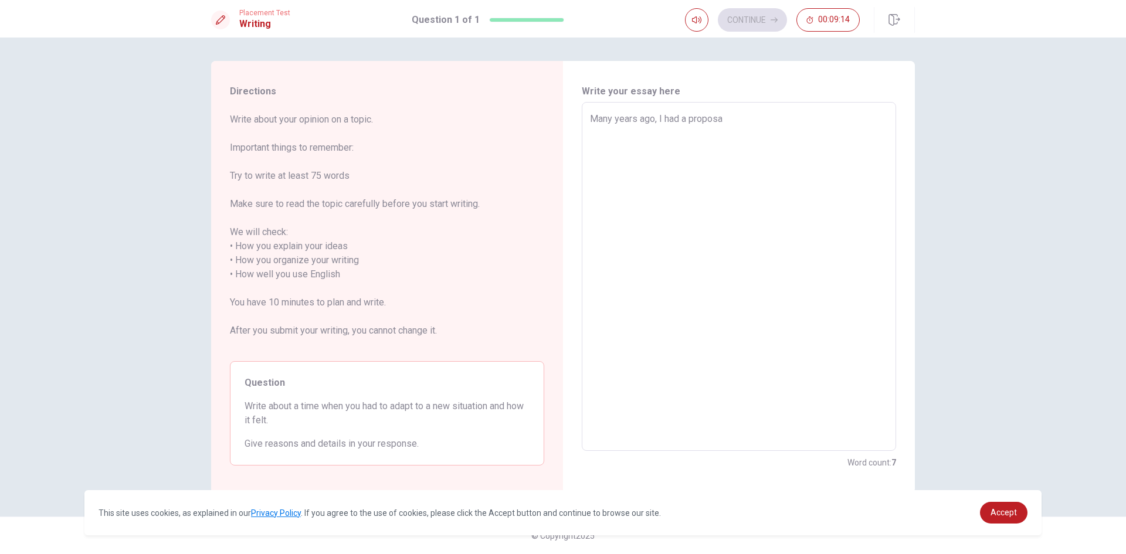
type textarea "x"
type textarea "Many years ago, I had a proposal"
type textarea "x"
type textarea "Many years ago, I had a proposal"
type textarea "x"
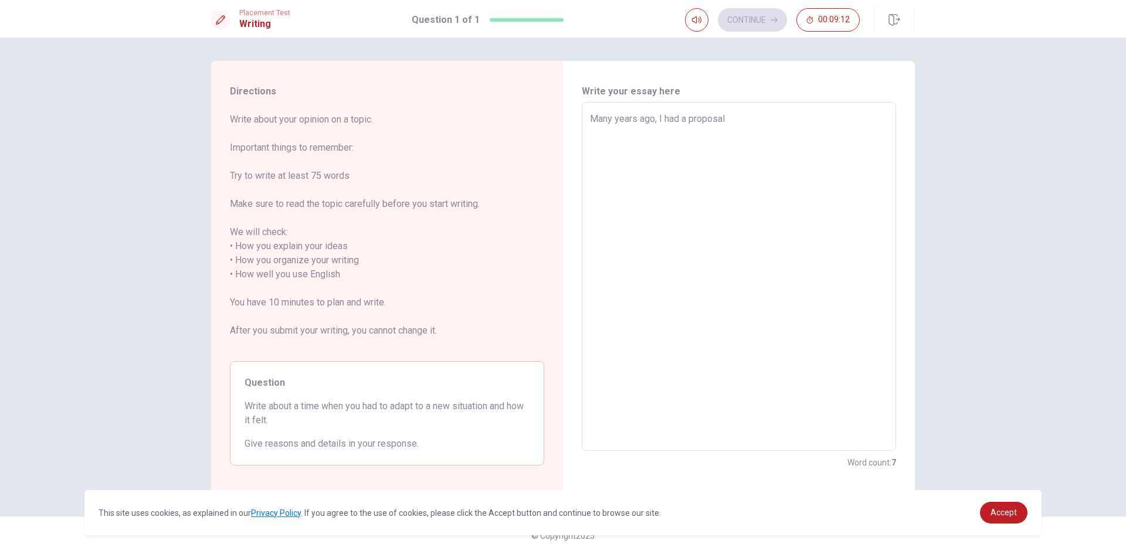
type textarea "Many years ago, I had a proposal t"
type textarea "x"
type textarea "Many years ago, I had a proposal to"
type textarea "x"
type textarea "Many years ago, I had a proposal to"
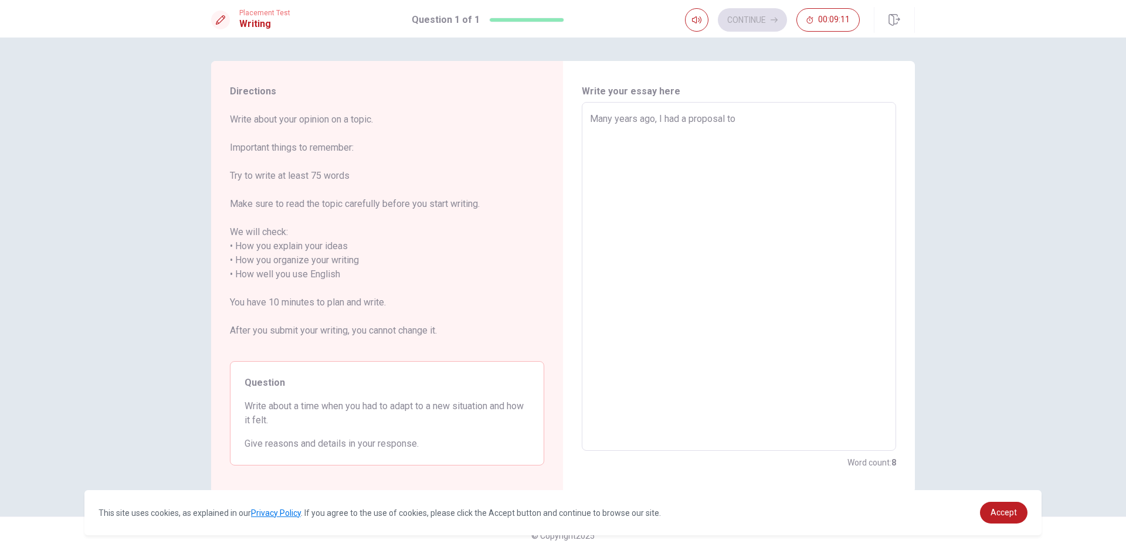
type textarea "x"
type textarea "Many years ago, I had a proposal to w"
type textarea "x"
type textarea "Many years ago, I had a proposal to wo"
type textarea "x"
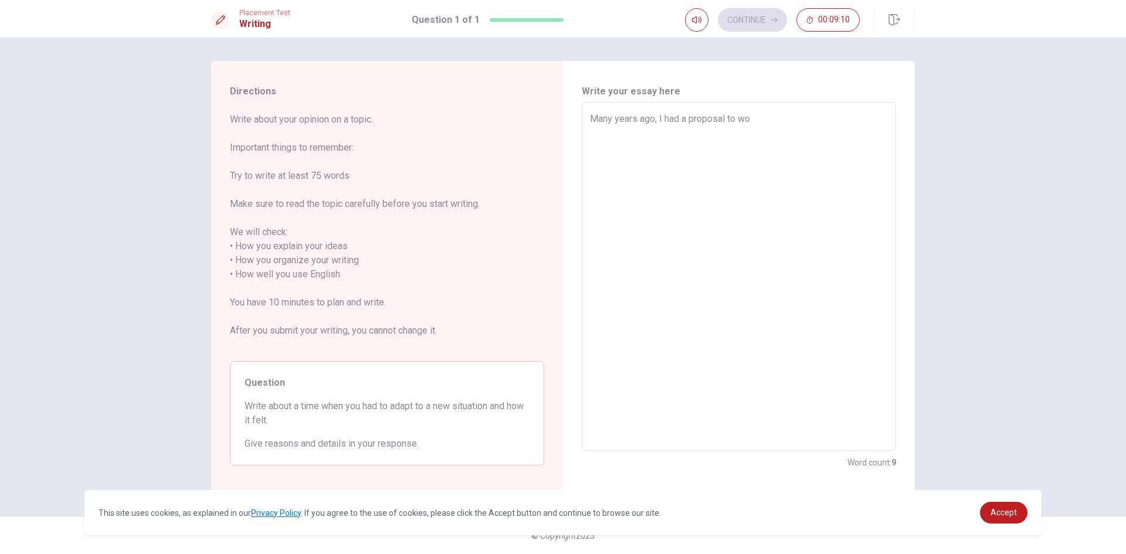
type textarea "Many years ago, I had a proposal to wor"
type textarea "x"
type textarea "Many years ago, I had a proposal to work"
type textarea "x"
type textarea "Many years ago, I had a proposal to work"
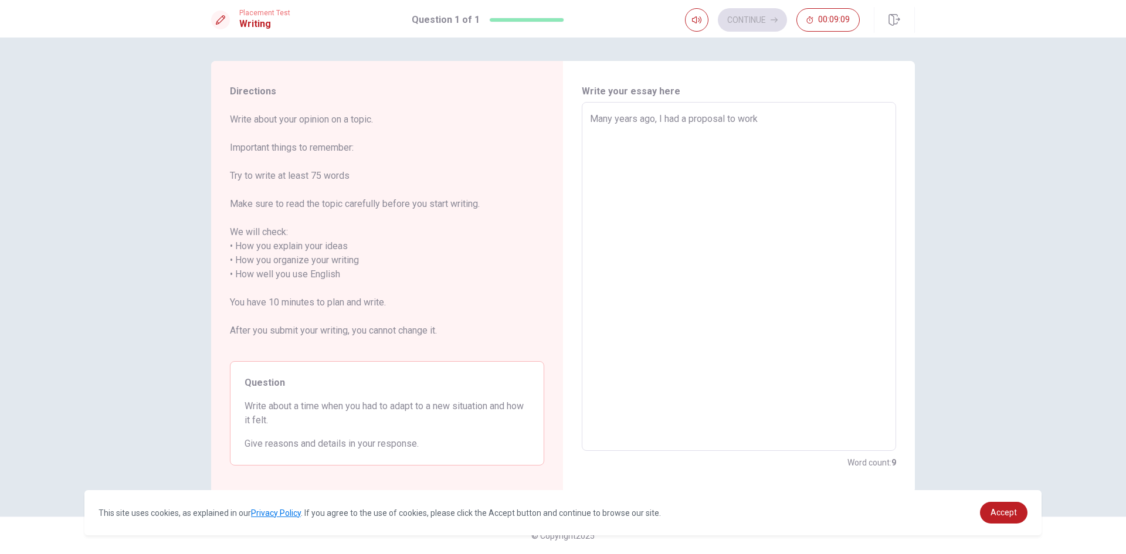
type textarea "x"
type textarea "Many years ago, I had a proposal to work o"
type textarea "x"
type textarea "Many years ago, I had a proposal to work ou"
type textarea "x"
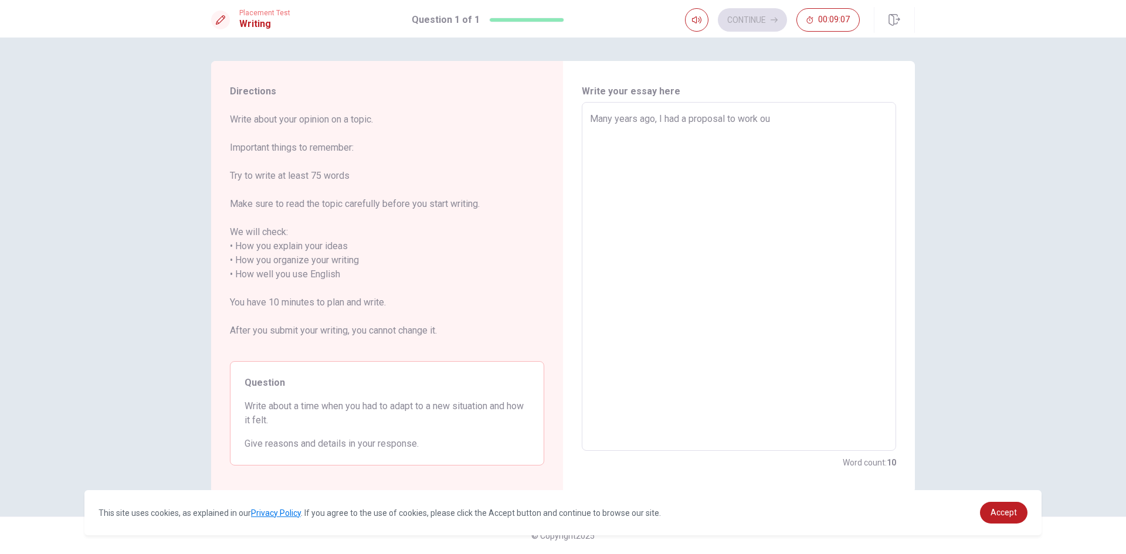
type textarea "Many years ago, I had a proposal to work out"
type textarea "x"
type textarea "Many years ago, I had a proposal to work out"
type textarea "x"
type textarea "Many years ago, I had a proposal to work out o"
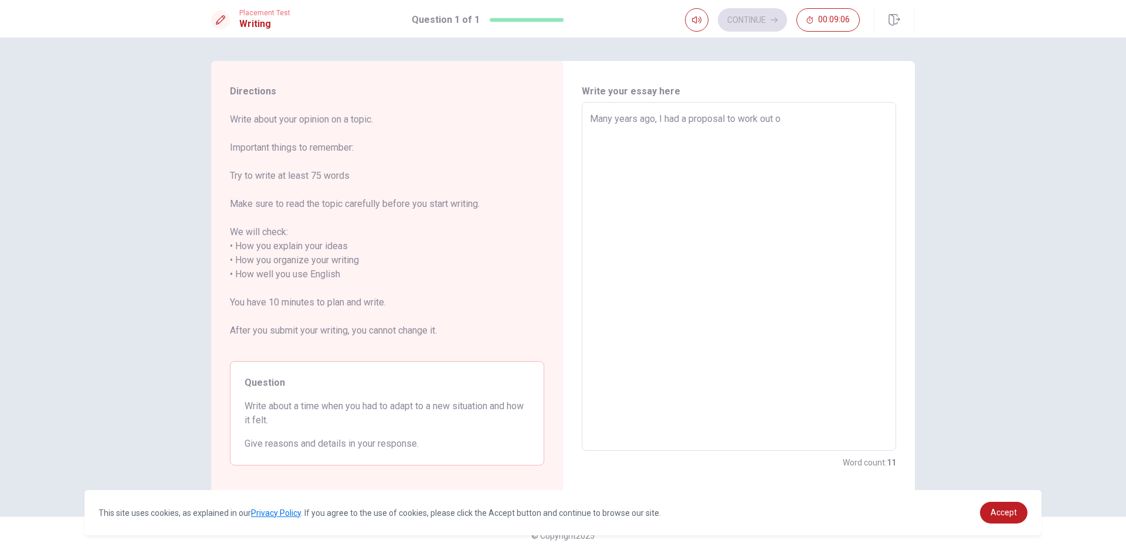
type textarea "x"
type textarea "Many years ago, I had a proposal to work out of"
type textarea "x"
type textarea "Many years ago, I had a proposal to work out of"
type textarea "x"
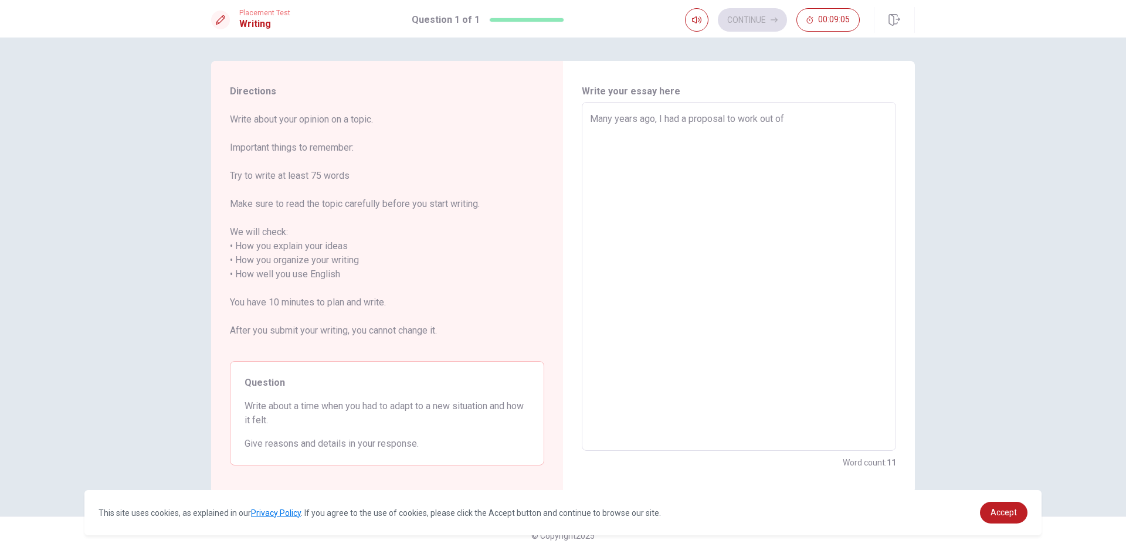
type textarea "Many years ago, I had a proposal to work out of m"
type textarea "x"
type textarea "Many years ago, I had a proposal to work out of my"
type textarea "x"
type textarea "Many years ago, I had a proposal to work out of myy"
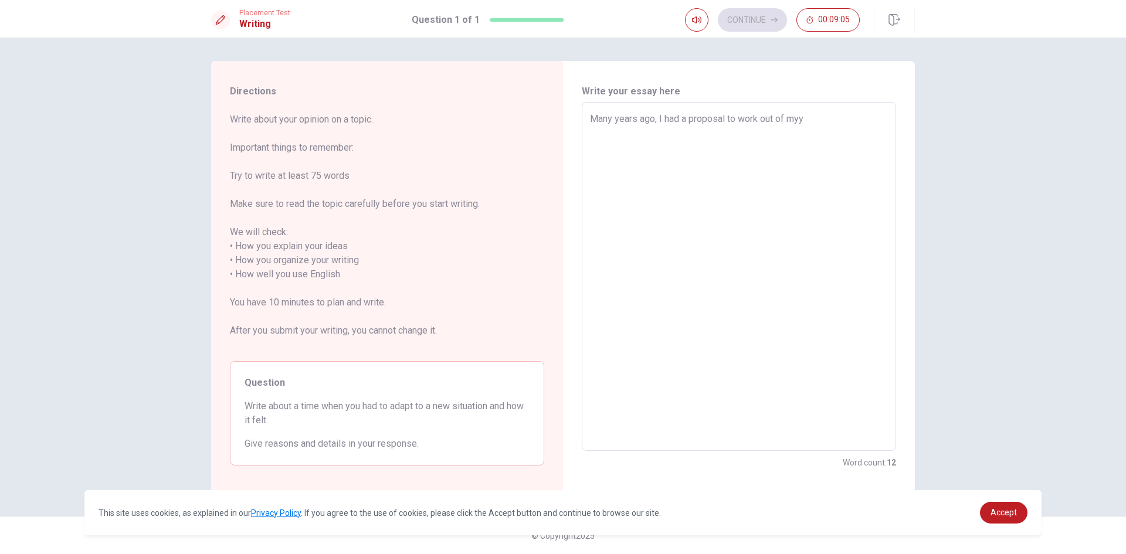
type textarea "x"
type textarea "Many years ago, I had a proposal to work out of myy"
type textarea "x"
type textarea "Many years ago, I had a proposal to work out of myy"
type textarea "x"
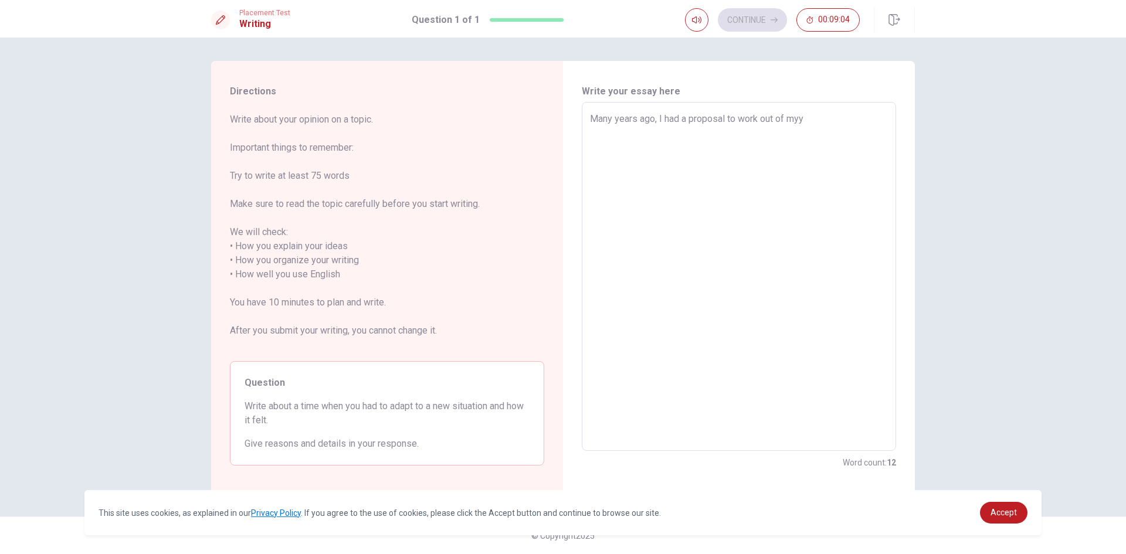
type textarea "Many years ago, I had a proposal to work out of my"
type textarea "x"
type textarea "Many years ago, I had a proposal to work out of my"
type textarea "x"
type textarea "Many years ago, I had a proposal to work out of my c"
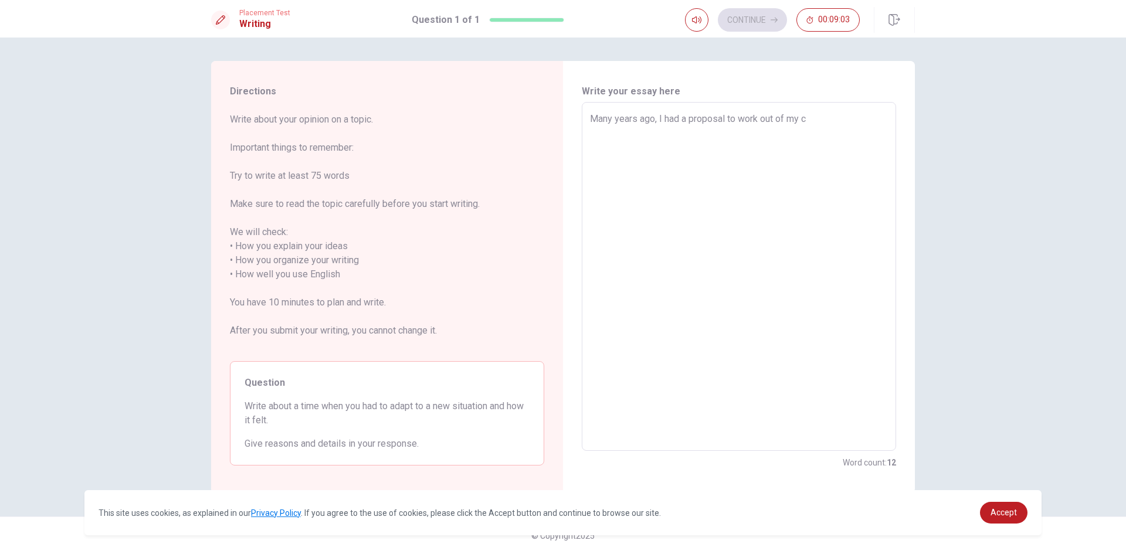
type textarea "x"
type textarea "Many years ago, I had a proposal to work out of my co"
type textarea "x"
type textarea "Many years ago, I had a proposal to work out of my cou"
type textarea "x"
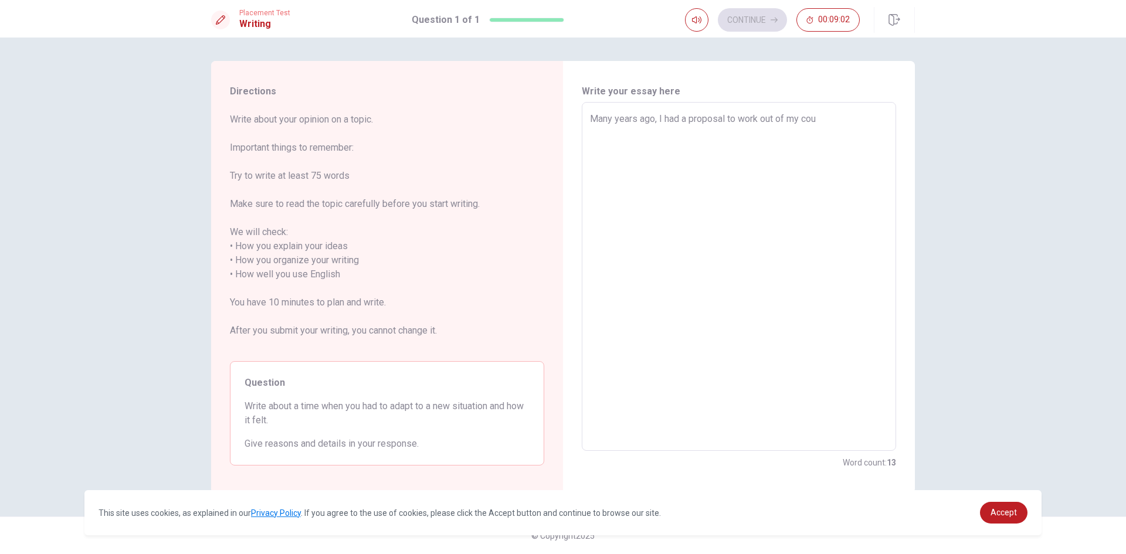
type textarea "Many years ago, I had a proposal to work out of my coun"
type textarea "x"
type textarea "Many years ago, I had a proposal to work out of my count"
type textarea "x"
type textarea "Many years ago, I had a proposal to work out of my countr"
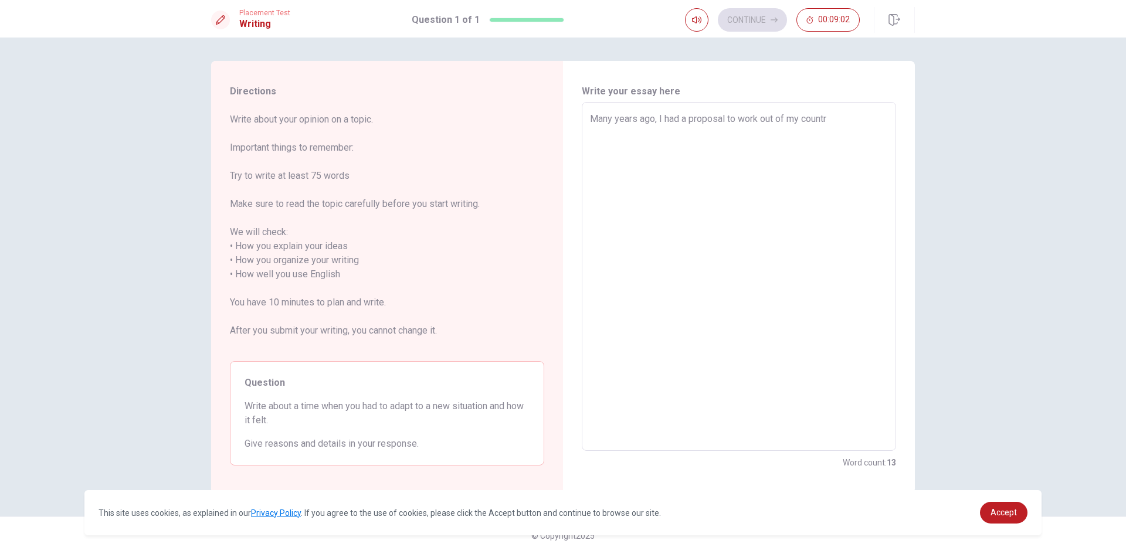
type textarea "x"
type textarea "Many years ago, I had a proposal to work out of my country"
type textarea "x"
type textarea "Many years ago, I had a proposal to work out of my country"
type textarea "x"
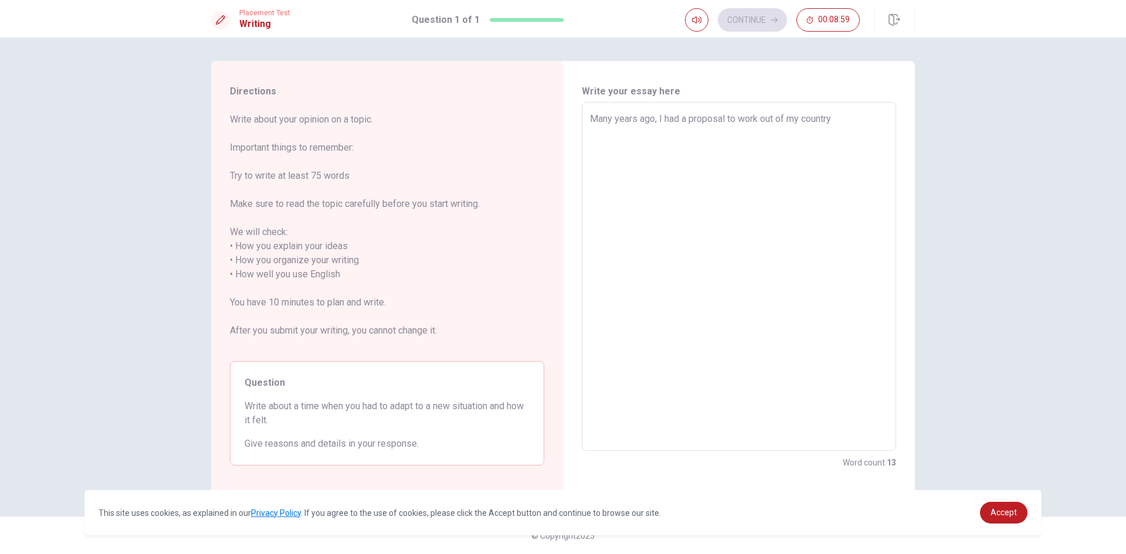
type textarea "Many years ago, I had a proposal to work out of my country f"
type textarea "x"
type textarea "Many years ago, I had a proposal to work out of my country fo"
type textarea "x"
type textarea "Many years ago, I had a proposal to work out of my country for"
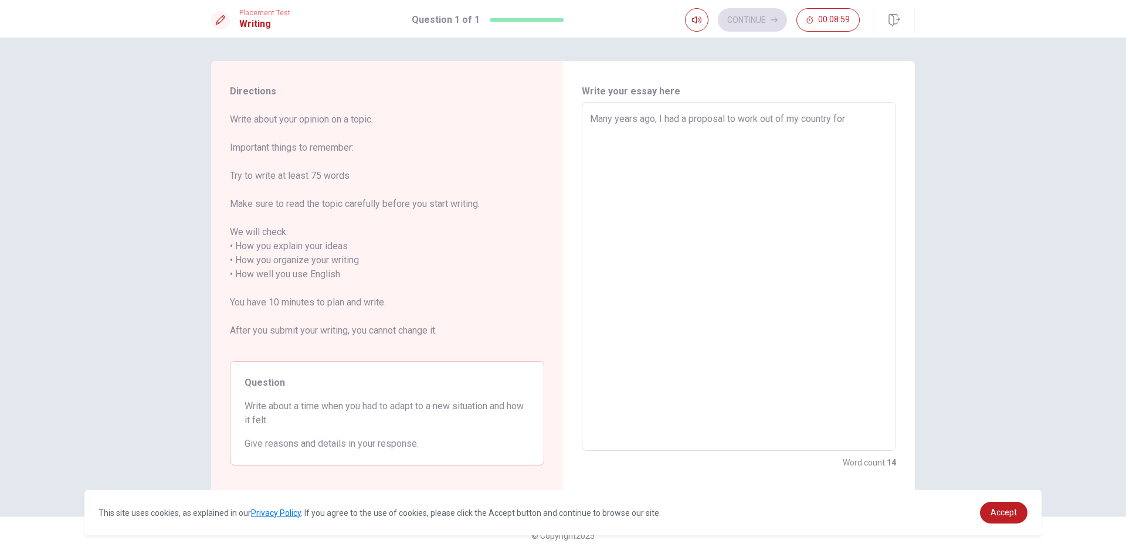
type textarea "x"
type textarea "Many years ago, I had a proposal to work out of my country for"
type textarea "x"
type textarea "Many years ago, I had a proposal to work out of my country for a"
type textarea "x"
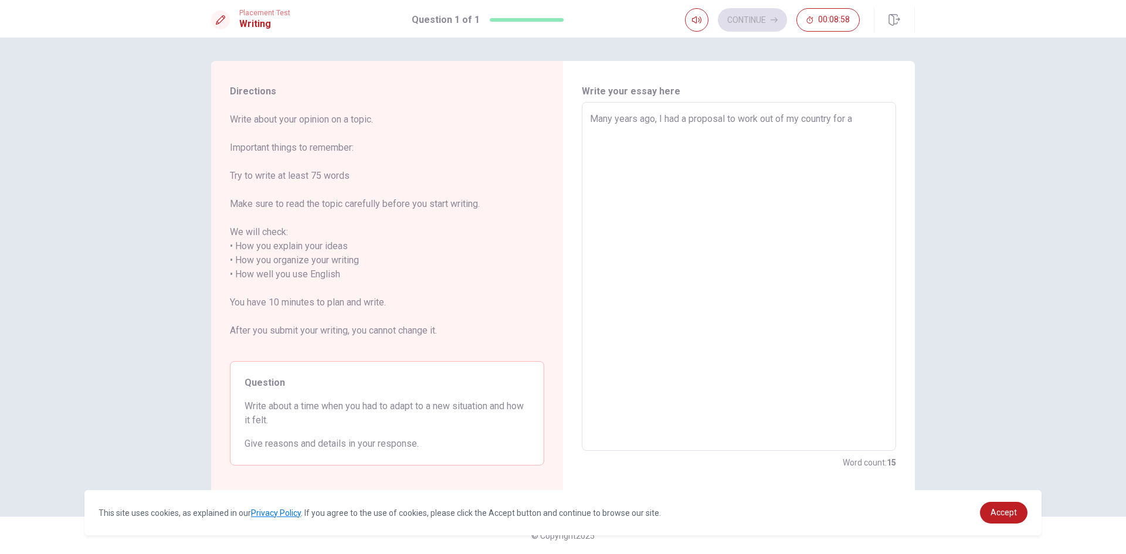
type textarea "Many years ago, I had a proposal to work out of my country for a"
type textarea "x"
type textarea "Many years ago, I had a proposal to work out of my country for a y"
type textarea "x"
type textarea "Many years ago, I had a proposal to work out of my country for a ye"
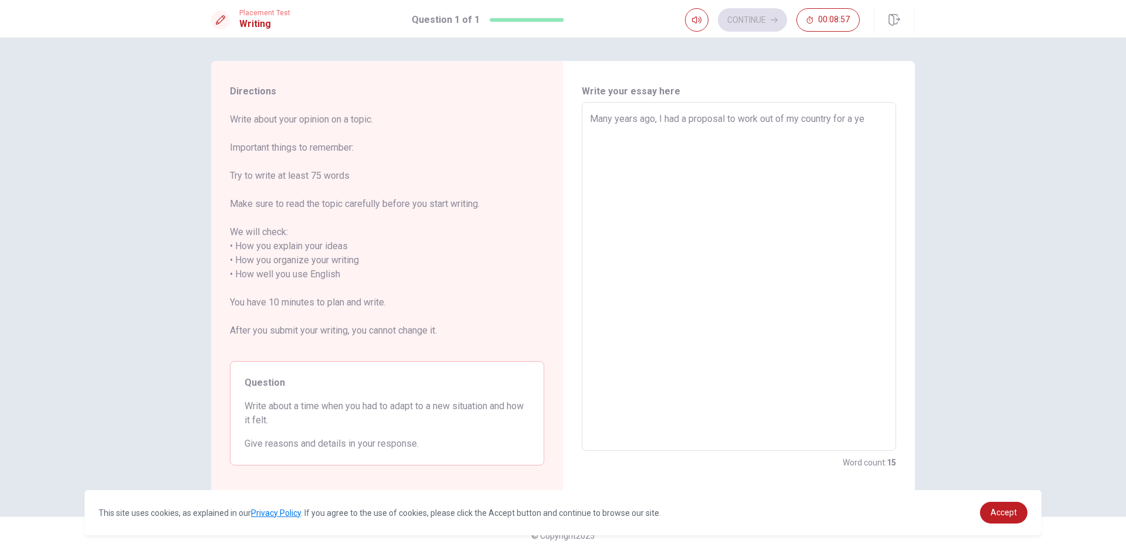
type textarea "x"
type textarea "Many years ago, I had a proposal to work out of my country for a yea"
type textarea "x"
type textarea "Many years ago, I had a proposal to work out of my country for a year"
type textarea "x"
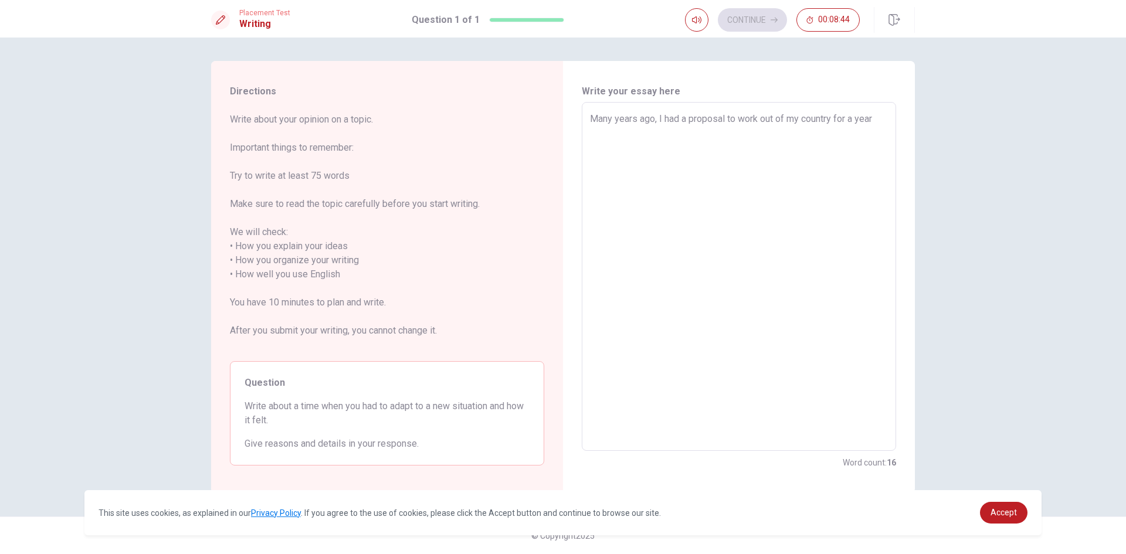
click at [679, 120] on textarea "Many years ago, I had a proposal to work out of my country for a year" at bounding box center [739, 277] width 298 height 330
type textarea "Many years ago, I ha a proposal to work out of my country for a year"
type textarea "x"
type textarea "Many years ago, I h a proposal to work out of my country for a year"
type textarea "x"
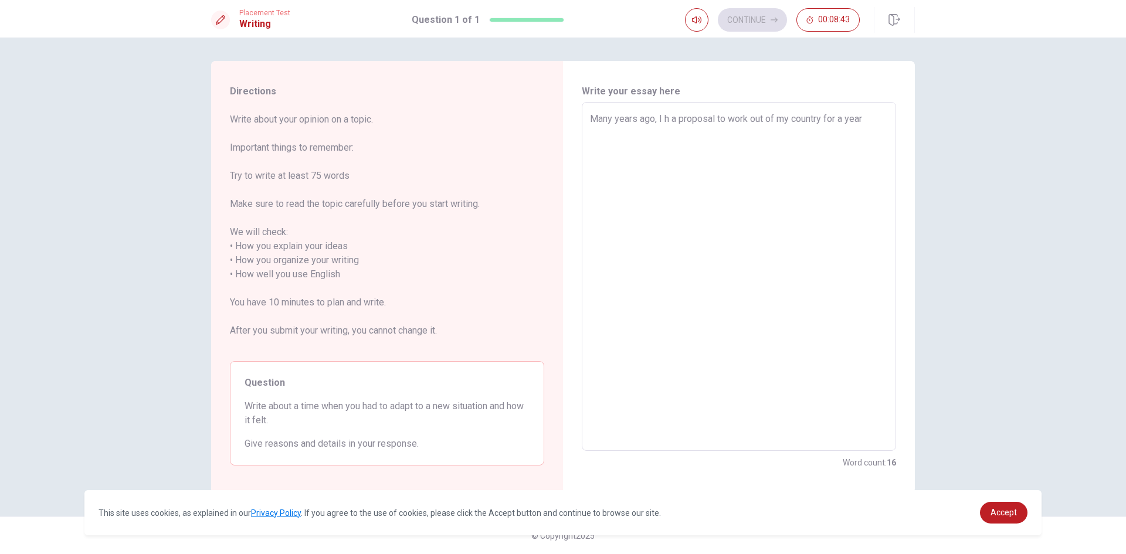
type textarea "Many years ago, I a proposal to work out of my country for a year"
type textarea "x"
type textarea "Many years ago, I r a proposal to work out of my country for a year"
type textarea "x"
type textarea "Many years ago, I re a proposal to work out of my country for a year"
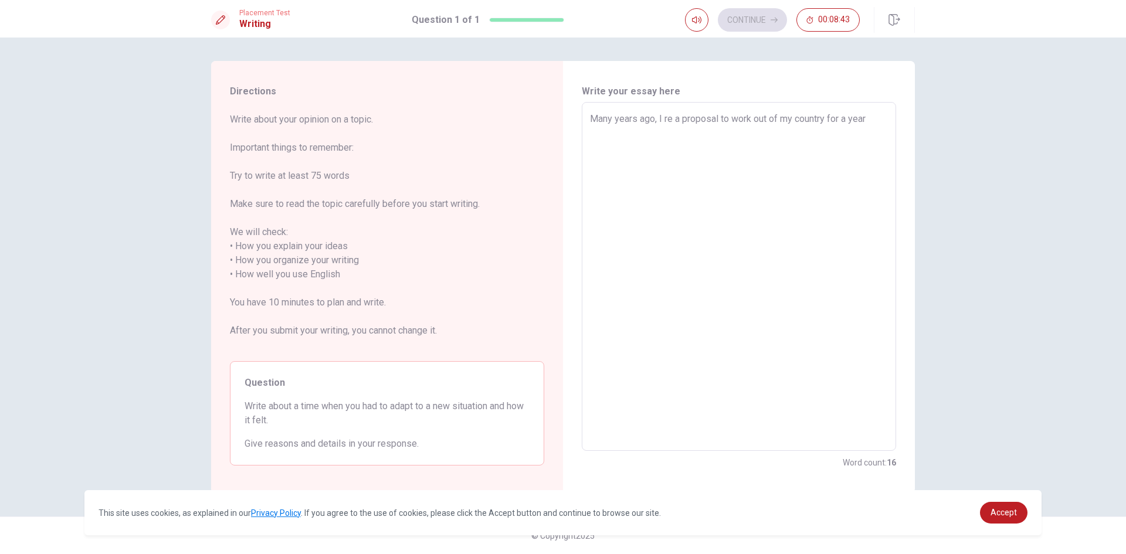
type textarea "x"
type textarea "Many years ago, I rec a proposal to work out of my country for a year"
type textarea "x"
type textarea "Many years ago, I rece a proposal to work out of my country for a year"
type textarea "x"
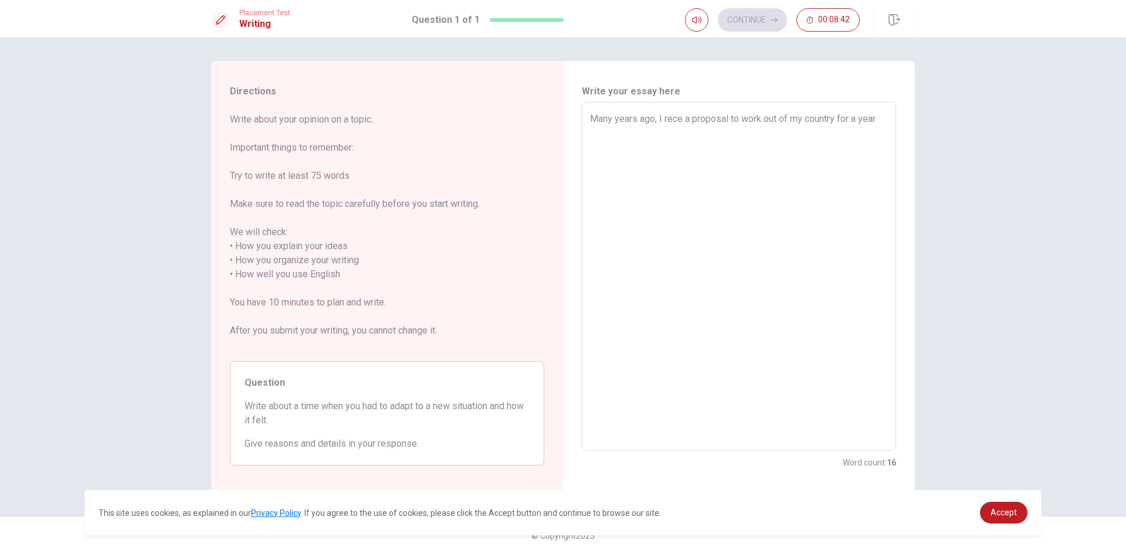
type textarea "Many years ago, I recei a proposal to work out of my country for a year"
type textarea "x"
type textarea "Many years ago, I receiv a proposal to work out of my country for a year"
type textarea "x"
type textarea "Many years ago, I receive a proposal to work out of my country for a year"
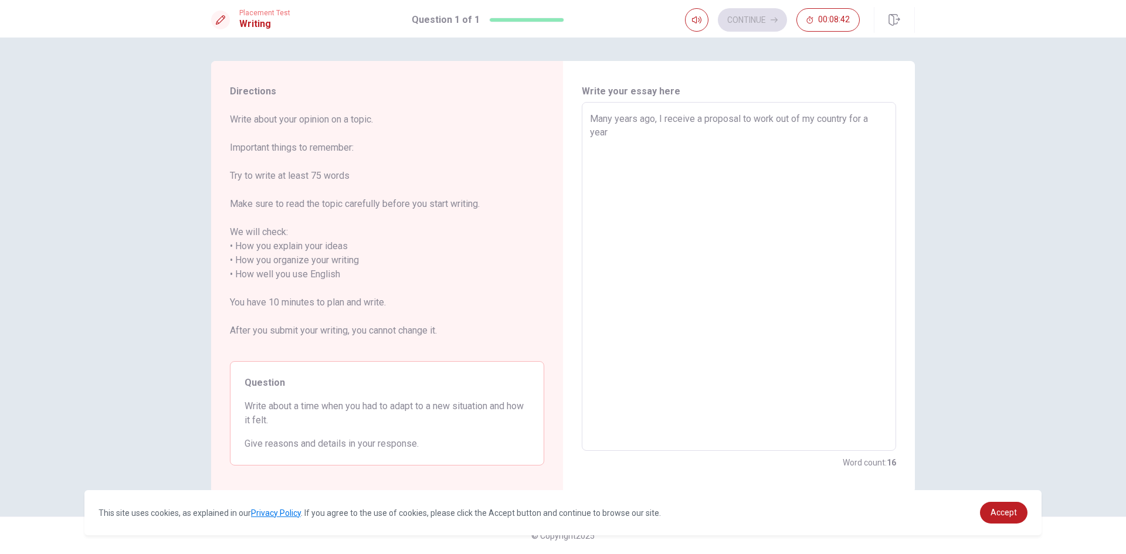
type textarea "x"
type textarea "Many years ago, I received a proposal to work out of my country for a year"
type textarea "x"
type textarea "Many years ago, I received a proposal to work out of my country for a year"
type textarea "x"
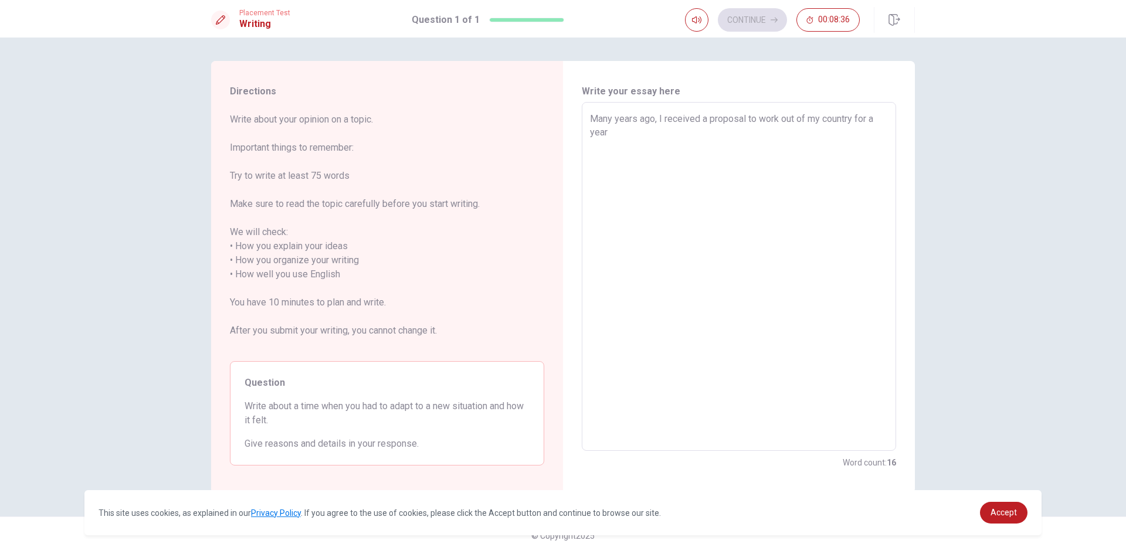
type textarea "Many years ago, I received a proposal to work out of my country for a year i"
type textarea "x"
type textarea "Many years ago, I received a proposal to work out of my country for a year ir"
type textarea "x"
type textarea "Many years ago, I received a proposal to work out of my country for a year i"
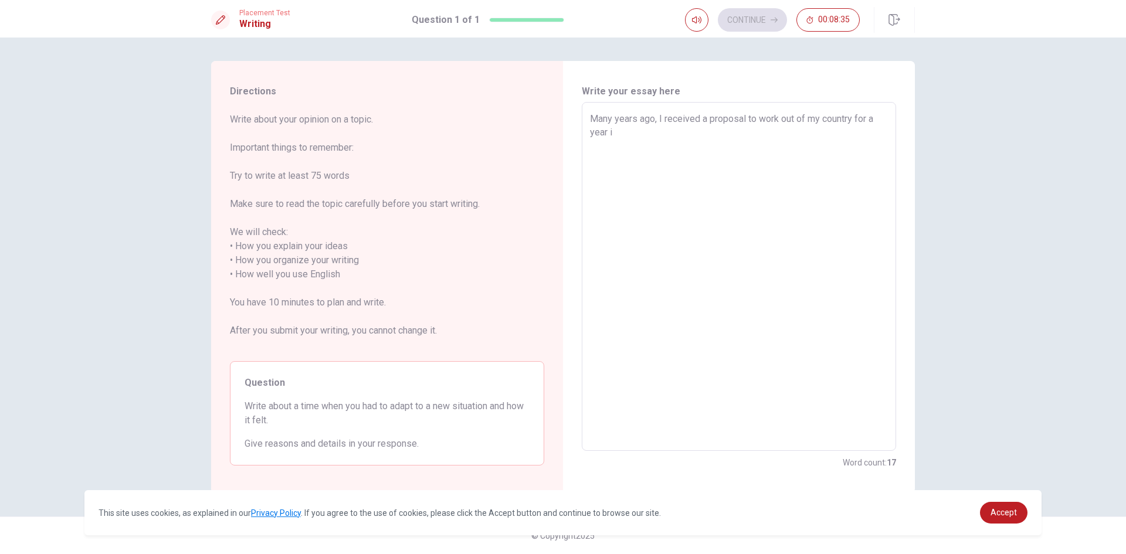
type textarea "x"
type textarea "Many years ago, I received a proposal to work out of my country for a year"
type textarea "x"
type textarea "Many years ago, I received a proposal to work out of my country for a year"
type textarea "x"
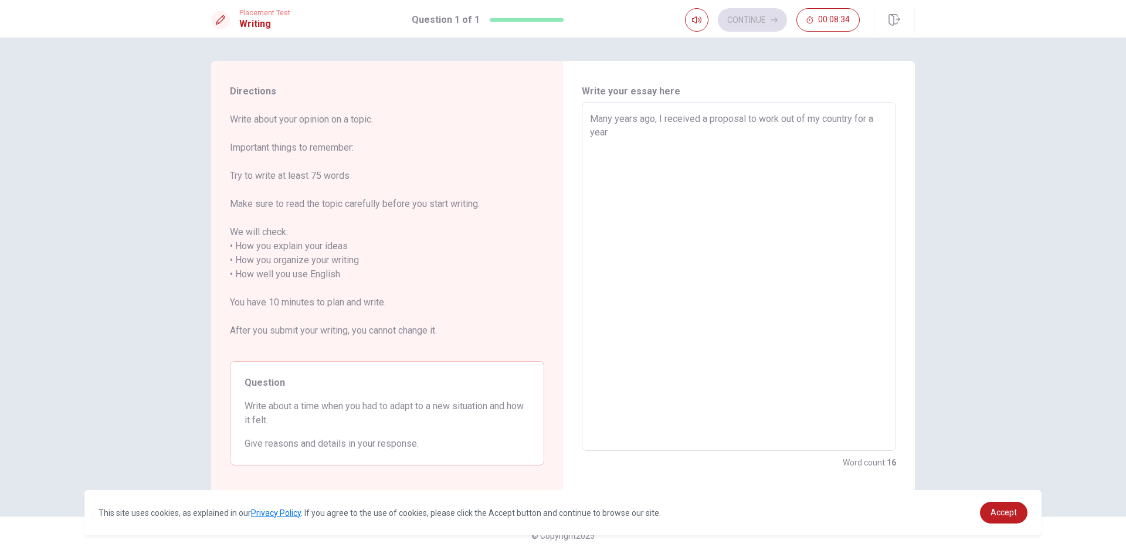
type textarea "Many years ago, I received a proposal to work out of my country for a year,"
type textarea "x"
type textarea "Many years ago, I received a proposal to work out of my country for a year,"
type textarea "x"
type textarea "Many years ago, I received a proposal to work out of my country for a year, i"
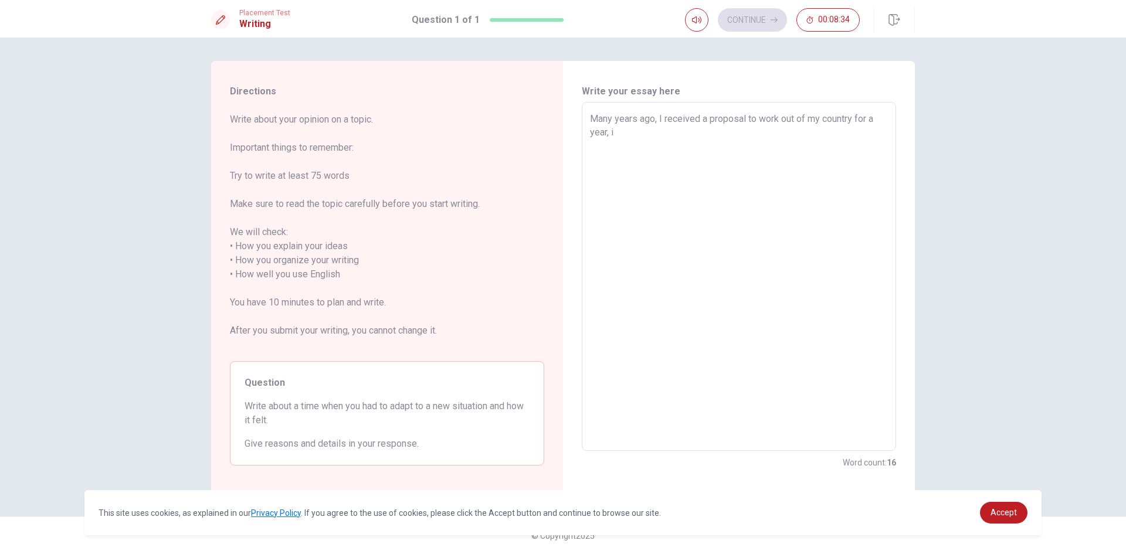
type textarea "x"
type textarea "Many years ago, I received a proposal to work out of my country for a year, it"
type textarea "x"
type textarea "Many years ago, I received a proposal to work out of my country for a year, it"
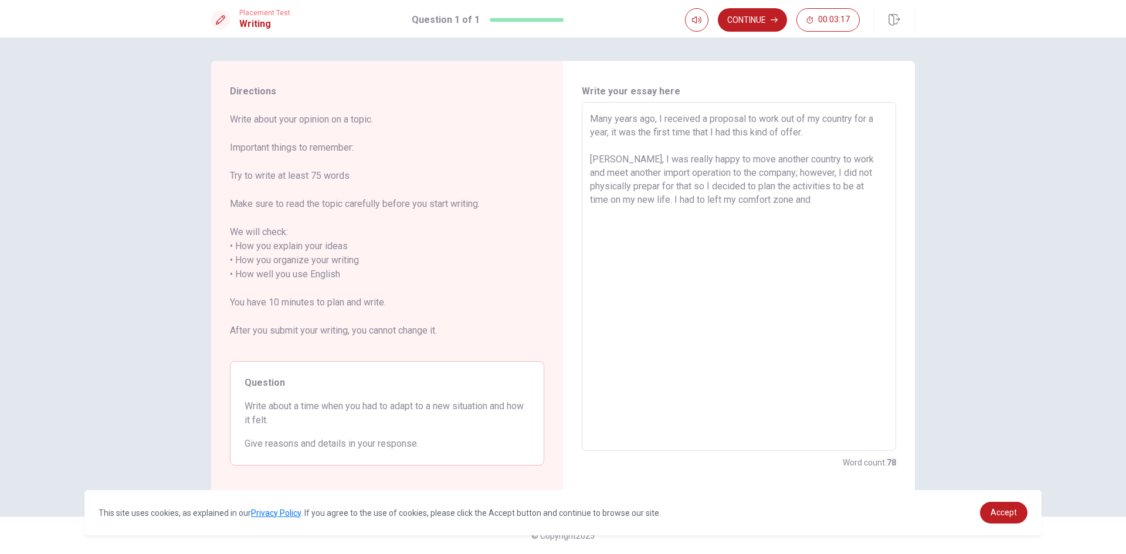
click at [657, 201] on textarea "Many years ago, I received a proposal to work out of my country for a year, it …" at bounding box center [739, 277] width 298 height 330
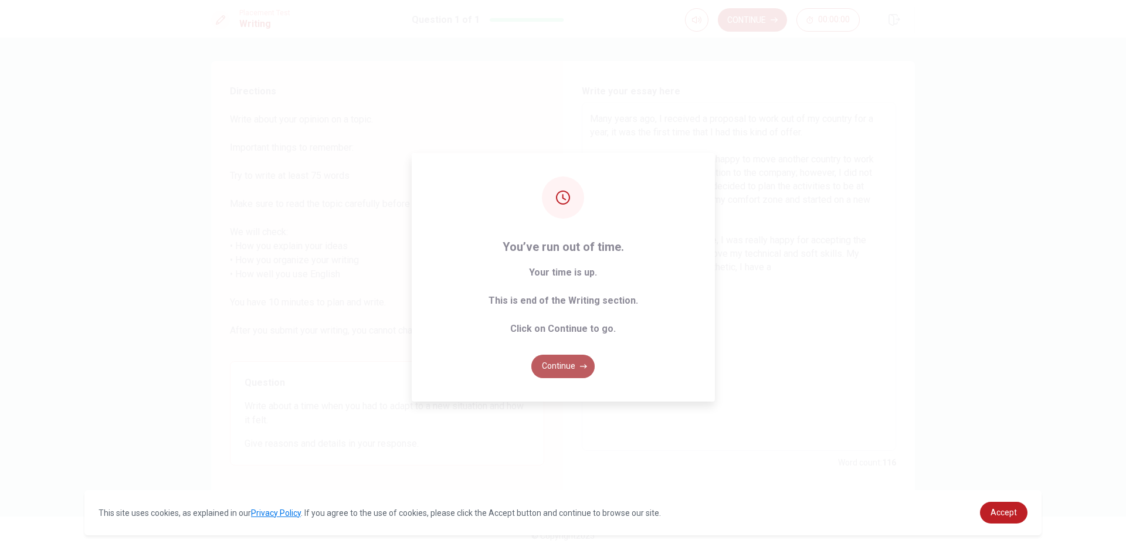
click at [552, 361] on button "Continue" at bounding box center [562, 366] width 63 height 23
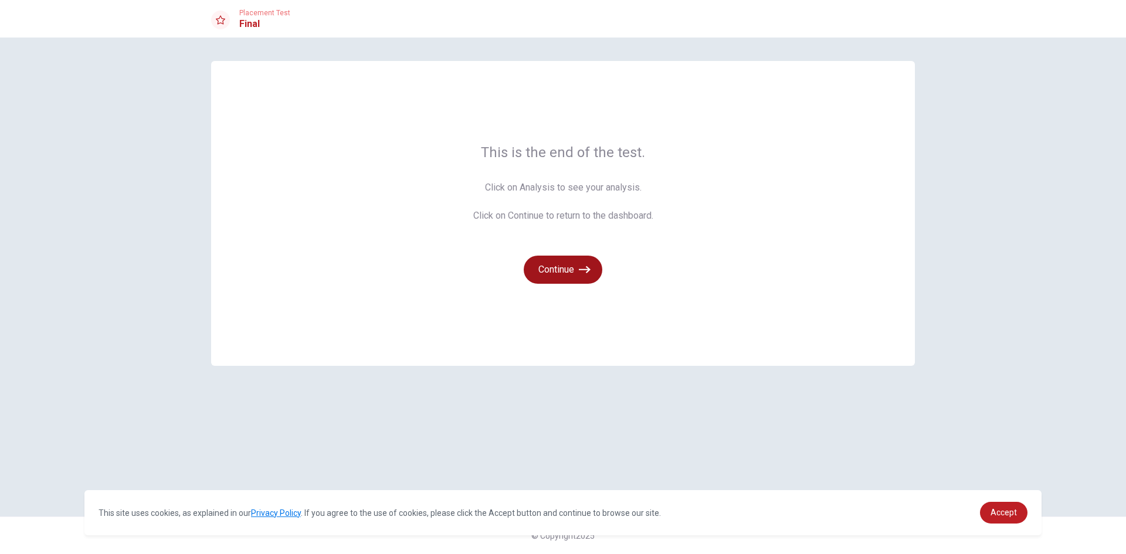
click at [558, 273] on button "Continue" at bounding box center [563, 270] width 79 height 28
